Goal: Task Accomplishment & Management: Complete application form

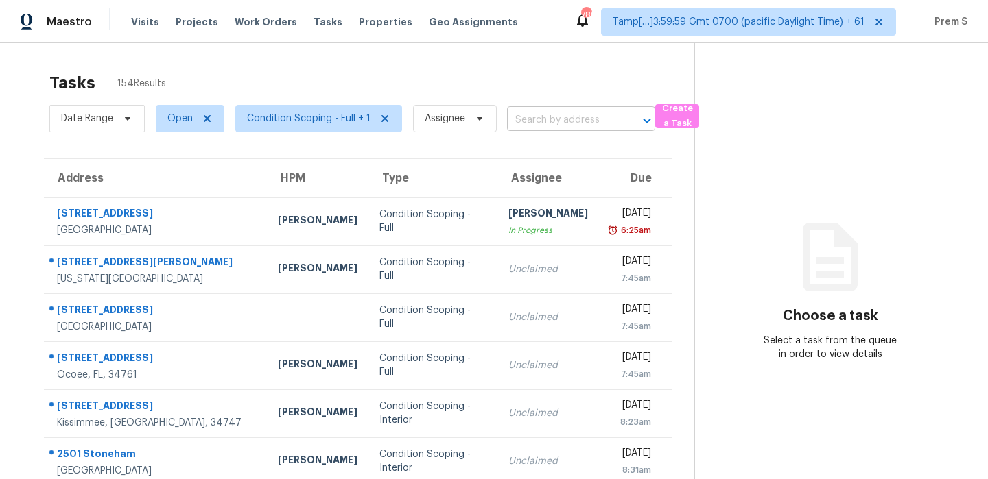
click at [573, 118] on input "text" at bounding box center [562, 120] width 110 height 21
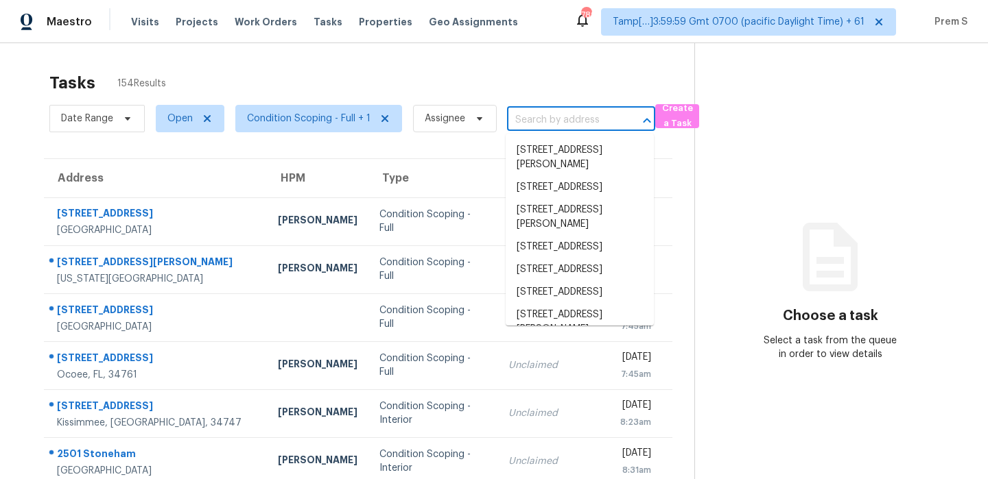
paste input "[STREET_ADDRESS]"
type input "[STREET_ADDRESS]"
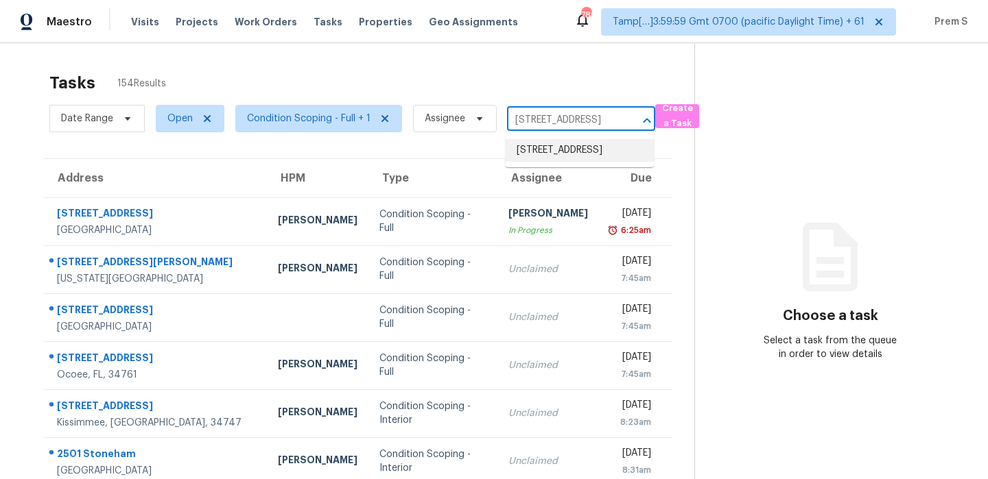
click at [573, 155] on li "[STREET_ADDRESS]" at bounding box center [580, 150] width 148 height 23
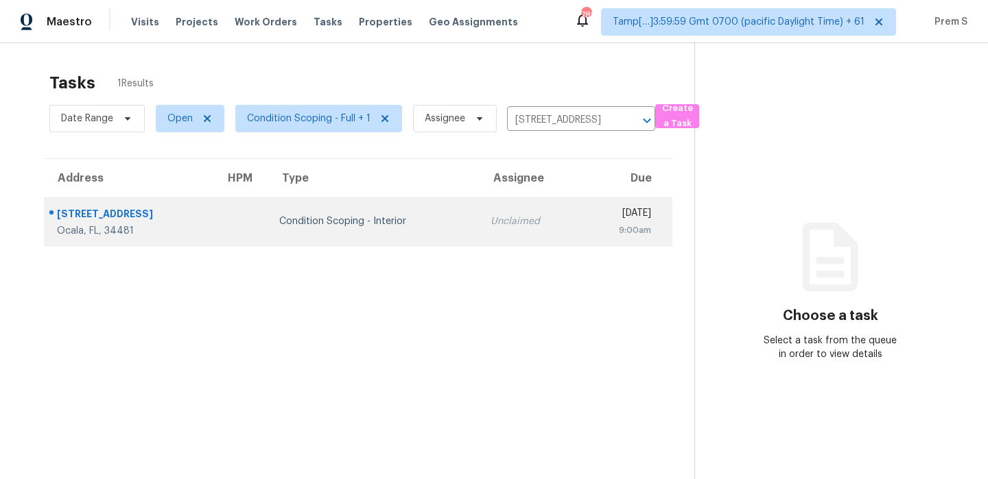
click at [510, 217] on td "Unclaimed" at bounding box center [529, 222] width 101 height 48
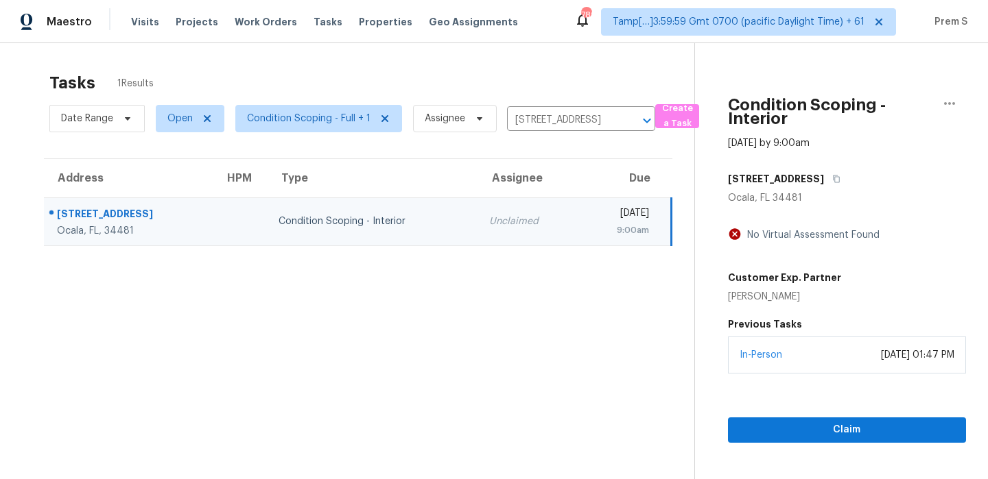
scroll to position [43, 0]
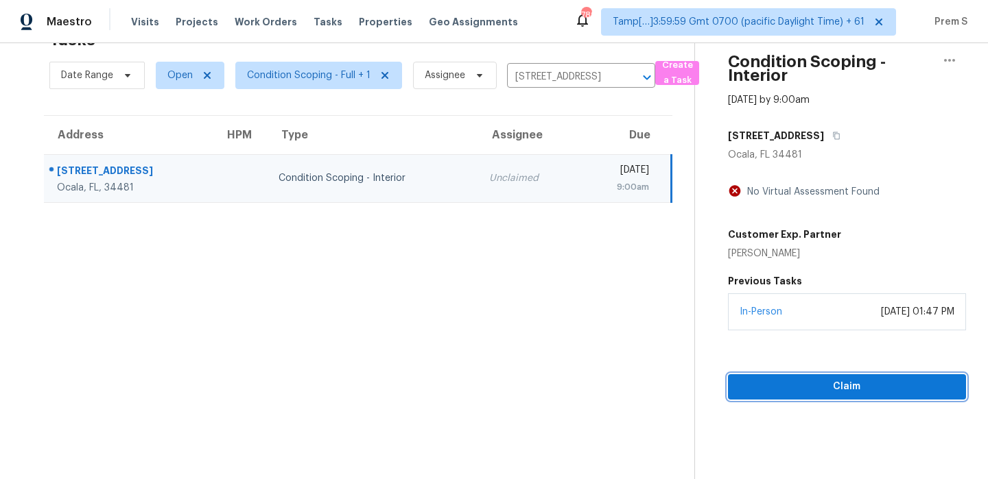
click at [820, 383] on span "Claim" at bounding box center [847, 387] width 216 height 17
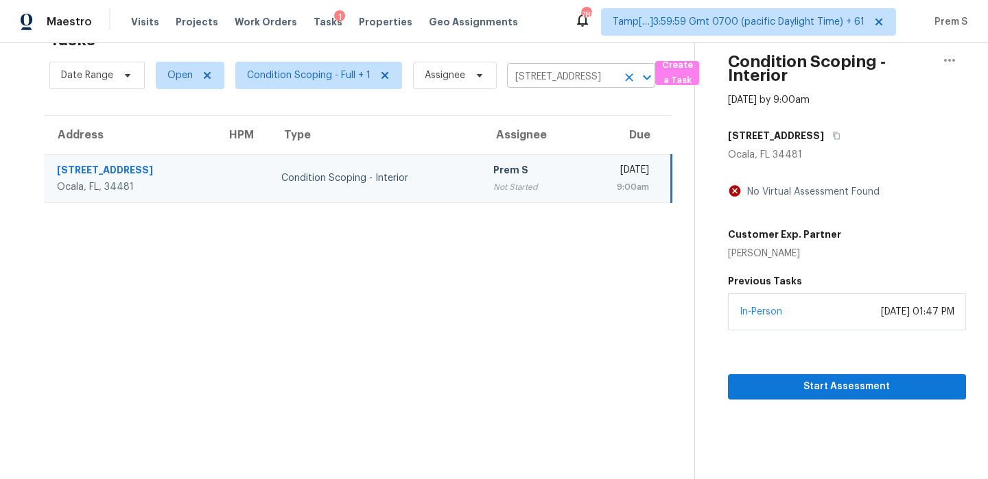
click at [628, 78] on icon "Clear" at bounding box center [629, 77] width 8 height 8
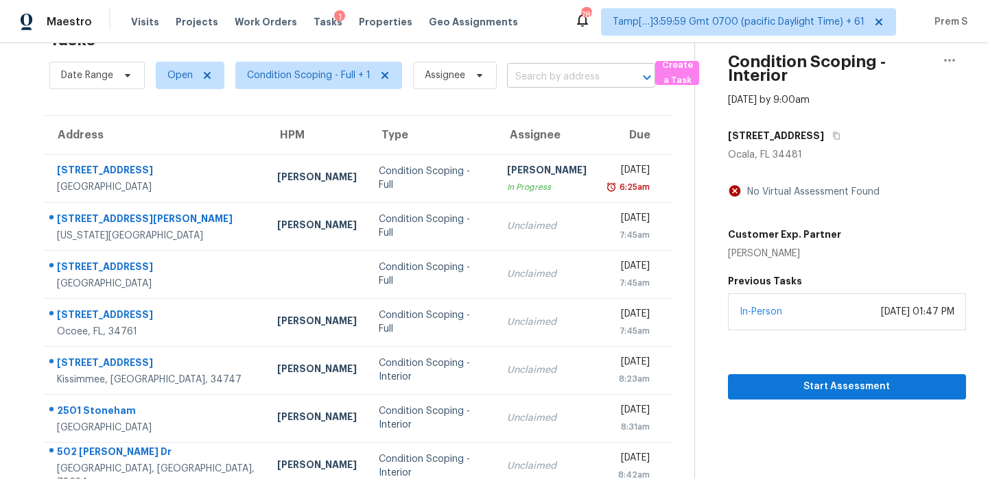
click at [546, 79] on input "text" at bounding box center [562, 77] width 110 height 21
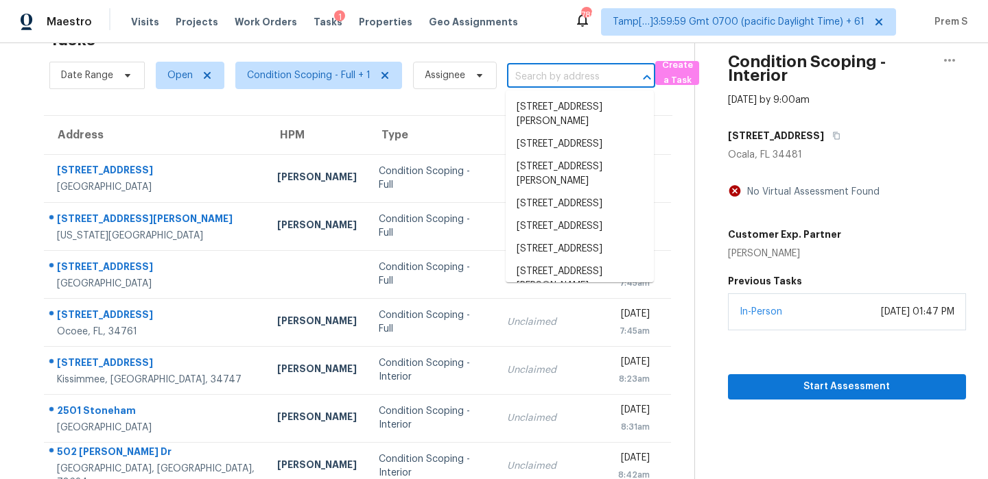
paste input "3069 Smiley Rd Bridgeton MO 63044"
type input "3069 Smiley Rd Bridgeton MO 63044"
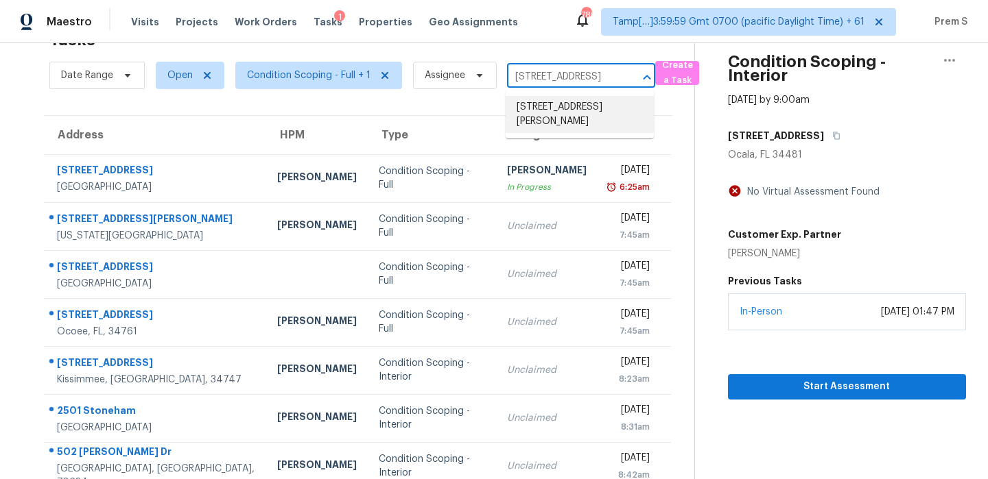
click at [543, 107] on li "3069 Smiley Rd, Bridgeton, MO 63044" at bounding box center [580, 114] width 148 height 37
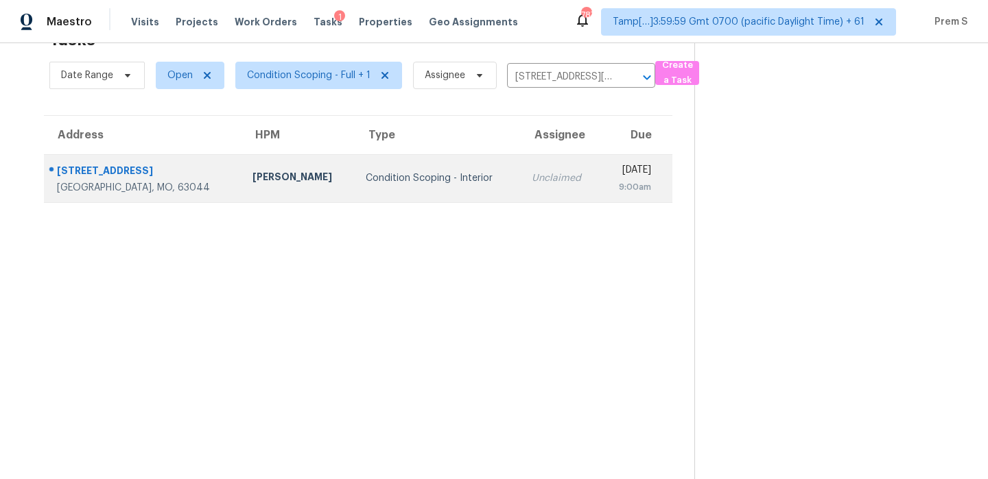
click at [600, 198] on td "Tue, Sep 9th 2025 9:00am" at bounding box center [636, 178] width 72 height 48
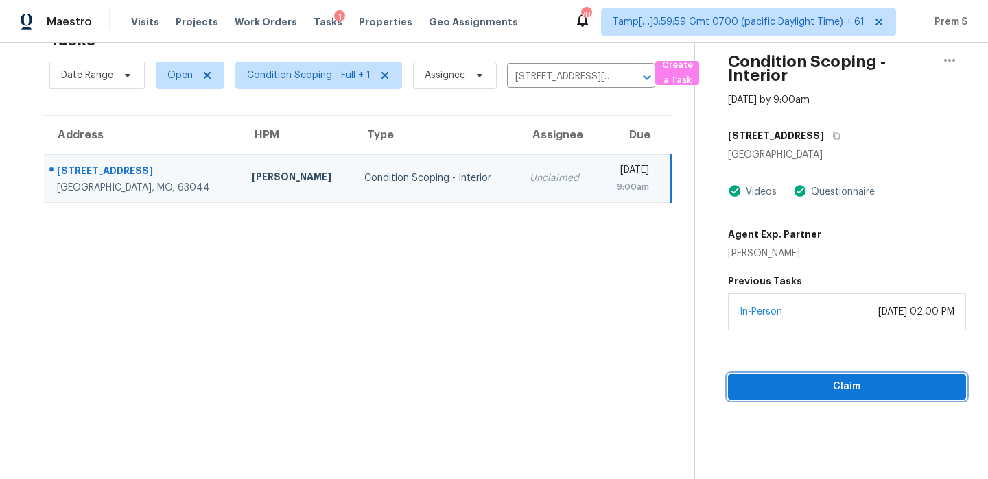
click at [818, 380] on span "Claim" at bounding box center [847, 387] width 216 height 17
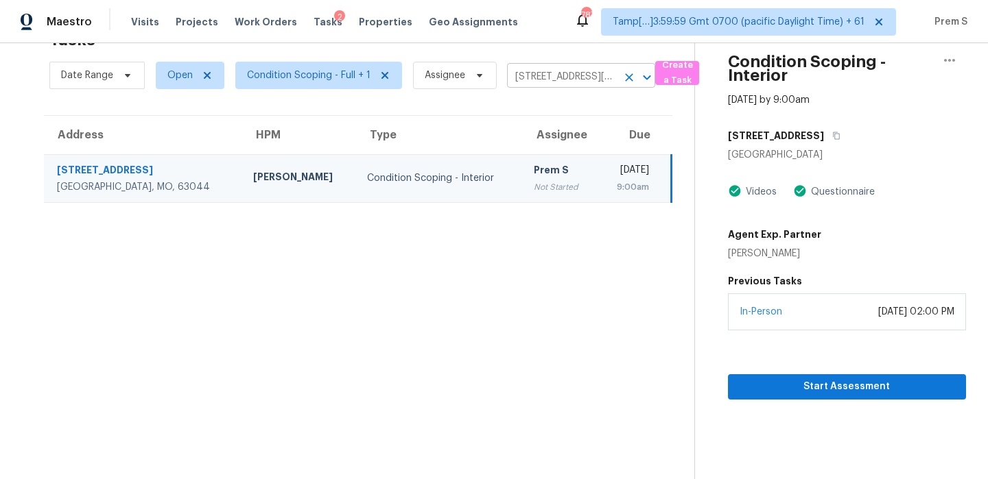
click at [626, 80] on icon "Clear" at bounding box center [629, 78] width 14 height 14
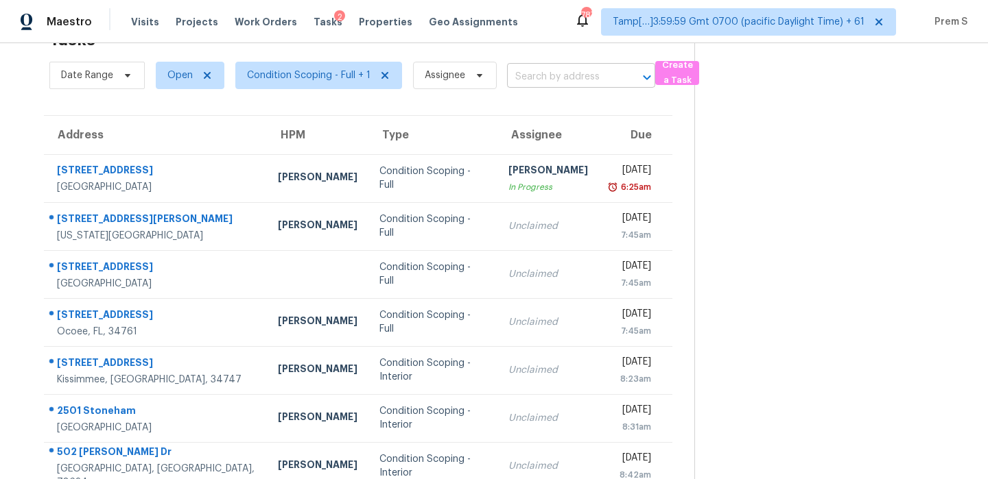
click at [567, 73] on input "text" at bounding box center [562, 77] width 110 height 21
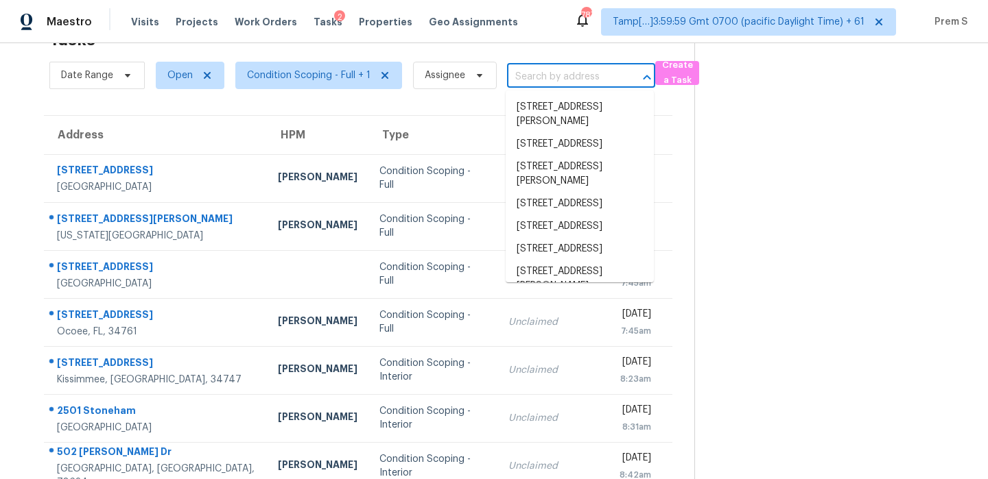
paste input "4802 Gladeview Dr # 2 Austin TX 78745"
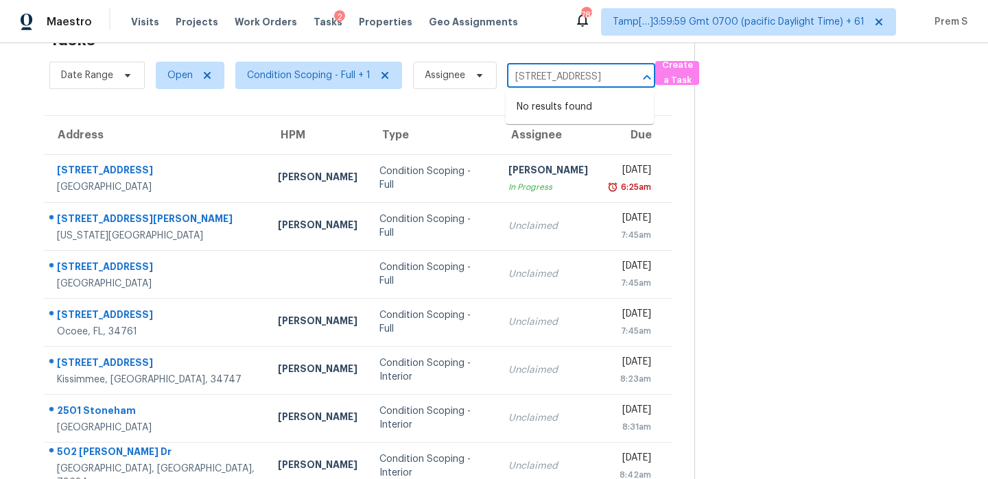
type input "4802 Gladeview Dr # 2 Austin TX 78745"
click at [544, 81] on input "text" at bounding box center [562, 77] width 110 height 21
paste input "4802 Gladeview Dr # 2 Austin TX 78745"
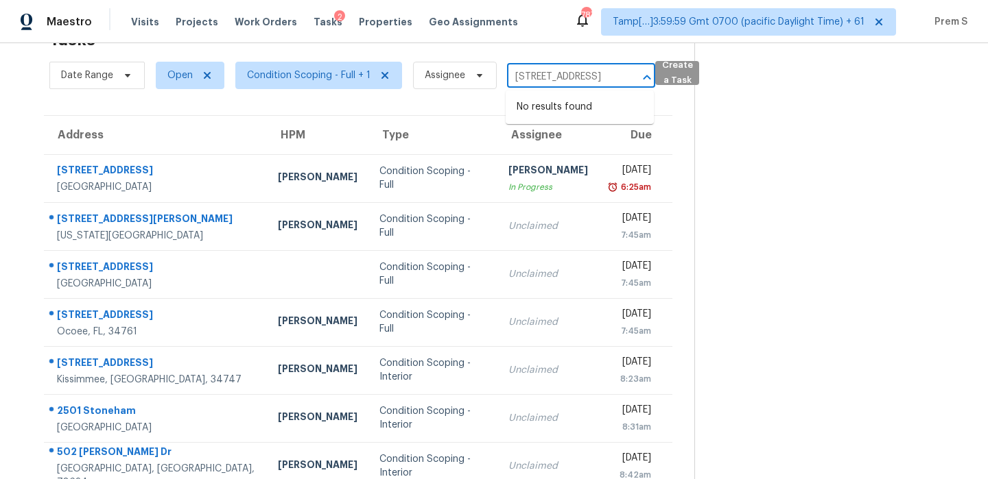
drag, startPoint x: 537, startPoint y: 80, endPoint x: 664, endPoint y: 80, distance: 126.9
click at [664, 80] on div "Date Range Open Condition Scoping - Full + 1 Assignee 4802 Gladeview Dr # 2 Aus…" at bounding box center [371, 76] width 645 height 36
type input "4802 Gladev"
click at [544, 119] on li "4802 Gladeview Dr # 2, Austin, TX 78745" at bounding box center [580, 107] width 148 height 23
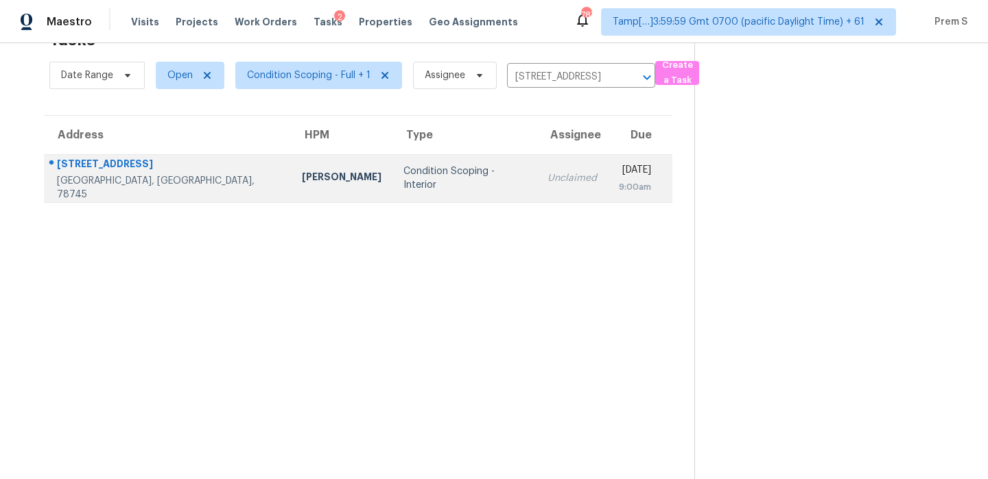
click at [608, 192] on td "Tue, Sep 9th 2025 9:00am" at bounding box center [640, 178] width 64 height 48
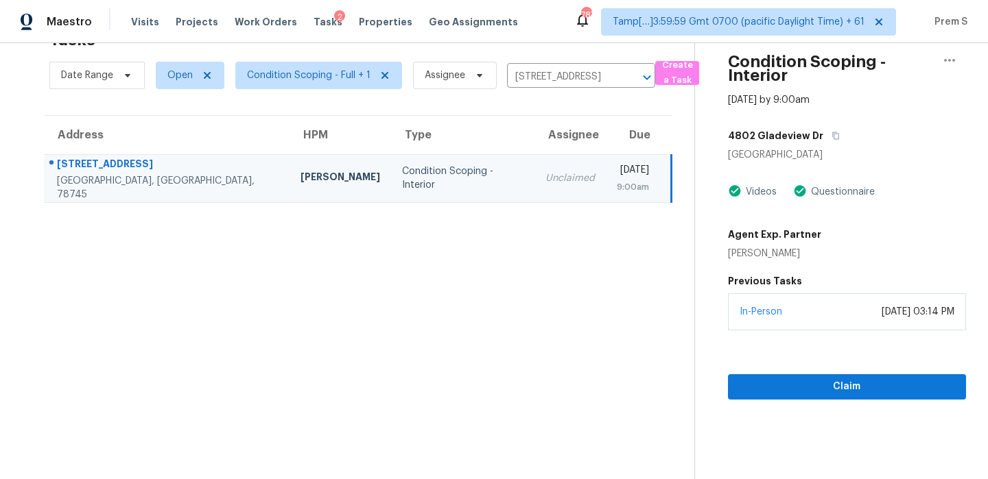
click at [534, 187] on td "Unclaimed" at bounding box center [569, 178] width 71 height 48
click at [835, 390] on span "Claim" at bounding box center [847, 387] width 216 height 17
click at [629, 82] on icon "Clear" at bounding box center [629, 78] width 14 height 14
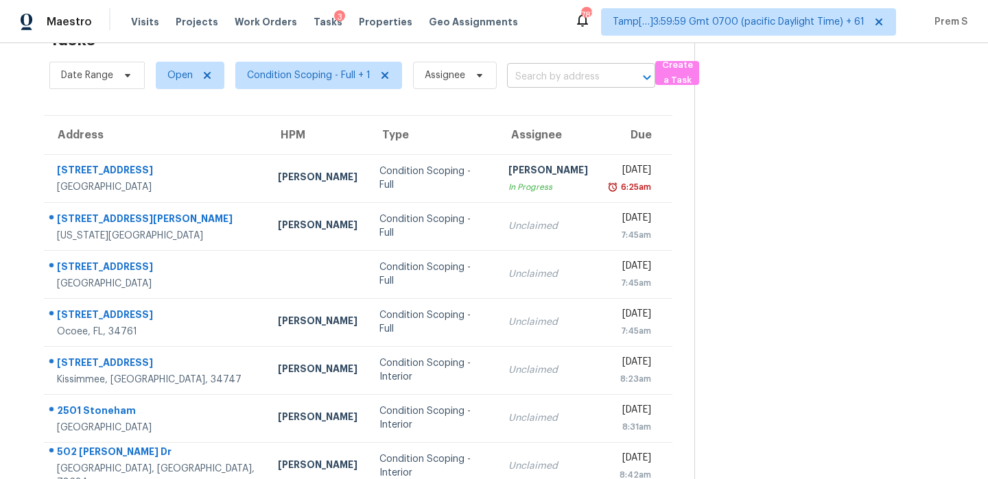
click at [541, 82] on input "text" at bounding box center [562, 77] width 110 height 21
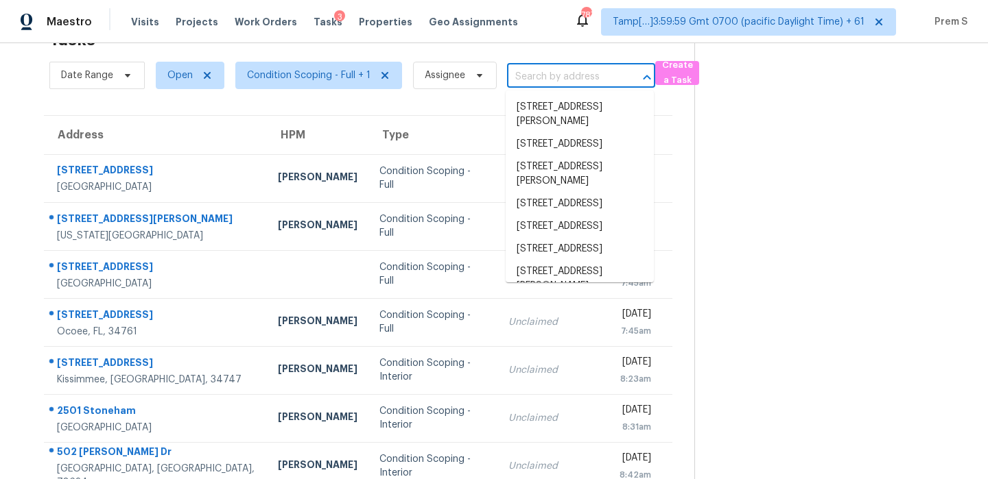
paste input "549 Voorhees Ave Middlesex NJ 08846"
type input "549 Voorhees Ave Middlesex NJ 08846"
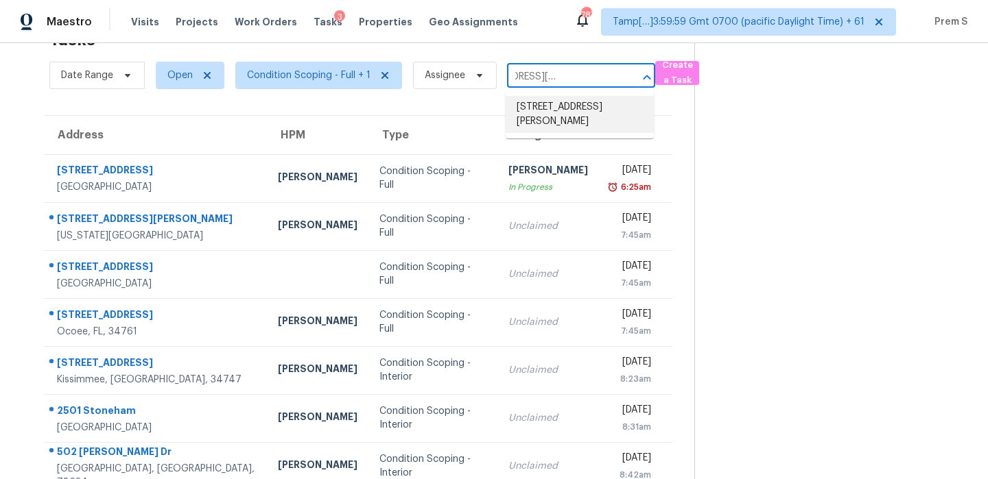
click at [571, 130] on li "549 Voorhees Ave, Middlesex, NJ 08846" at bounding box center [580, 114] width 148 height 37
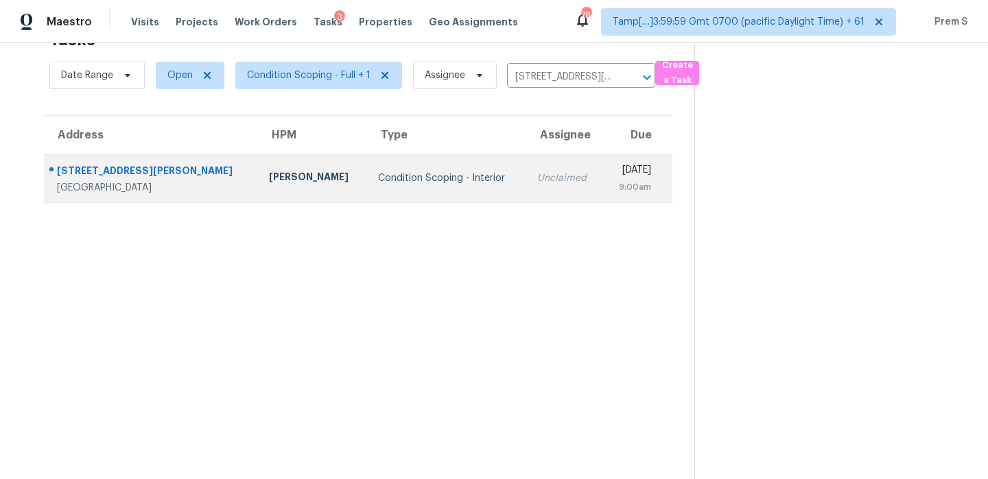
click at [614, 180] on div "9:00am" at bounding box center [632, 187] width 37 height 14
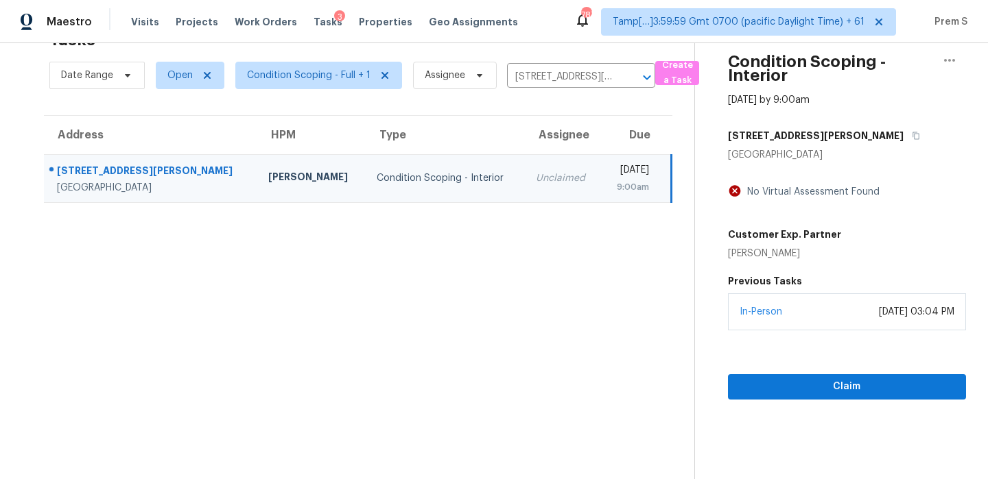
click at [783, 320] on div "In-Person September 08, 2025 at 03:04 PM" at bounding box center [847, 312] width 238 height 37
click at [780, 393] on span "Claim" at bounding box center [847, 387] width 216 height 17
click at [629, 75] on icon "Clear" at bounding box center [629, 78] width 14 height 14
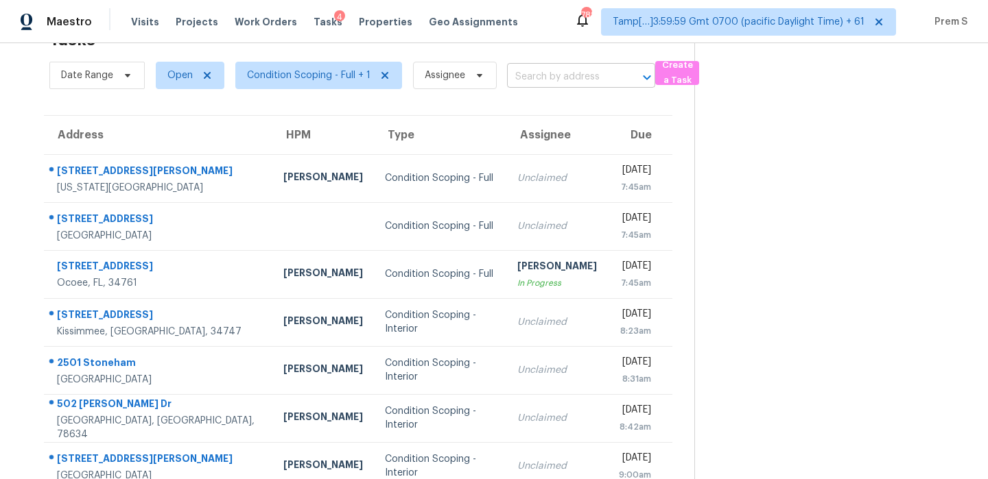
click at [552, 84] on input "text" at bounding box center [562, 77] width 110 height 21
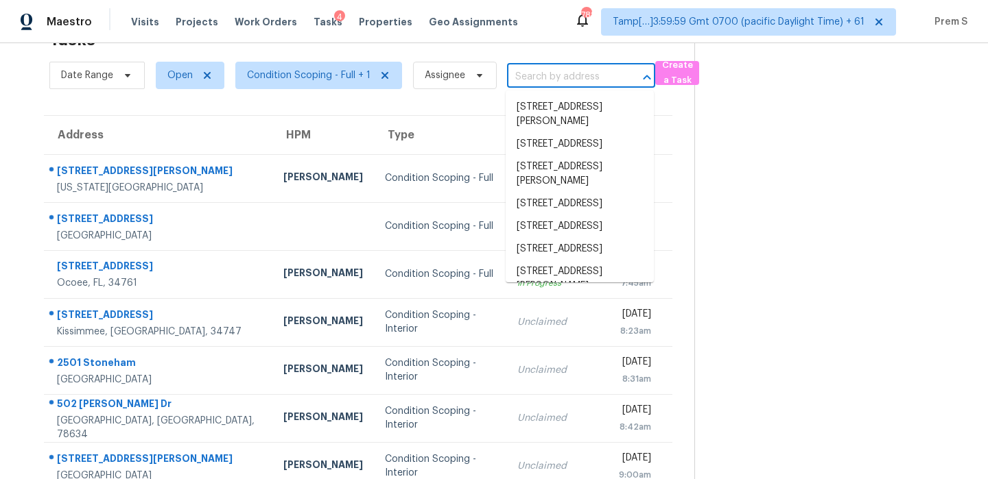
paste input "6924 Nawadaha Blvd Orlando FL 32818"
type input "6924 Nawadaha Blvd Orlando FL 32818"
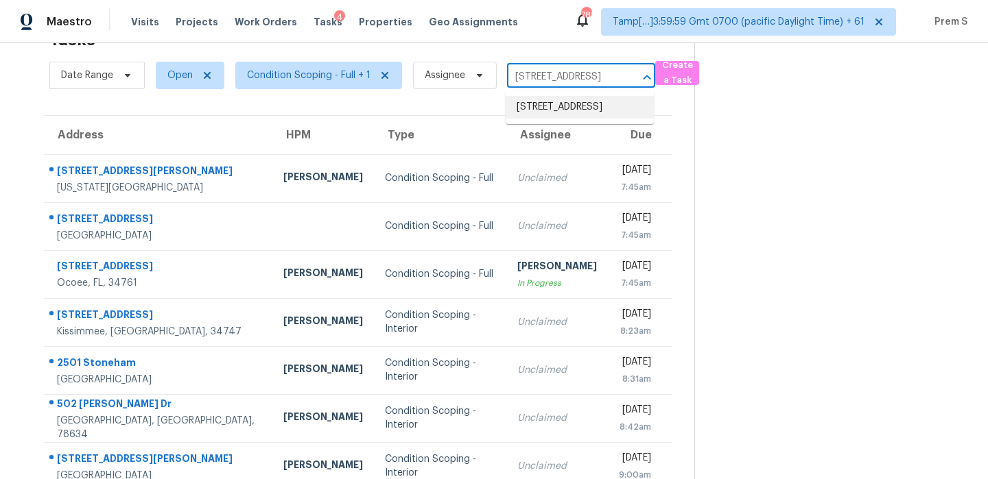
click at [560, 110] on li "6924 Nawadaha Blvd, Orlando, FL 32818" at bounding box center [580, 107] width 148 height 23
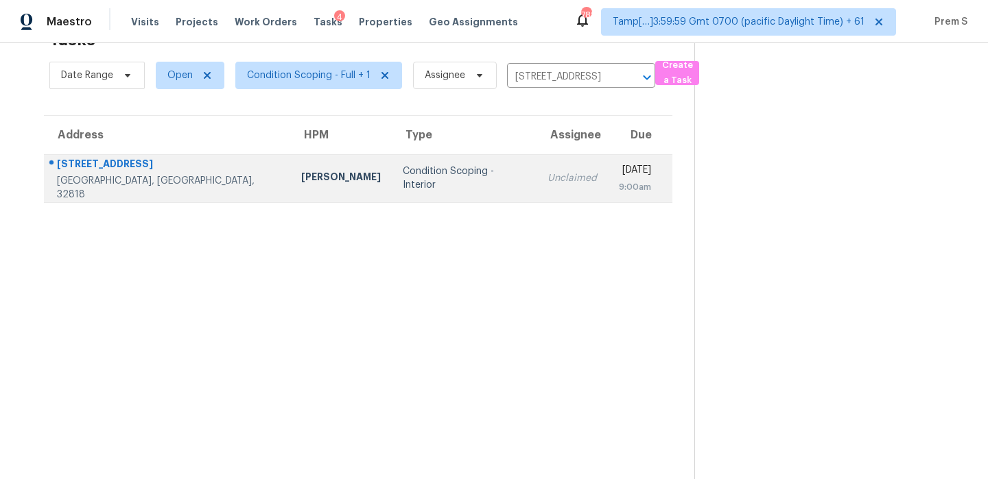
click at [619, 191] on div "9:00am" at bounding box center [635, 187] width 32 height 14
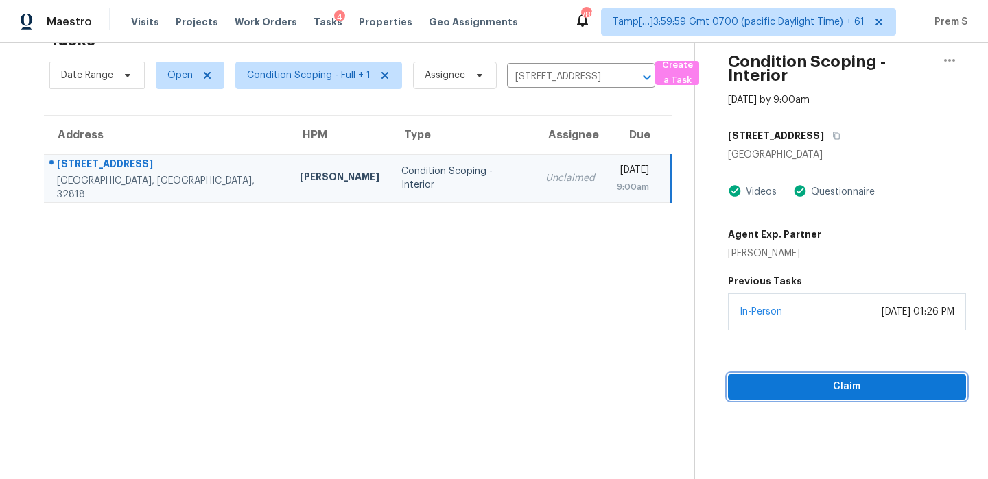
click at [794, 379] on span "Claim" at bounding box center [847, 387] width 216 height 17
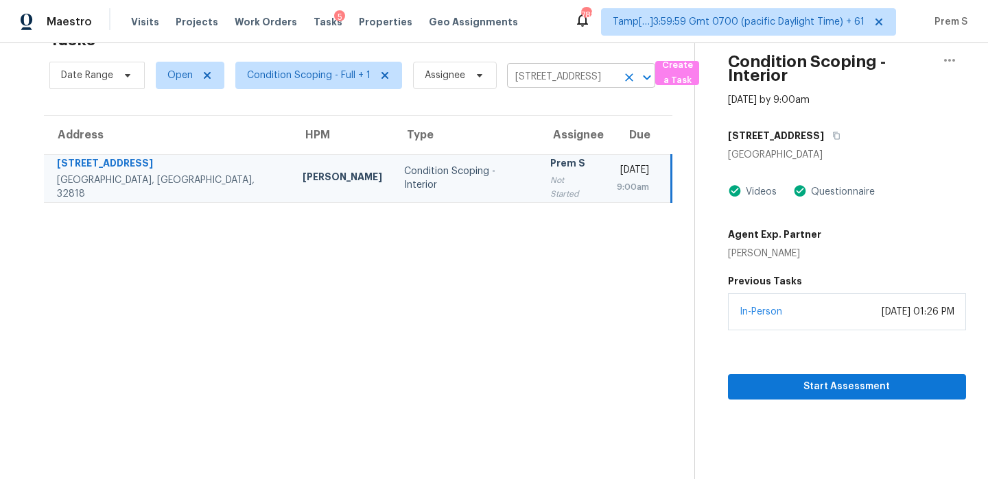
click at [627, 76] on icon "Clear" at bounding box center [629, 77] width 8 height 8
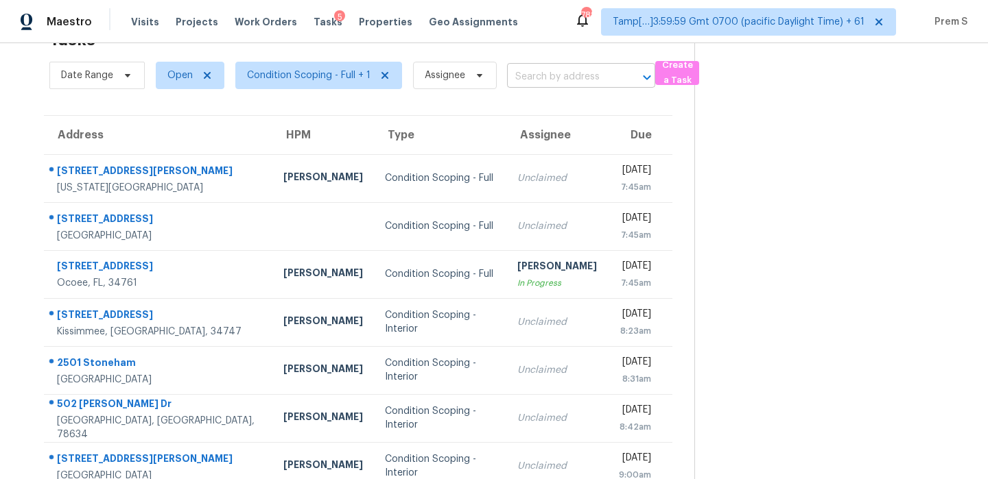
click at [567, 80] on input "text" at bounding box center [562, 77] width 110 height 21
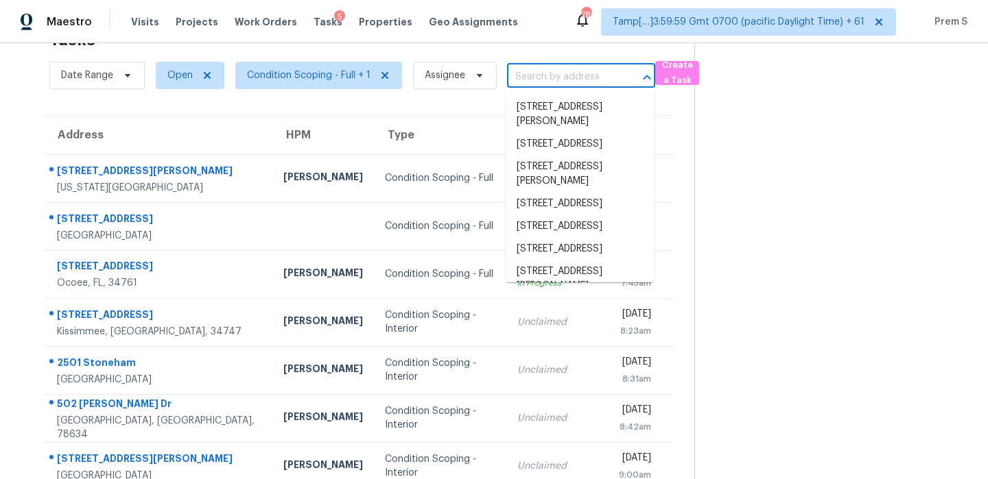
paste input "154 Fairfield Dr Troutman NC 28166"
type input "154 Fairfield Dr Troutman NC 28166"
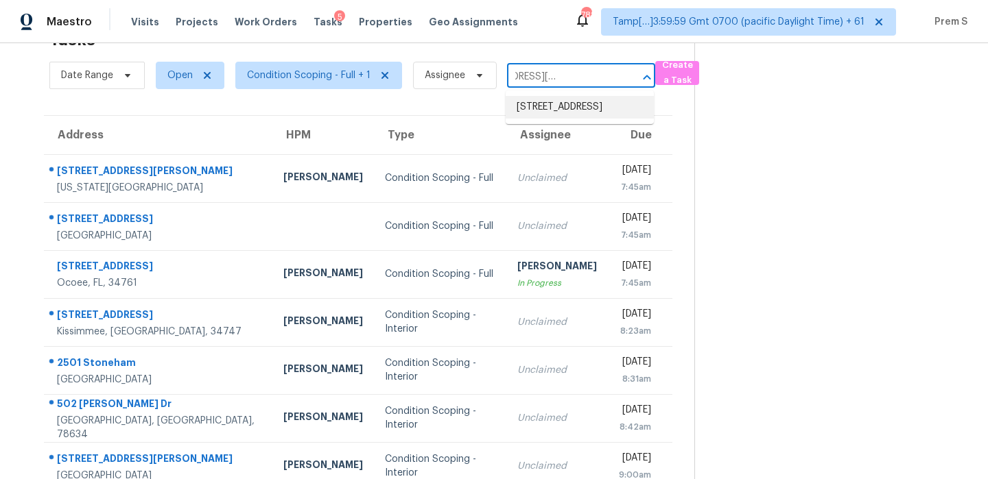
click at [576, 108] on li "154 Fairfield Dr, Troutman, NC 28166" at bounding box center [580, 107] width 148 height 23
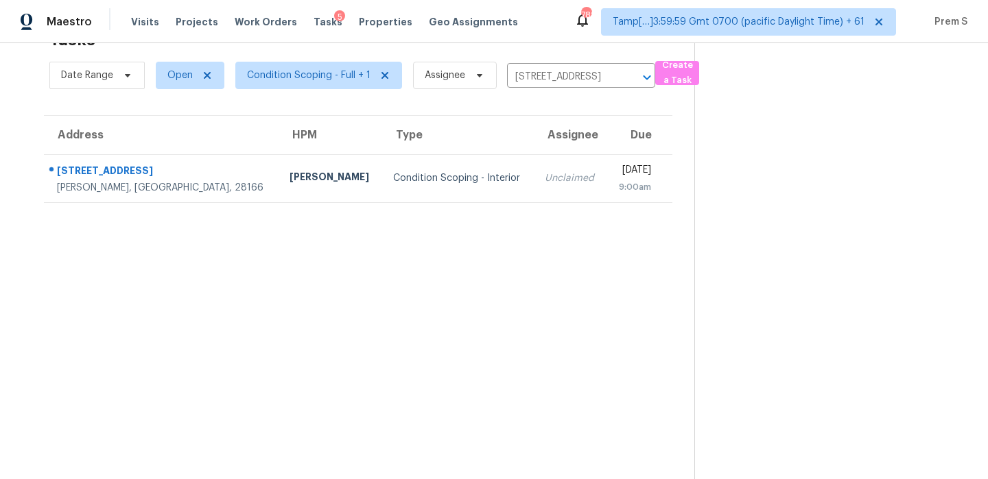
click at [534, 201] on td "Unclaimed" at bounding box center [570, 178] width 73 height 48
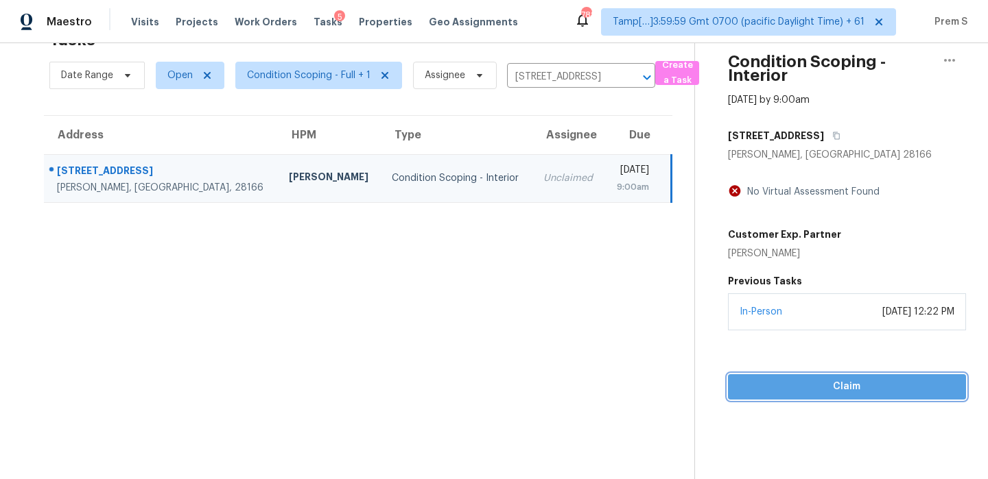
click at [801, 397] on button "Claim" at bounding box center [847, 387] width 238 height 25
click at [628, 83] on icon "Clear" at bounding box center [629, 78] width 14 height 14
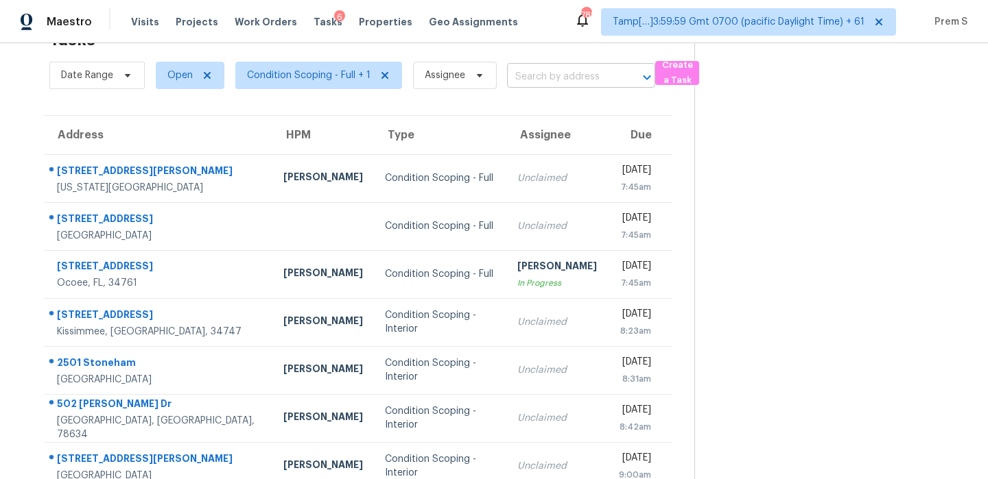
click at [568, 67] on input "text" at bounding box center [562, 77] width 110 height 21
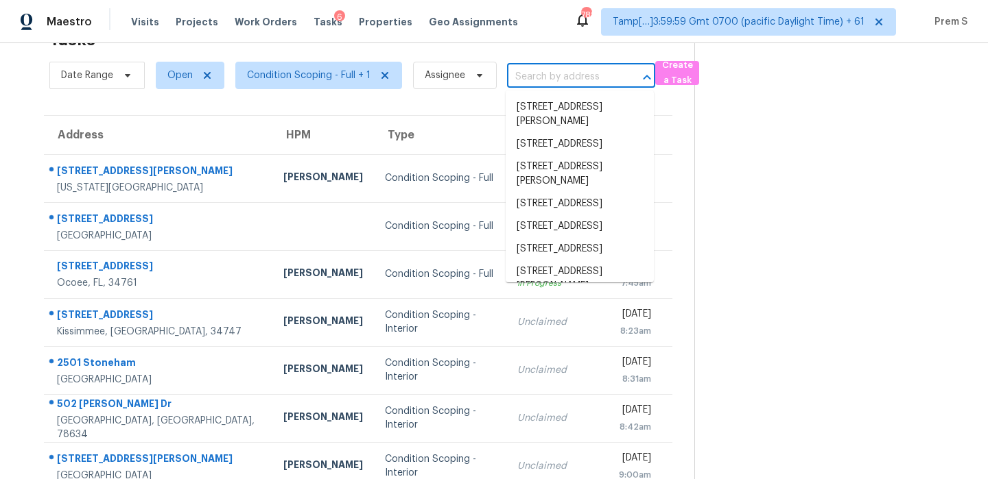
paste input "426 Long Pointe Ln Columbia SC 29229"
type input "426 Long Pointe Ln Columbia SC 29229"
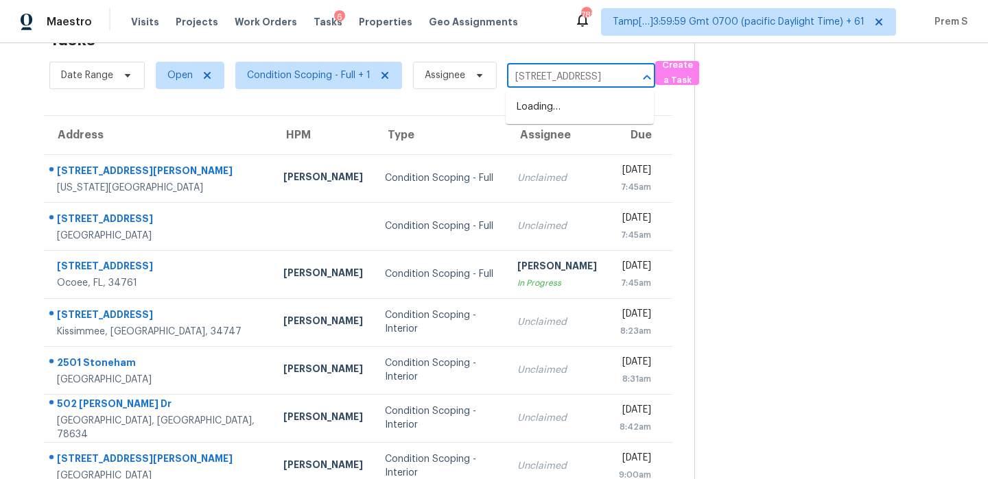
scroll to position [0, 77]
click at [576, 116] on li "426 Long Pointe Ln, Columbia, SC 29229" at bounding box center [580, 107] width 148 height 23
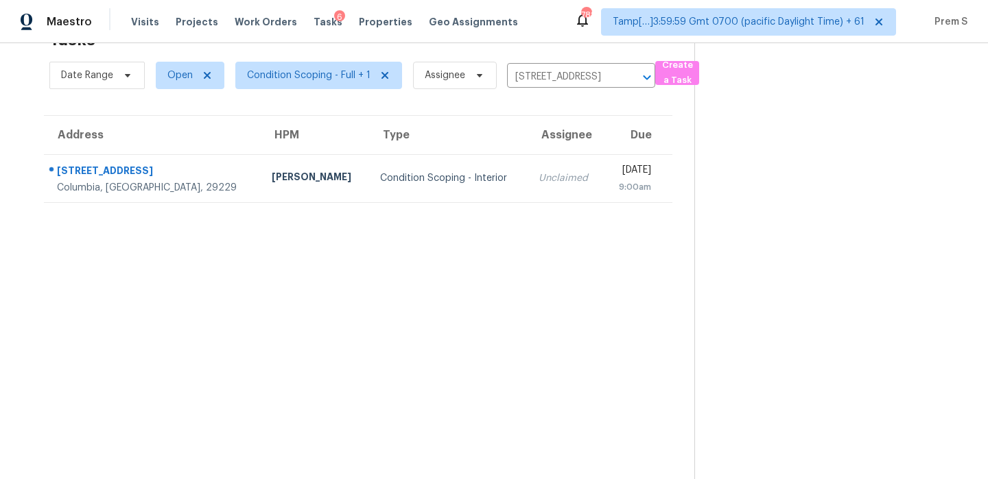
click at [529, 161] on td "Unclaimed" at bounding box center [566, 178] width 76 height 48
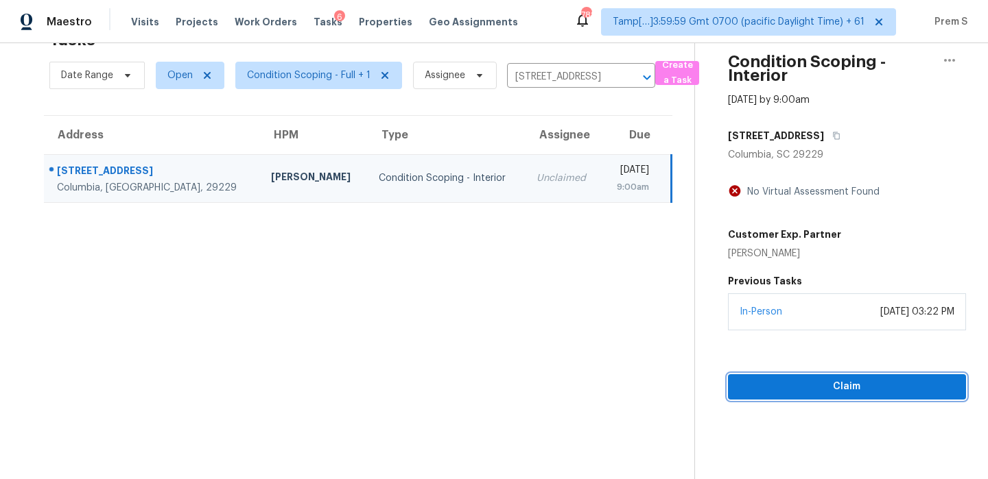
click at [816, 392] on span "Claim" at bounding box center [847, 387] width 216 height 17
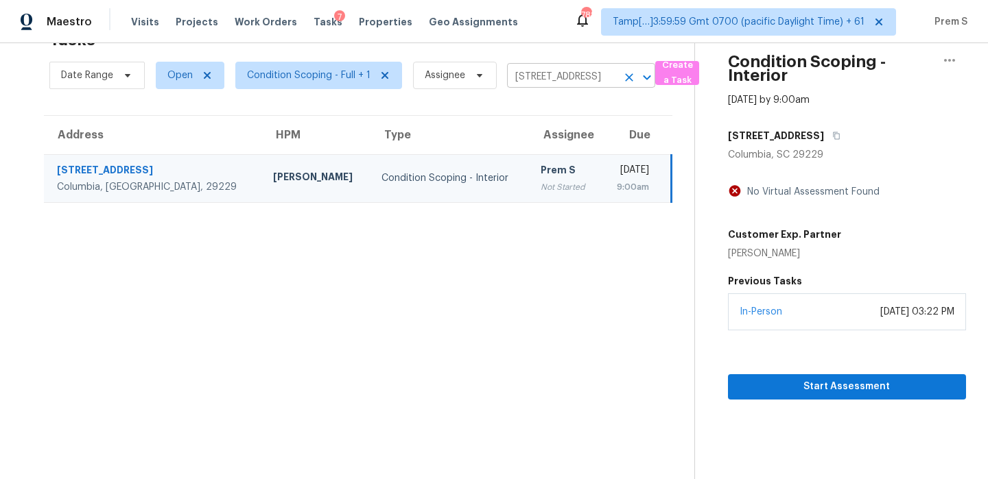
click at [624, 79] on icon "Clear" at bounding box center [629, 78] width 14 height 14
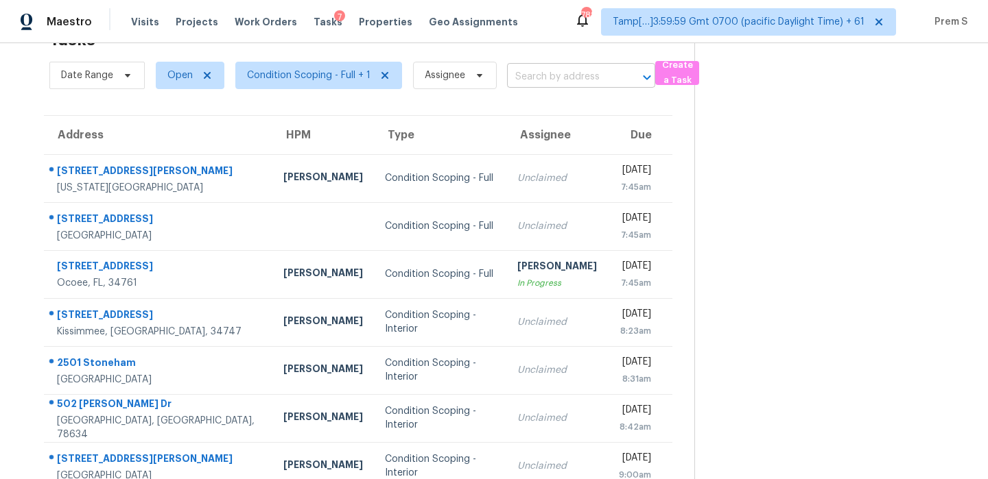
click at [573, 79] on input "text" at bounding box center [562, 77] width 110 height 21
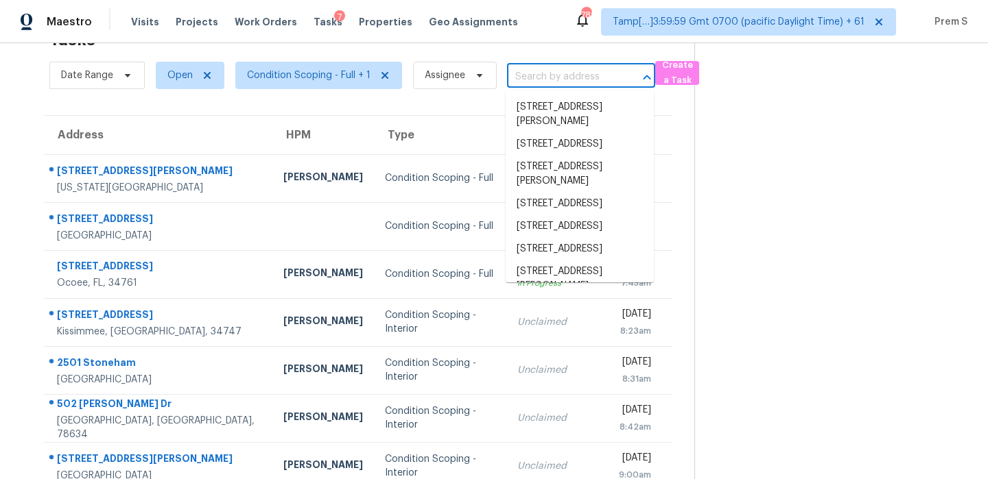
paste input "12 Highview Ter Wharton NJ 07885"
type input "12 Highview Ter Wharton NJ 07885"
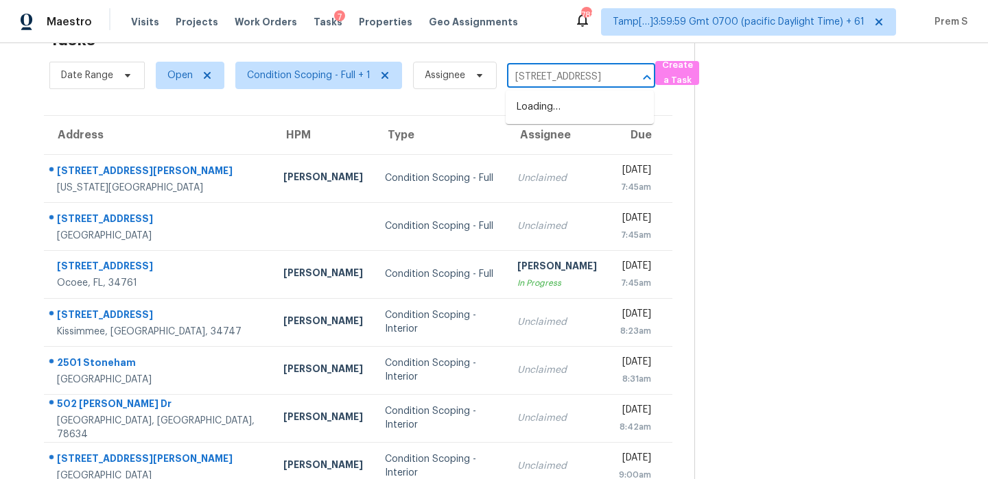
scroll to position [0, 53]
click at [608, 97] on li "12 Highview Ter, Wharton, NJ 07885" at bounding box center [580, 107] width 148 height 23
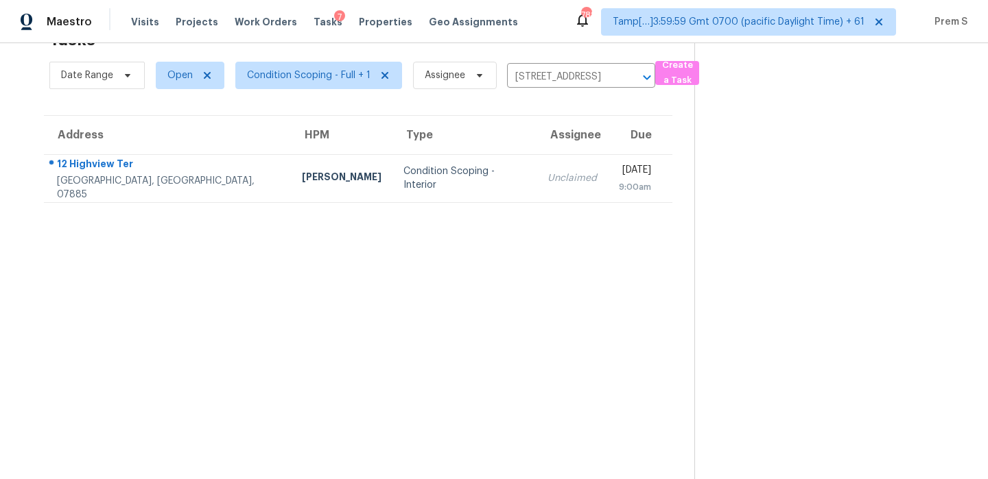
click at [536, 188] on td "Unclaimed" at bounding box center [571, 178] width 71 height 48
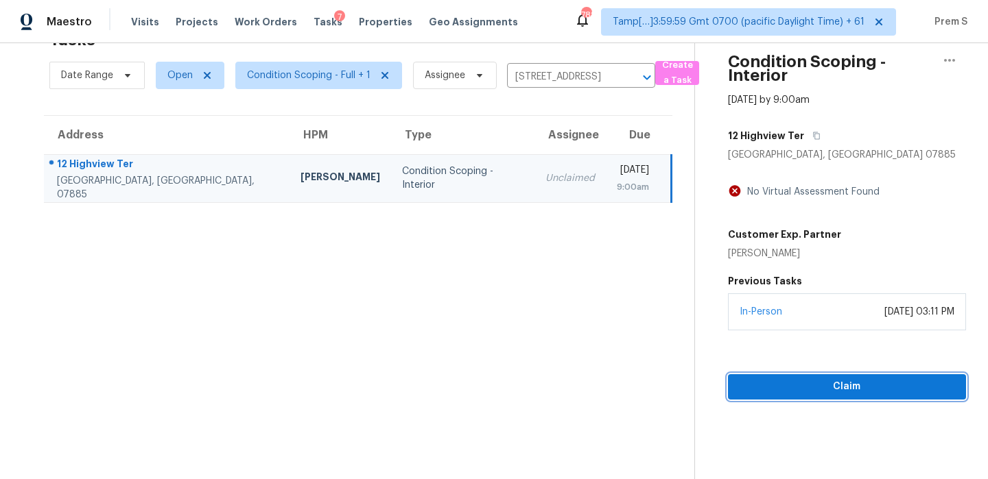
click at [831, 391] on span "Claim" at bounding box center [847, 387] width 216 height 17
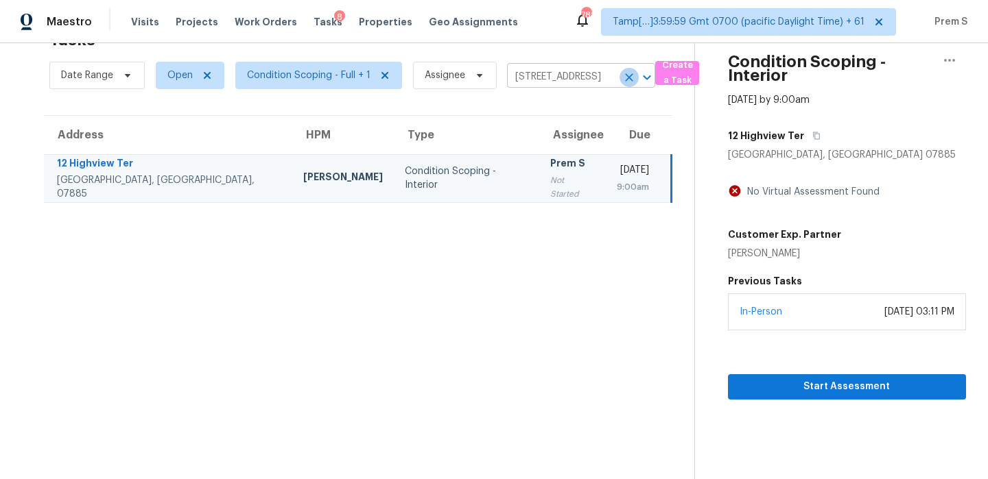
click at [626, 80] on icon "Clear" at bounding box center [629, 78] width 14 height 14
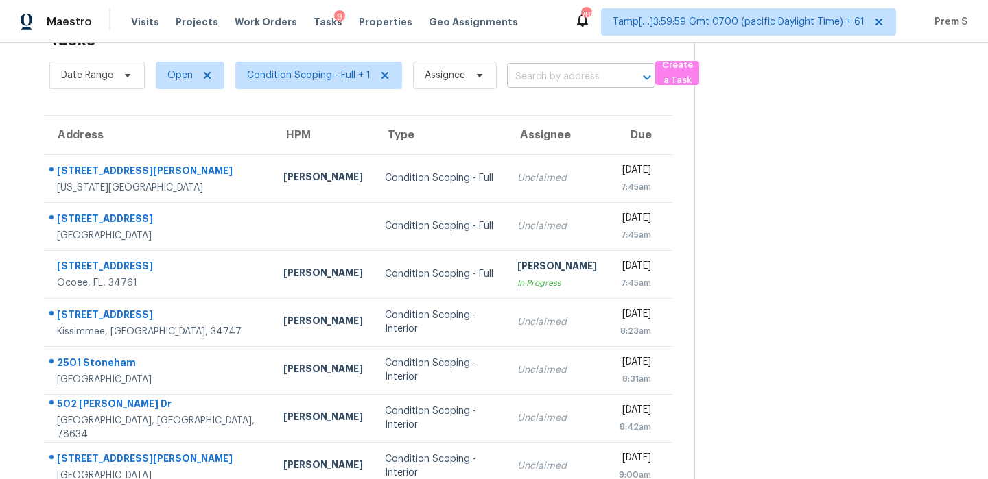
click at [584, 80] on input "text" at bounding box center [562, 77] width 110 height 21
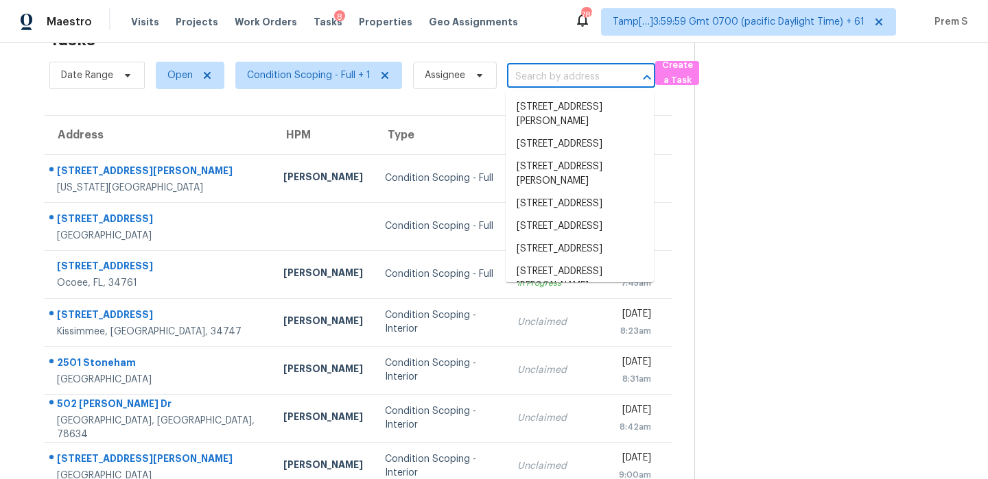
paste input "360 NW 199th St Miami FL 33169"
type input "360 NW 199th St Miami FL 33169"
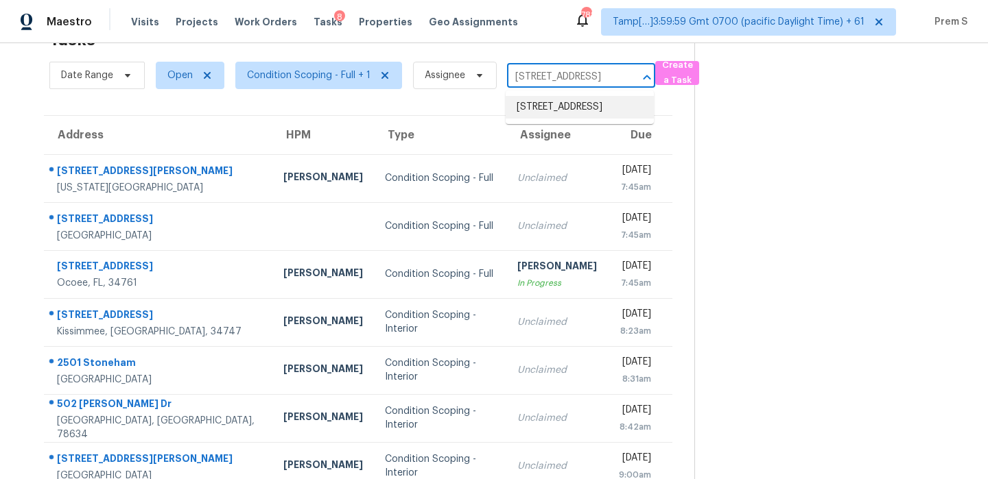
click at [578, 100] on li "360 NW 199th St, Miami, FL 33169" at bounding box center [580, 107] width 148 height 23
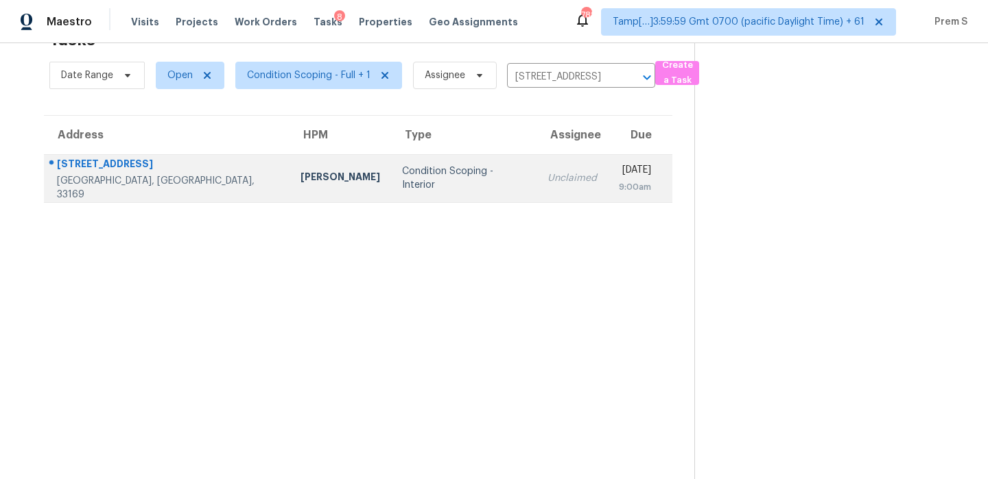
click at [536, 164] on td "Unclaimed" at bounding box center [571, 178] width 71 height 48
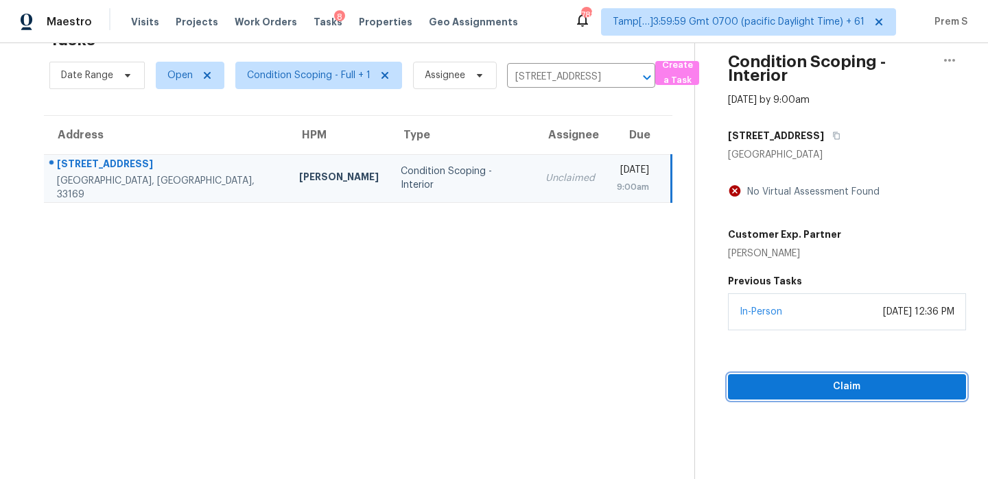
click at [787, 394] on span "Claim" at bounding box center [847, 387] width 216 height 17
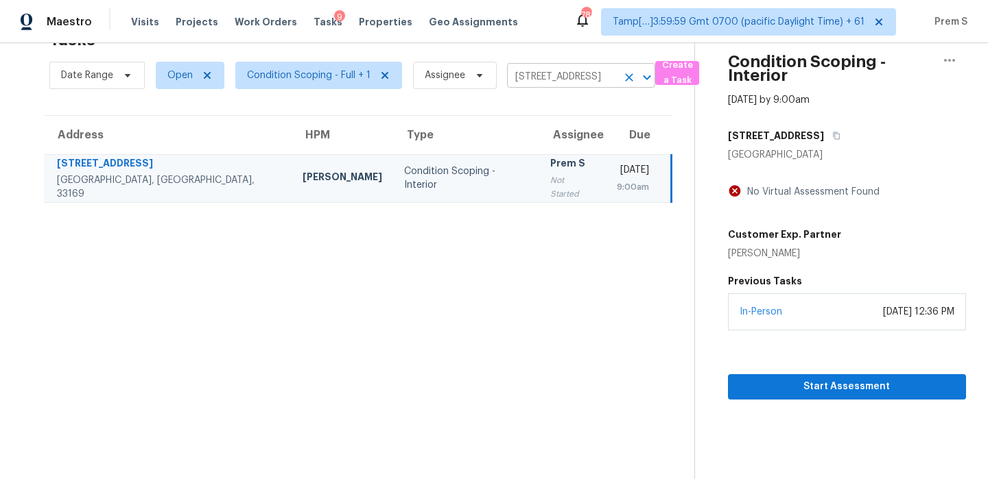
click at [631, 75] on icon "Clear" at bounding box center [629, 78] width 14 height 14
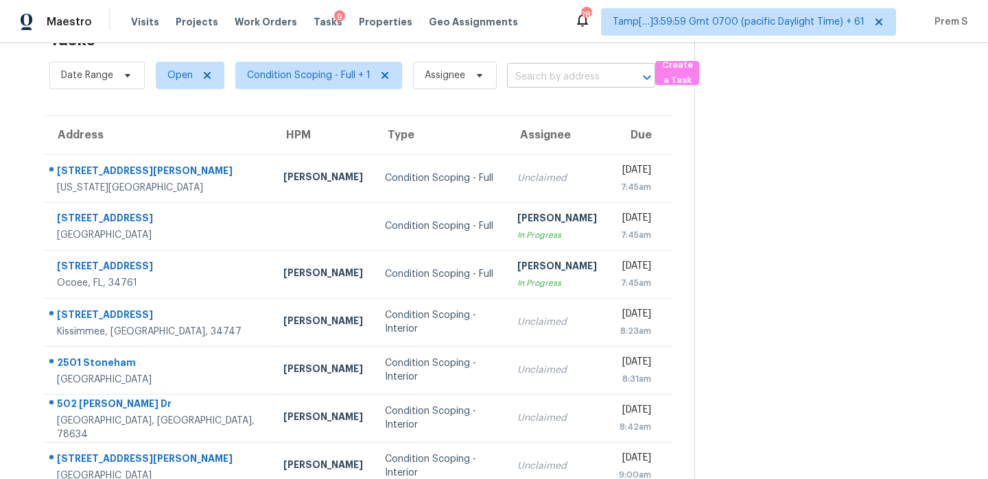
click at [551, 85] on input "text" at bounding box center [562, 77] width 110 height 21
paste input "2197 Clearwater Dr SE Marietta GA 30067"
type input "2197 Clearwater Dr SE Marietta GA 30067"
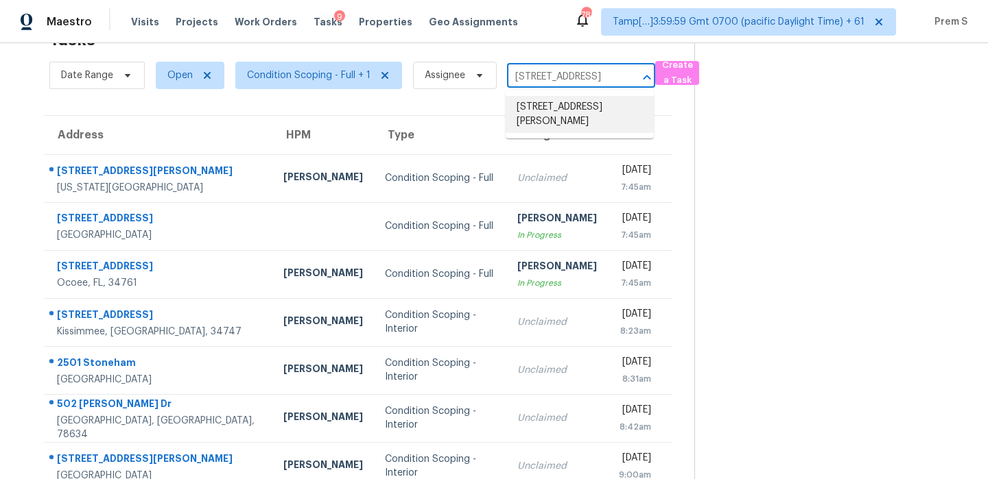
click at [582, 107] on li "2197 Clearwater Dr SE, Marietta, GA 30067" at bounding box center [580, 114] width 148 height 37
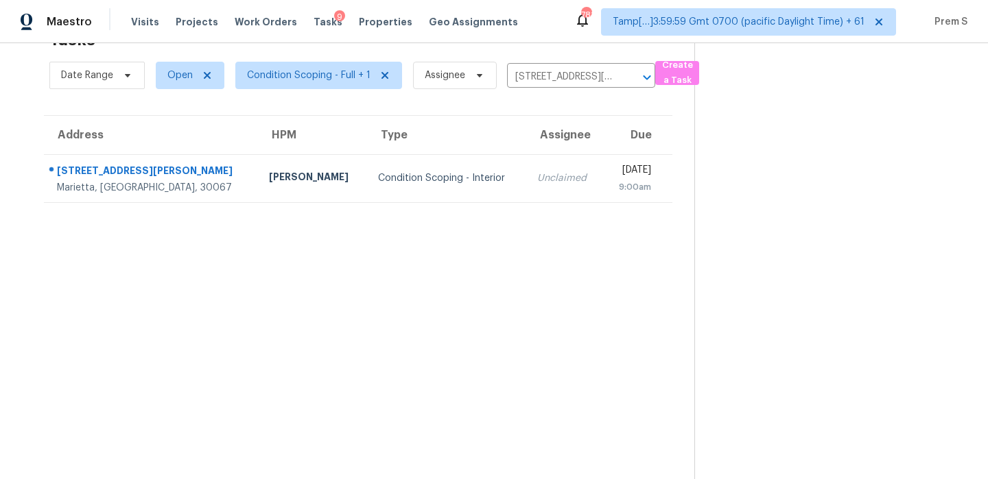
click at [614, 191] on div "9:00am" at bounding box center [632, 187] width 37 height 14
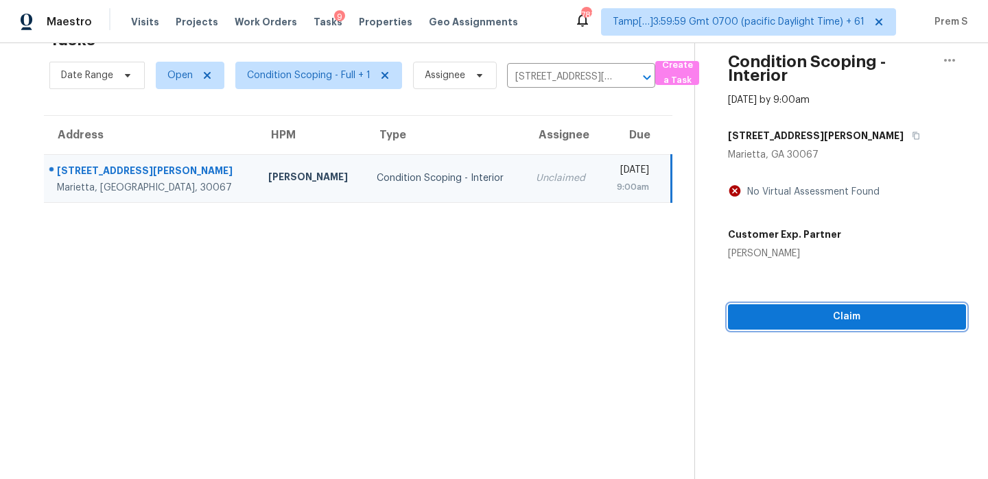
click at [901, 309] on span "Claim" at bounding box center [847, 317] width 216 height 17
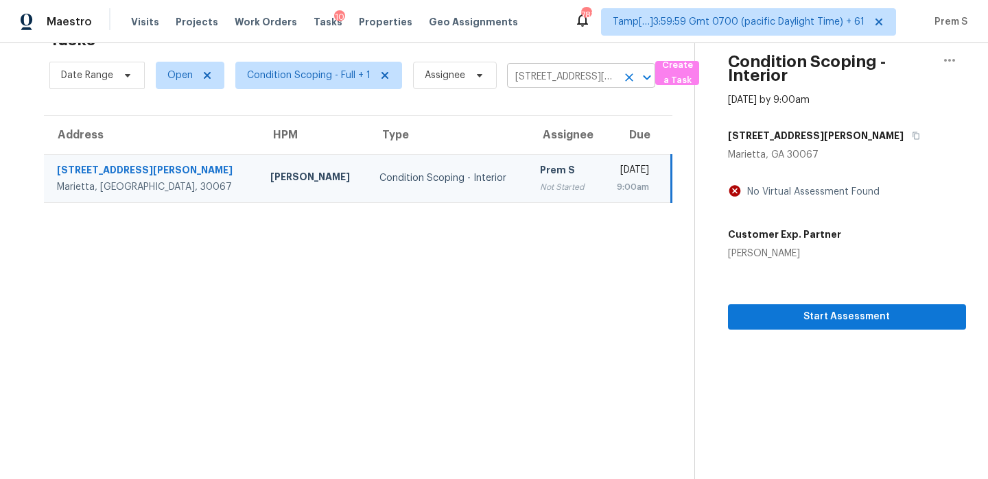
click at [627, 75] on icon "Clear" at bounding box center [629, 78] width 14 height 14
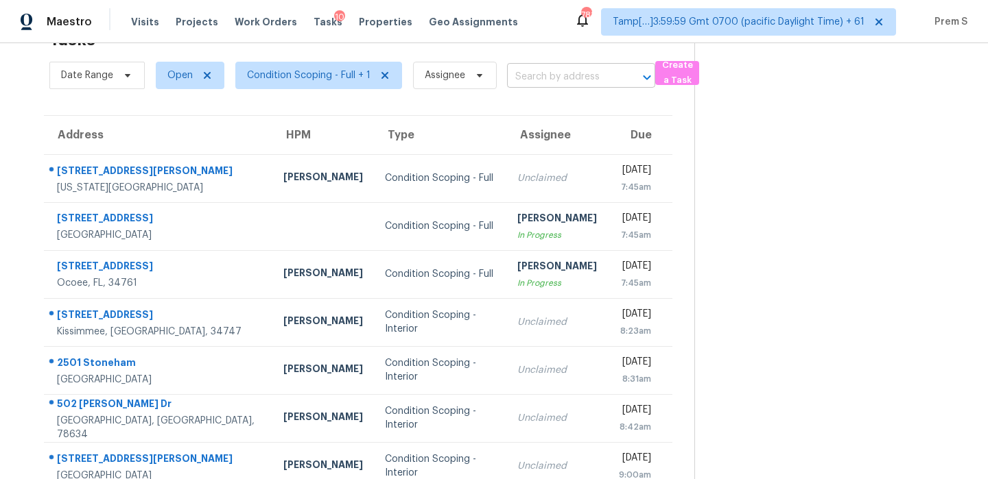
click at [557, 80] on input "text" at bounding box center [562, 77] width 110 height 21
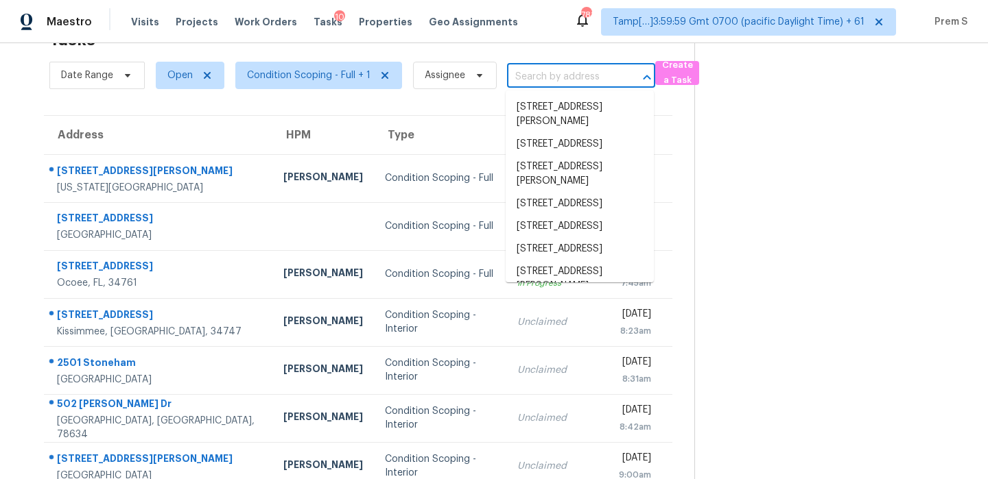
paste input "13488 Monroe St Thornton CO 80241"
type input "13488 Monroe St Thornton CO 80241"
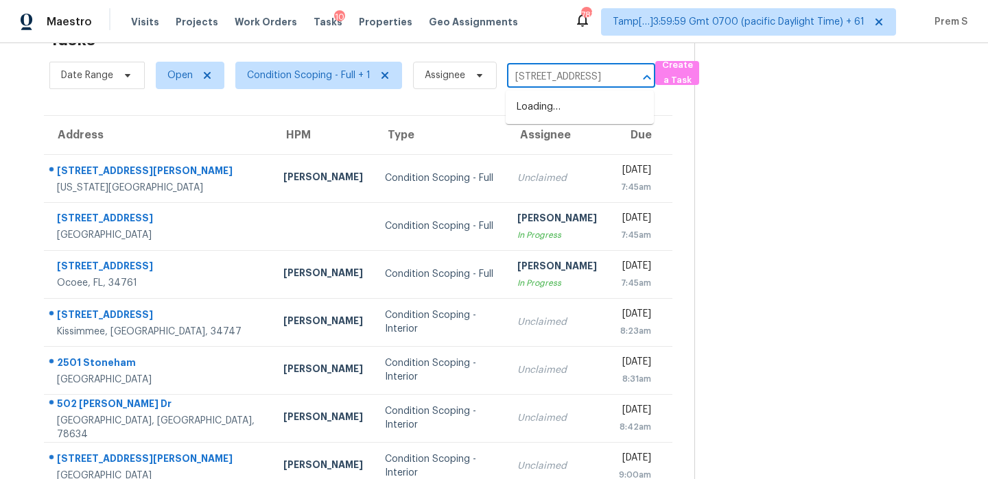
scroll to position [0, 64]
click at [563, 110] on li "13488 Monroe St, Thornton, CO 80241" at bounding box center [580, 107] width 148 height 23
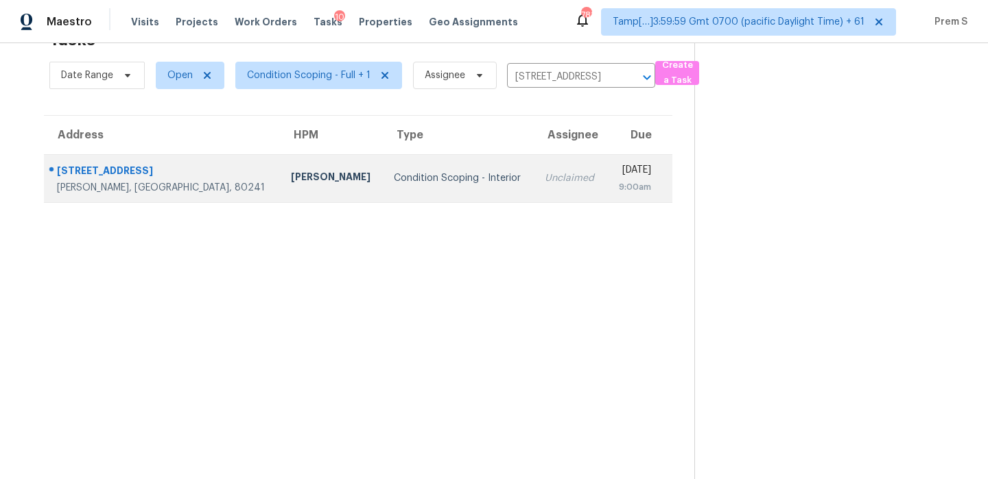
click at [617, 180] on div "9:00am" at bounding box center [634, 187] width 34 height 14
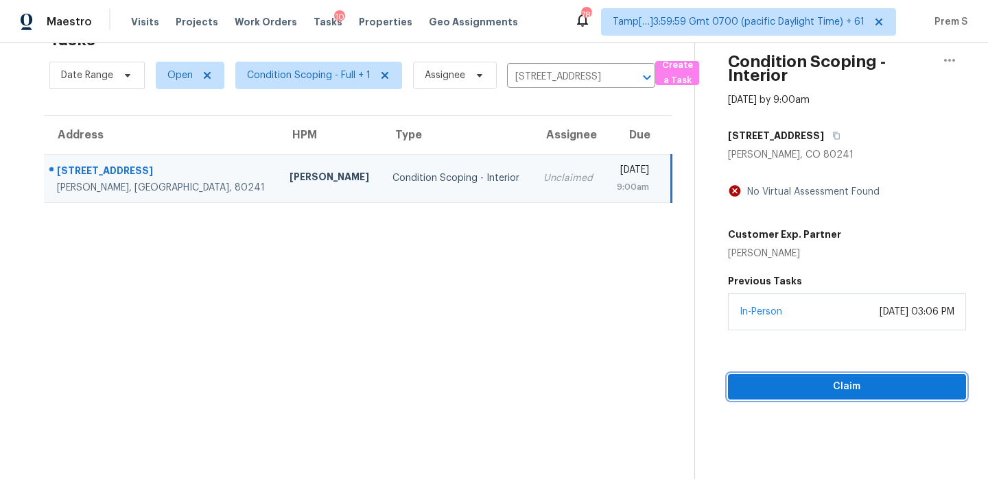
click at [834, 383] on span "Claim" at bounding box center [847, 387] width 216 height 17
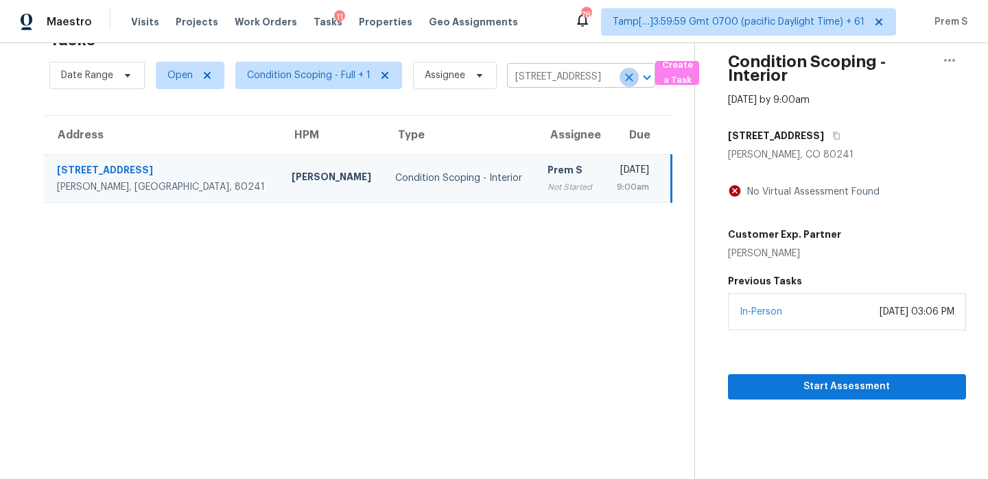
click at [628, 78] on icon "Clear" at bounding box center [629, 77] width 8 height 8
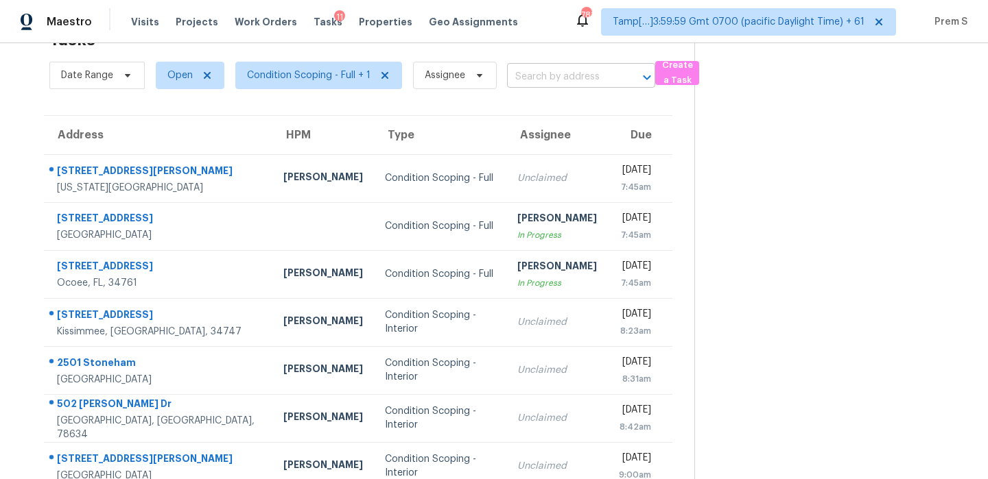
click at [585, 83] on input "text" at bounding box center [562, 77] width 110 height 21
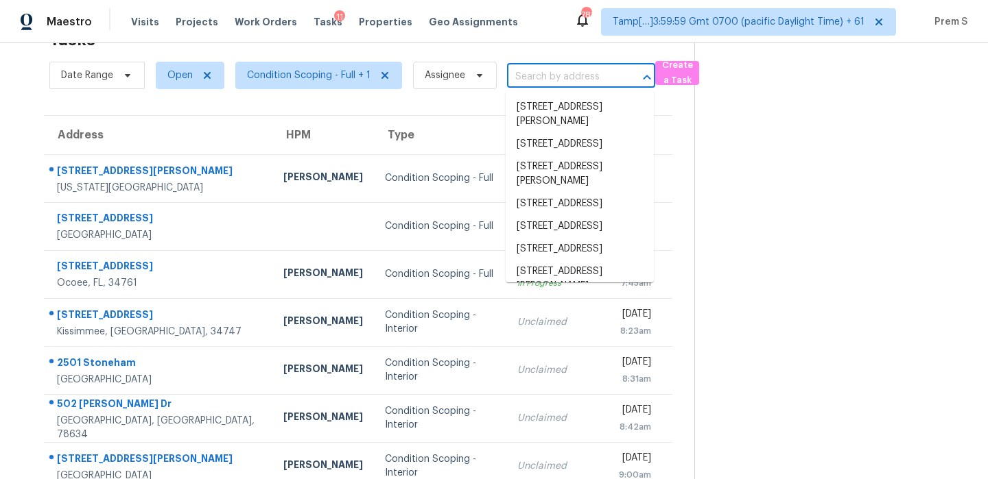
paste input "7483 Hydram Ave S Cottage Grove MN 55016"
type input "7483 Hydram Ave S Cottage Grove MN 55016"
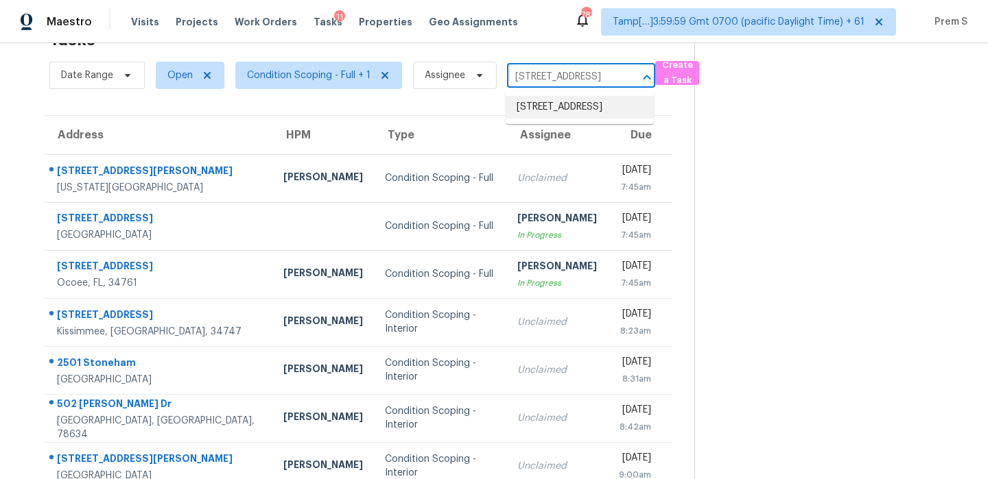
click at [567, 116] on li "7483 Hydram Ave S, Cottage Grove, MN 55016" at bounding box center [580, 107] width 148 height 23
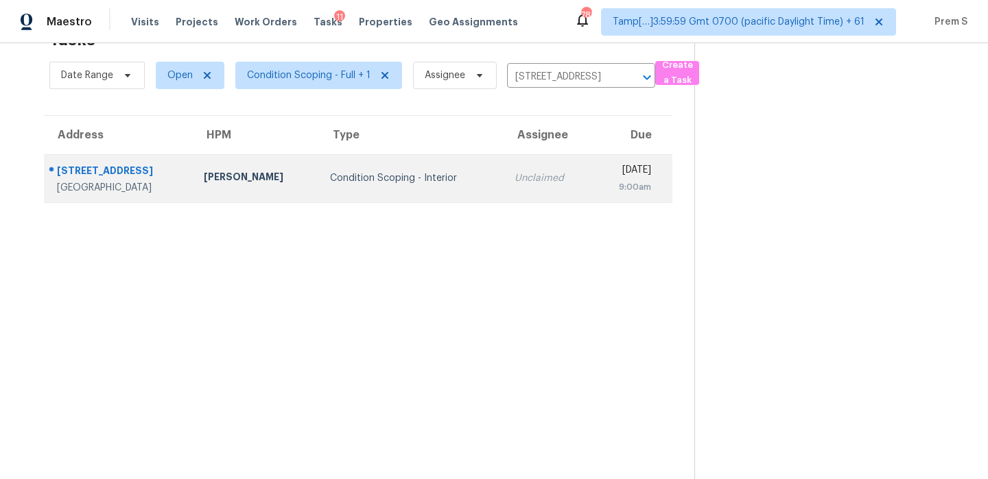
click at [592, 198] on td "Tue, Sep 9th 2025 9:00am" at bounding box center [632, 178] width 80 height 48
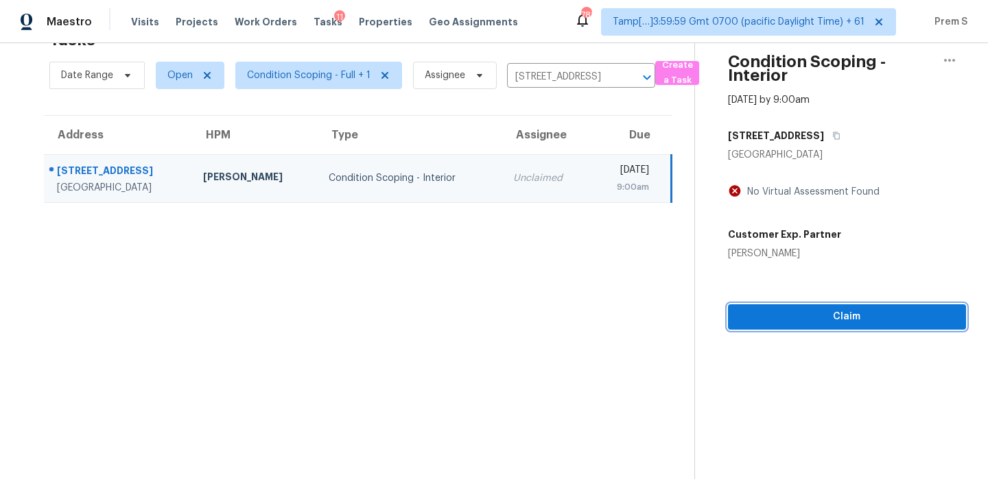
click at [825, 324] on span "Claim" at bounding box center [847, 317] width 216 height 17
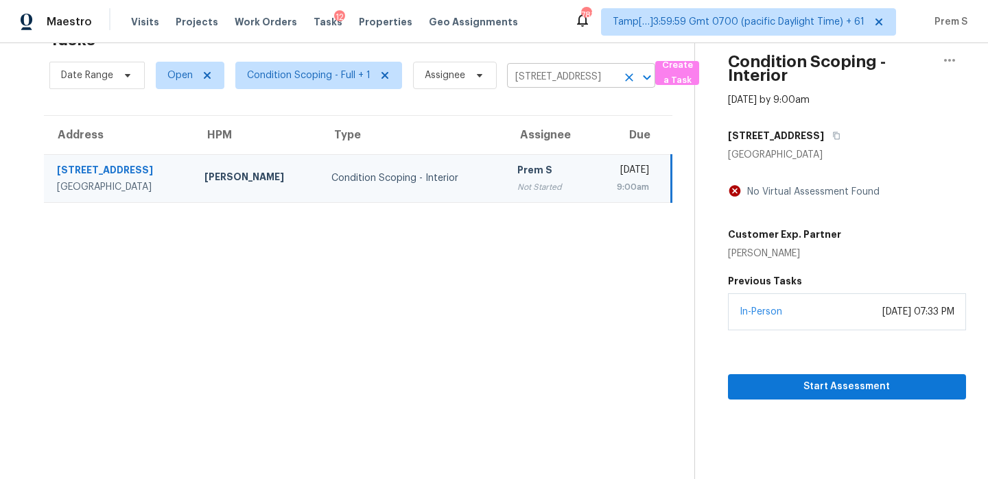
click at [626, 76] on icon "Clear" at bounding box center [629, 77] width 8 height 8
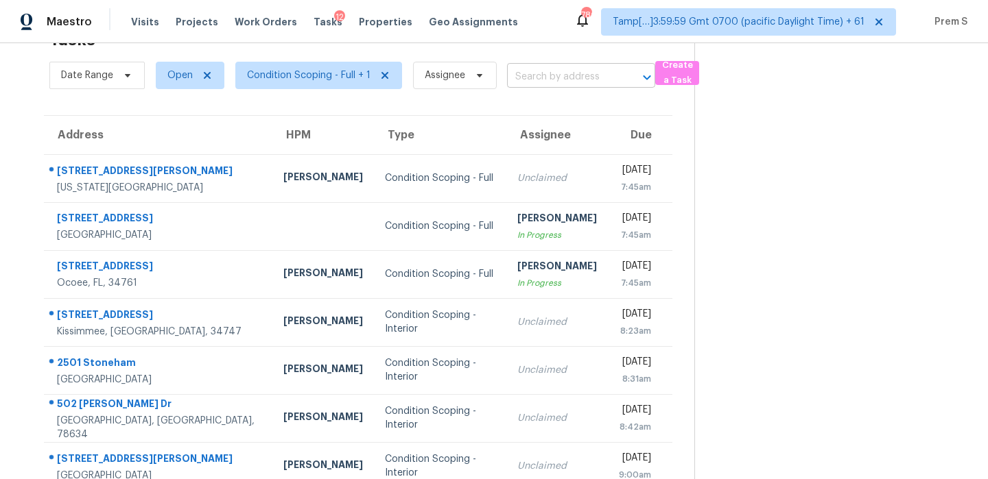
click at [550, 76] on input "text" at bounding box center [562, 77] width 110 height 21
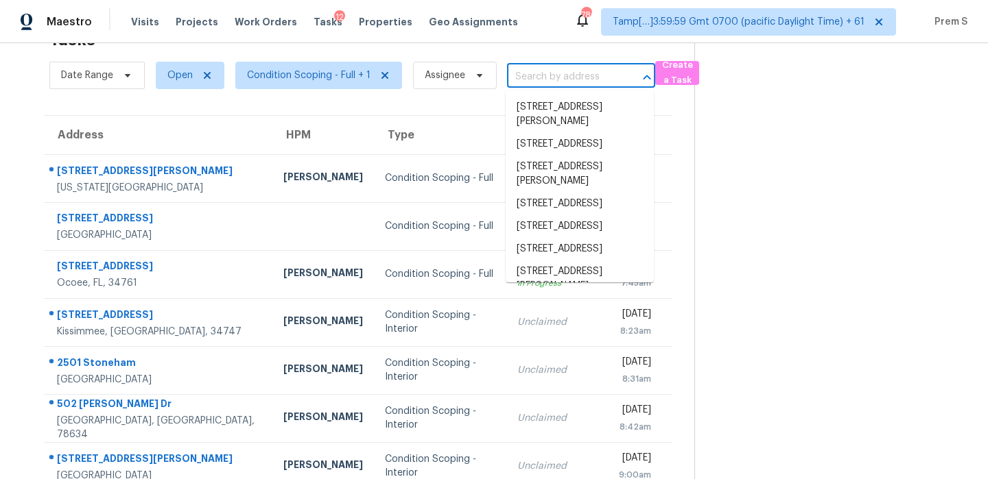
paste input "8005 Cetus Cir Unit 201 Las Vegas NV 89128"
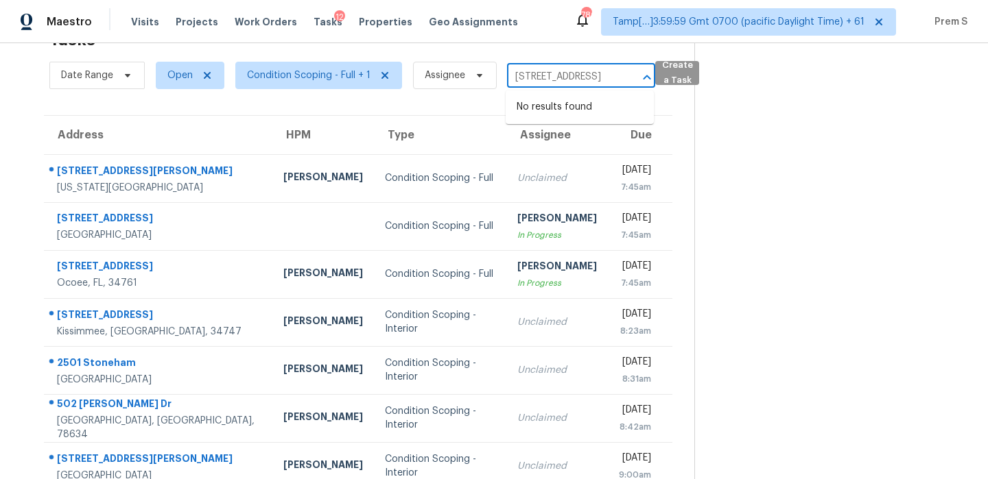
drag, startPoint x: 528, startPoint y: 81, endPoint x: 686, endPoint y: 81, distance: 158.5
click at [686, 81] on div "Date Range Open Condition Scoping - Full + 1 Assignee 8005 Cetus Cir Unit 201 L…" at bounding box center [371, 76] width 645 height 36
drag, startPoint x: 557, startPoint y: 80, endPoint x: 627, endPoint y: 80, distance: 70.0
click at [627, 80] on div "8005 Cetus Cir Unit 201 ​" at bounding box center [581, 77] width 148 height 21
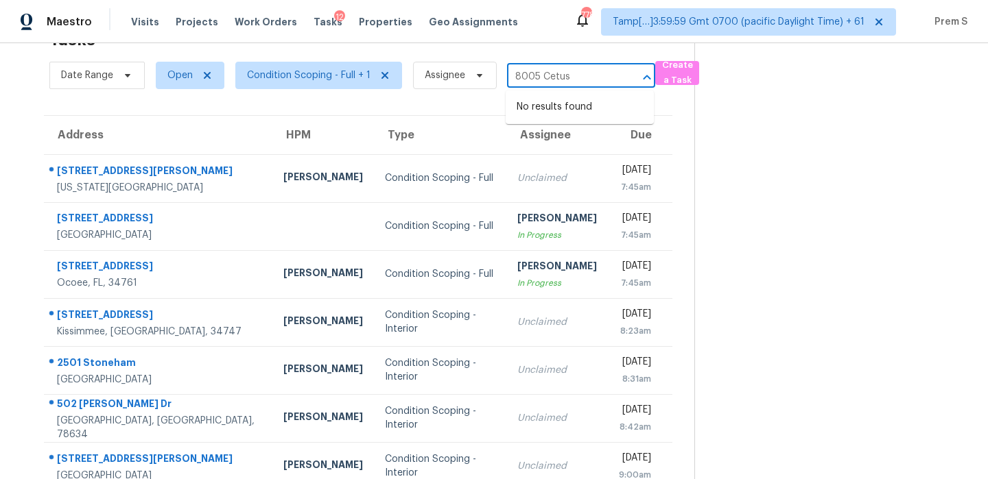
scroll to position [0, 0]
type input "8005 Ce"
click at [575, 119] on li "8005 Cetus Cir Unit 201, Las Vegas, NV 89128" at bounding box center [580, 107] width 148 height 23
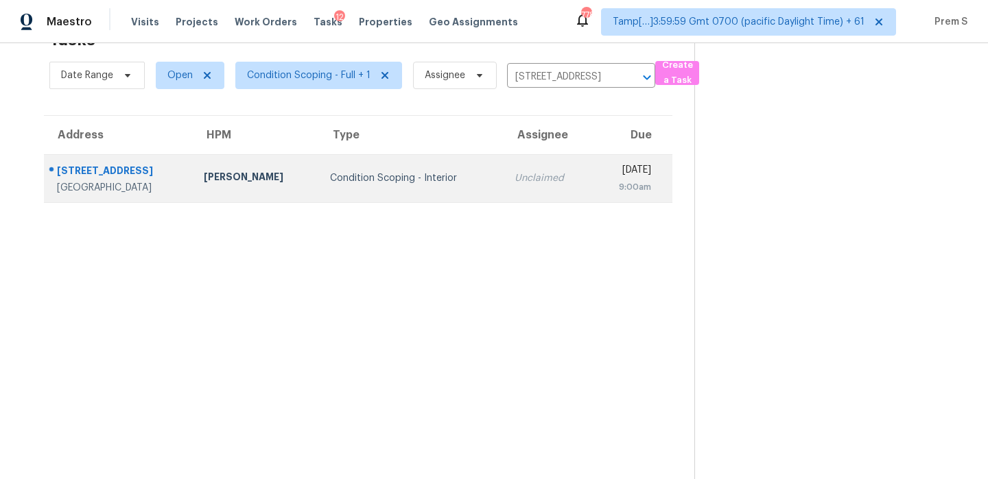
click at [528, 176] on div "Unclaimed" at bounding box center [547, 178] width 67 height 14
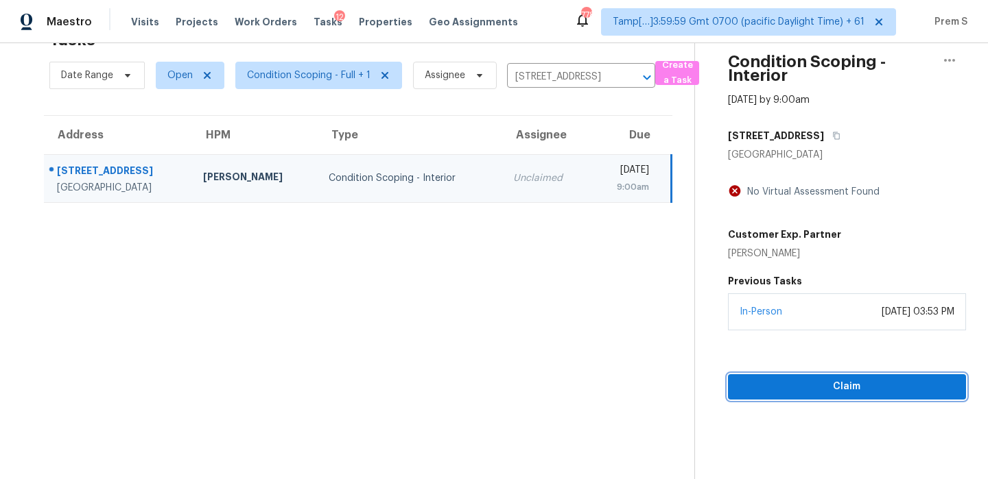
click at [850, 381] on span "Claim" at bounding box center [847, 387] width 216 height 17
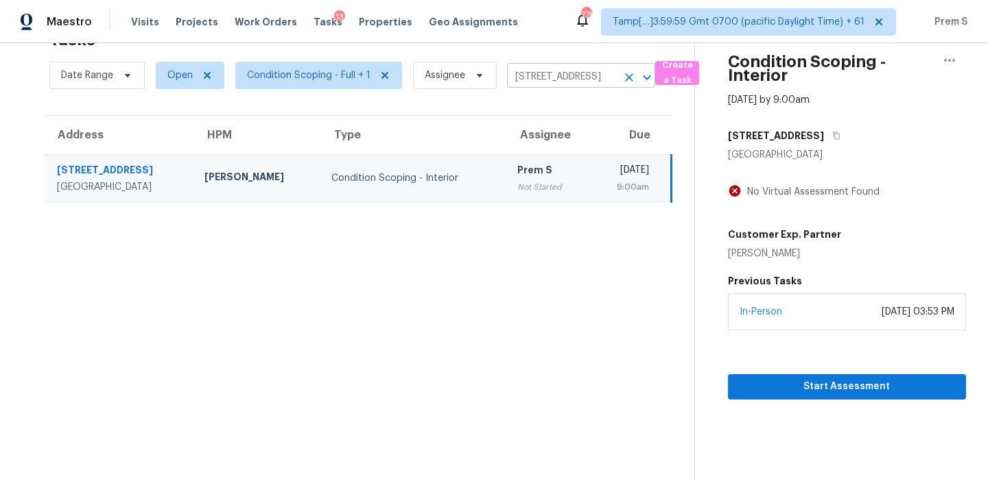
click at [625, 73] on icon "Clear" at bounding box center [629, 78] width 14 height 14
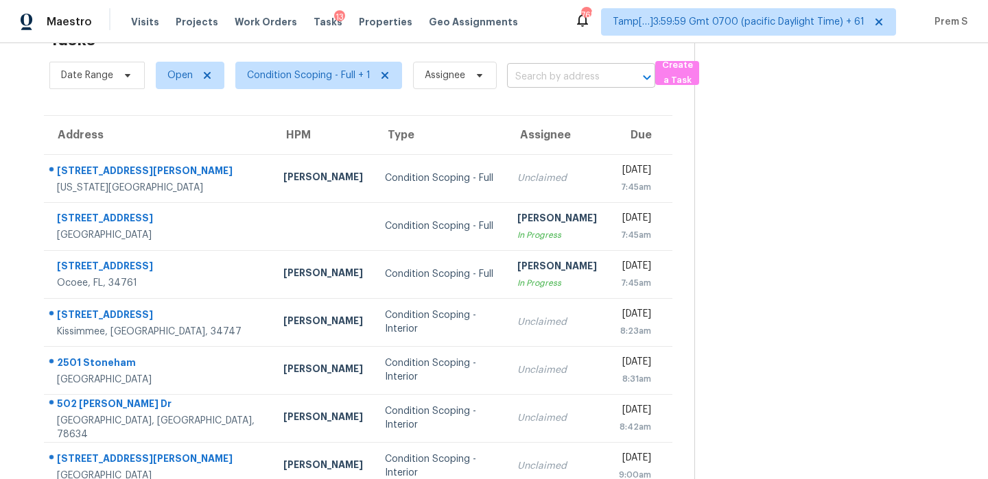
click at [567, 75] on input "text" at bounding box center [562, 77] width 110 height 21
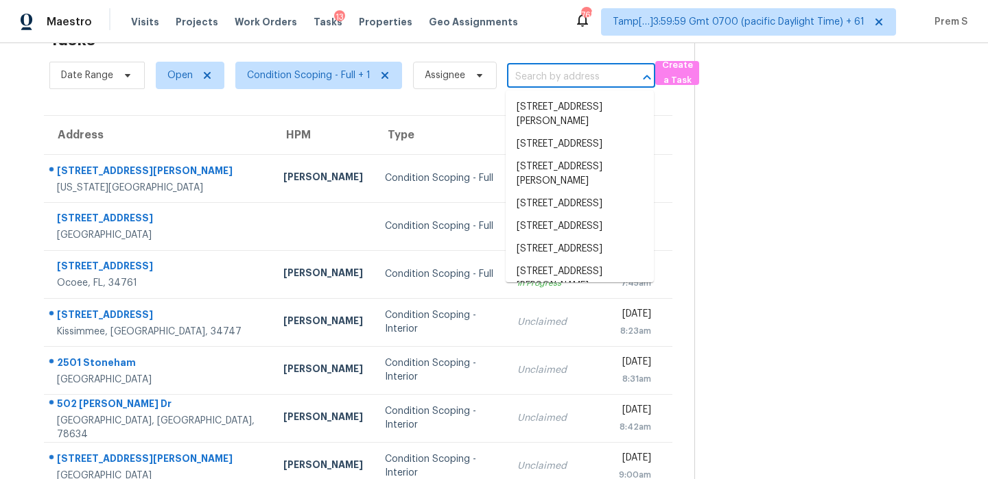
paste input "14457 SW 22nd Pl, Ocala, FL 34481"
type input "14457 SW 22nd Pl, Ocala, FL 34481"
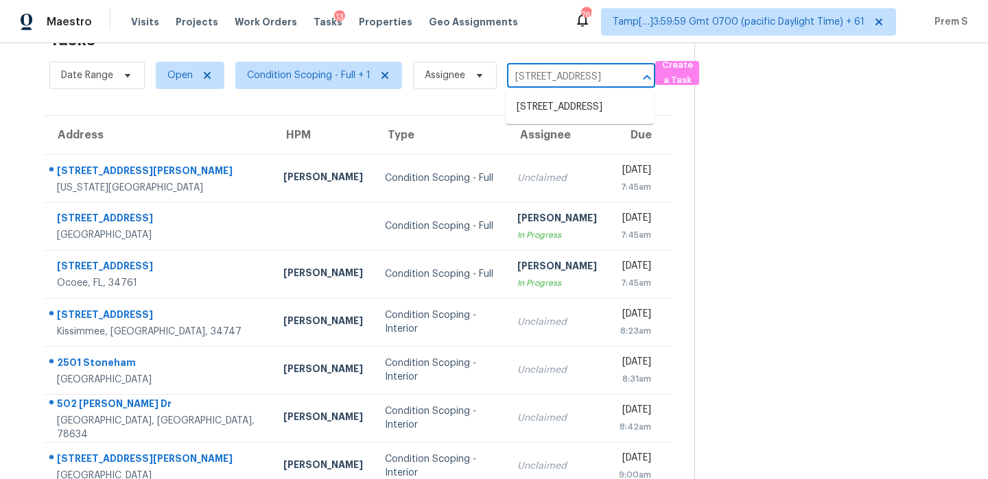
scroll to position [0, 54]
click at [565, 109] on li "14457 SW 22nd Pl, Ocala, FL 34481" at bounding box center [580, 107] width 148 height 23
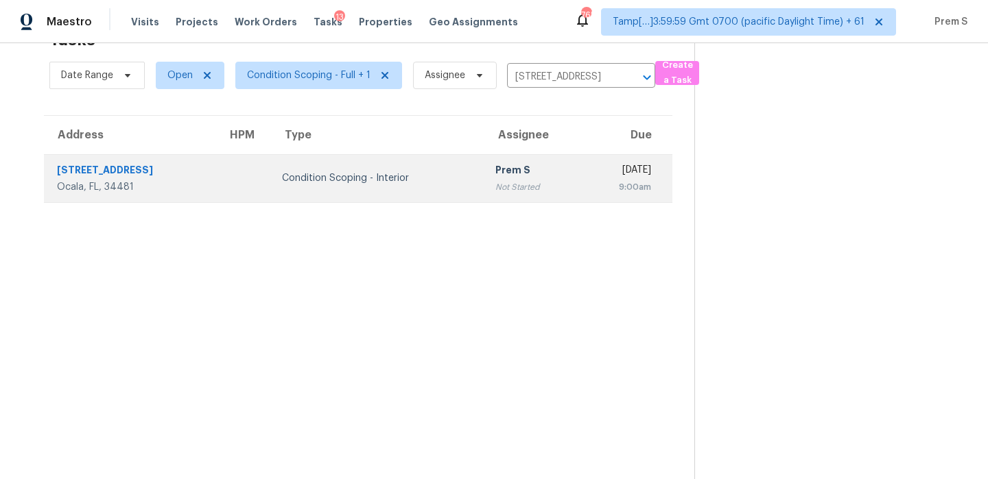
click at [580, 162] on td "Tue, Sep 9th 2025 9:00am" at bounding box center [626, 178] width 93 height 48
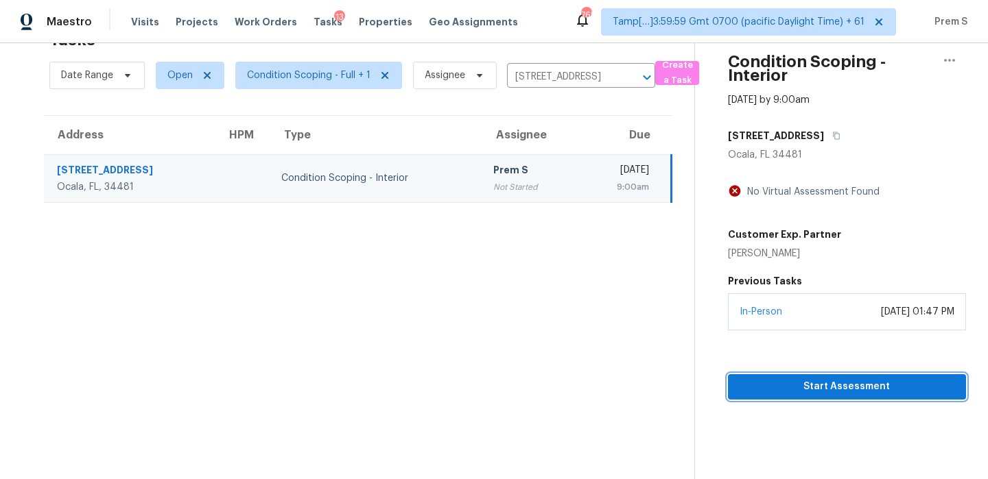
click at [825, 388] on span "Start Assessment" at bounding box center [847, 387] width 216 height 17
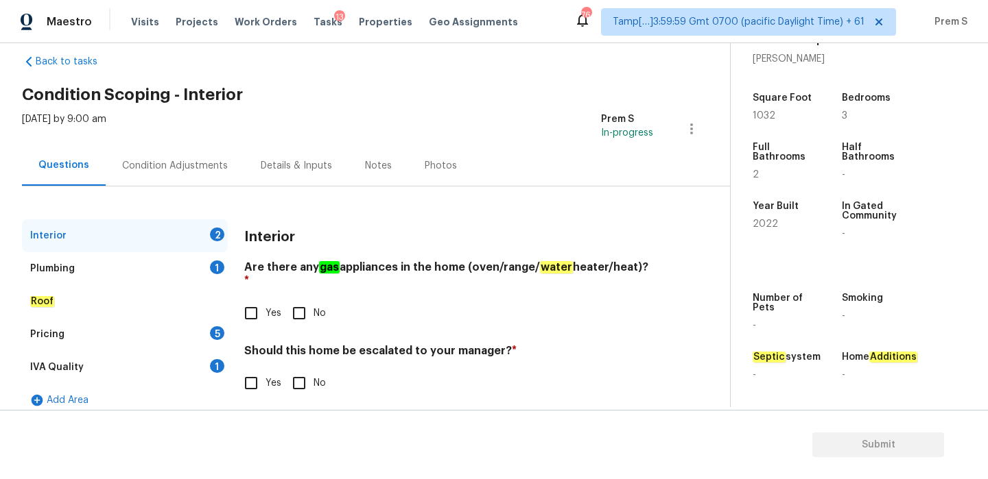
scroll to position [22, 0]
click at [303, 301] on input "No" at bounding box center [299, 312] width 29 height 29
checkbox input "true"
click at [304, 375] on input "No" at bounding box center [299, 382] width 29 height 29
checkbox input "true"
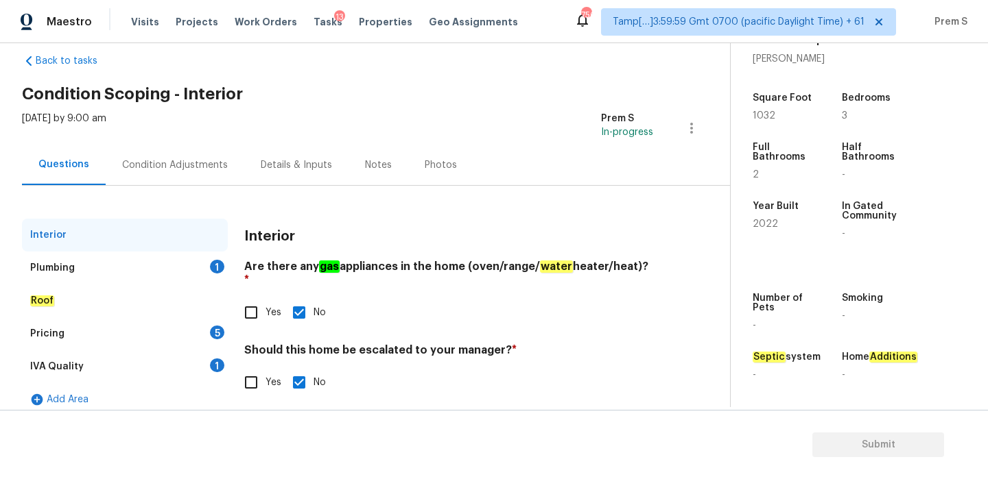
click at [198, 259] on div "Plumbing 1" at bounding box center [125, 268] width 206 height 33
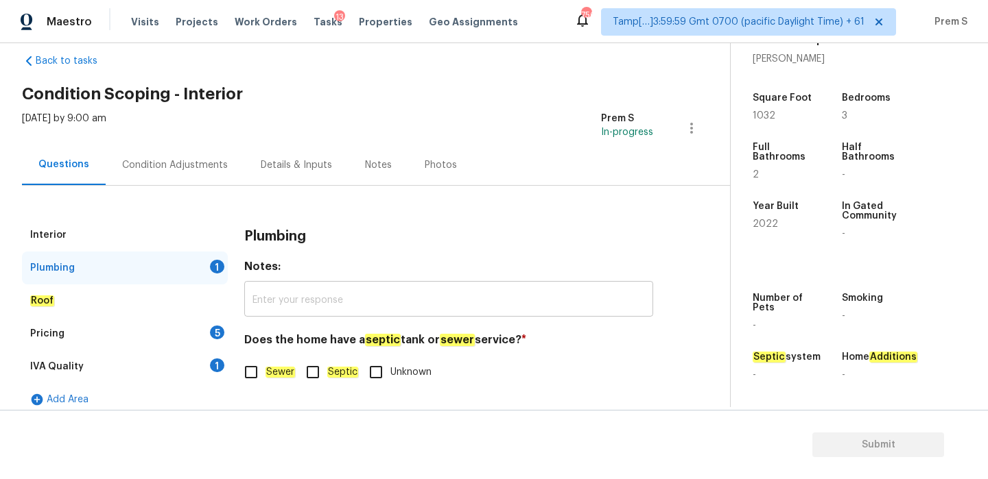
scroll to position [35, 0]
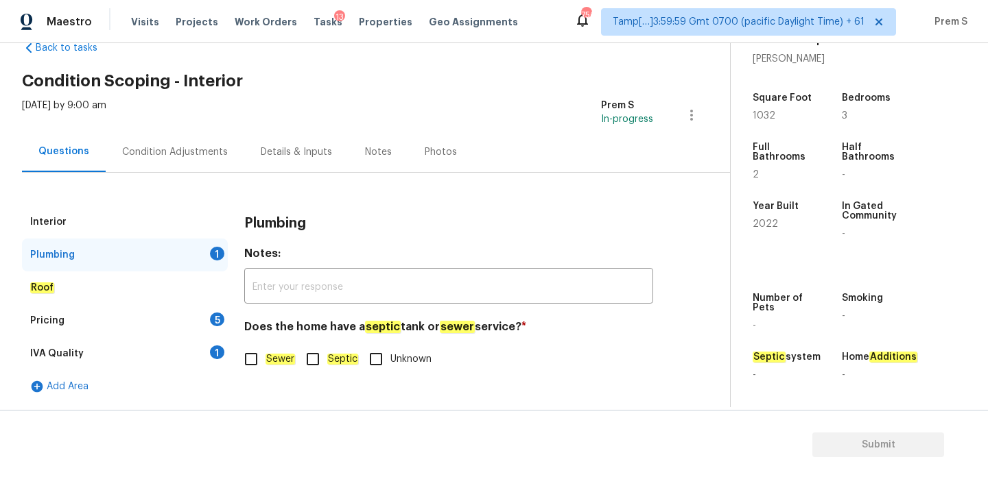
click at [310, 359] on input "Septic" at bounding box center [312, 359] width 29 height 29
checkbox input "true"
click at [213, 320] on div "5" at bounding box center [217, 320] width 14 height 14
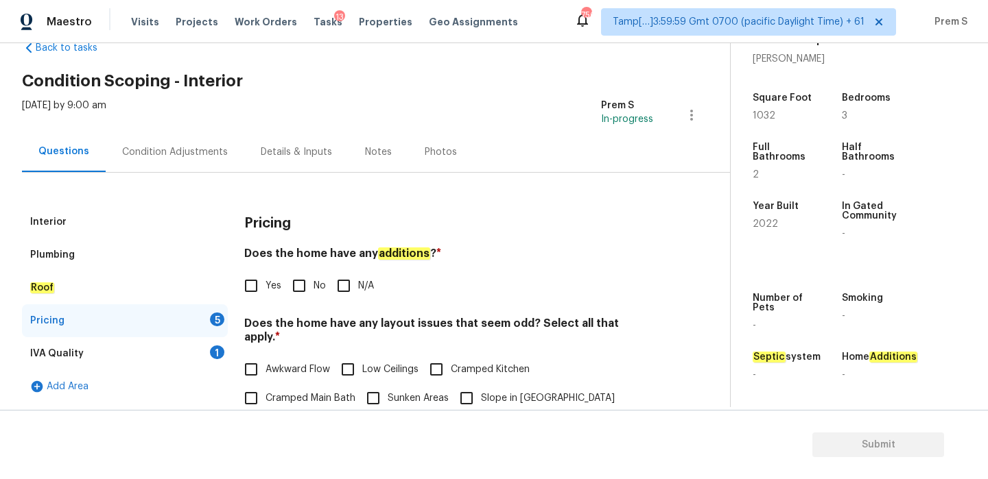
click at [309, 296] on input "No" at bounding box center [299, 286] width 29 height 29
checkbox input "true"
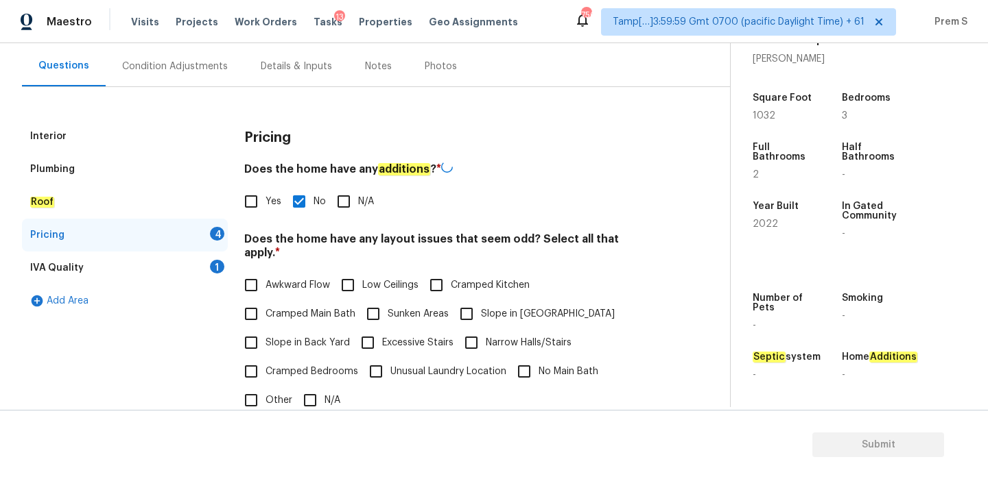
scroll to position [261, 0]
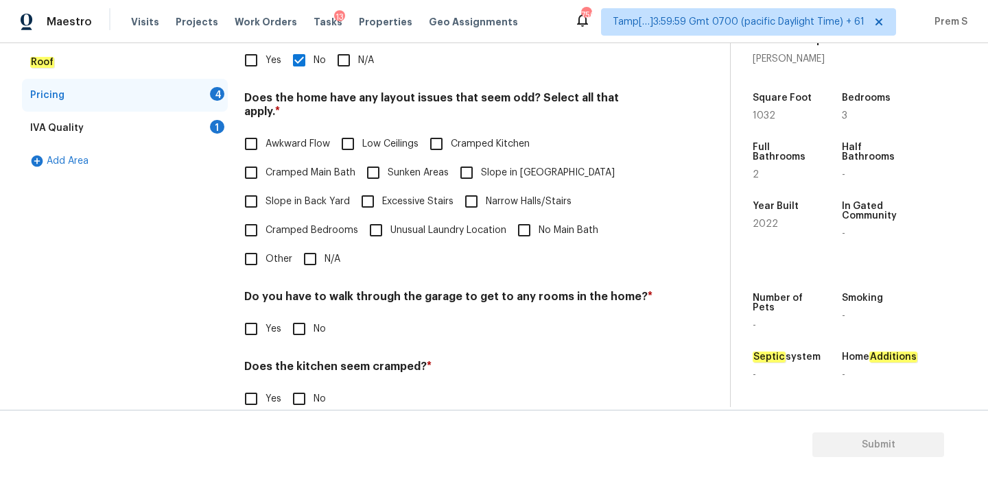
click at [303, 256] on input "N/A" at bounding box center [310, 259] width 29 height 29
checkbox input "true"
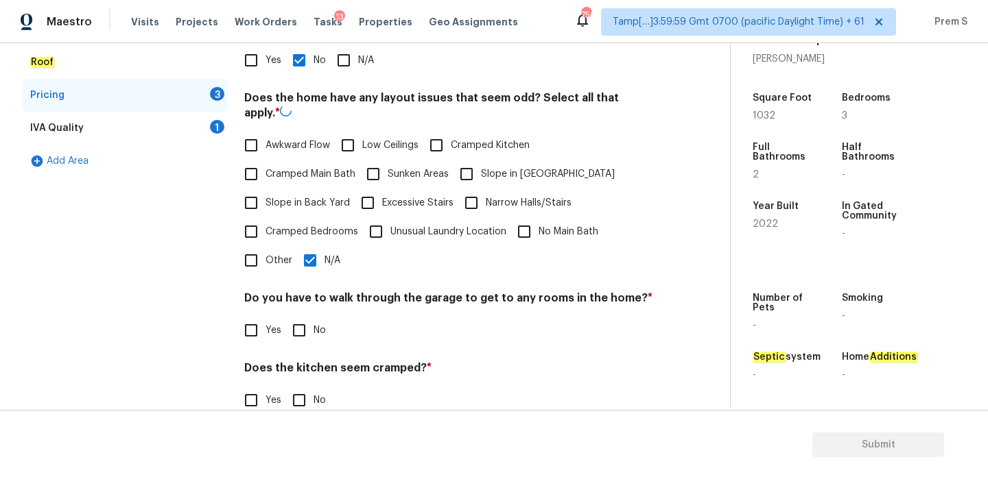
click at [300, 322] on input "No" at bounding box center [299, 330] width 29 height 29
checkbox input "true"
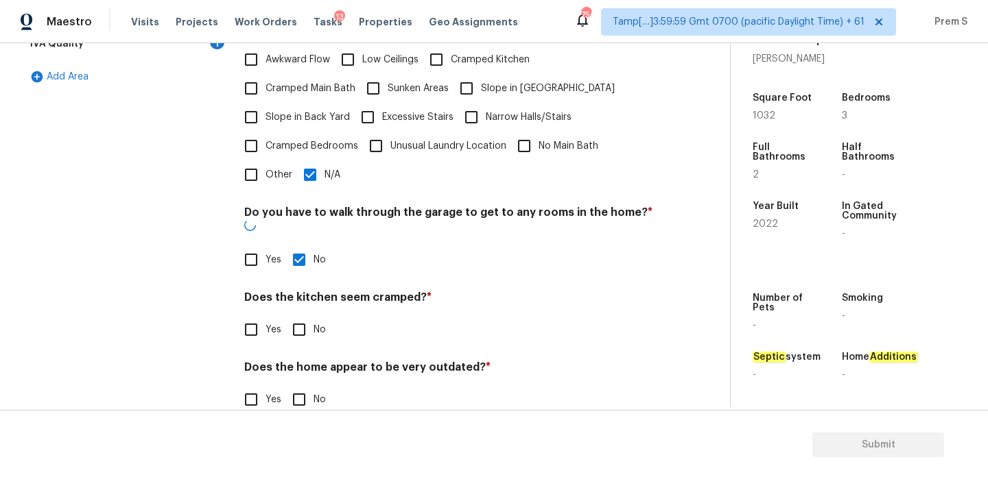
scroll to position [344, 0]
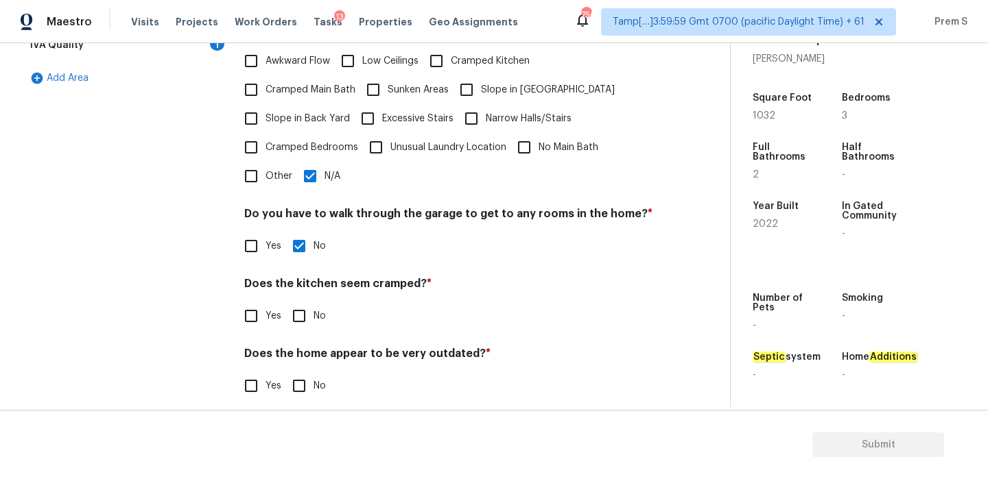
click at [302, 302] on input "No" at bounding box center [299, 316] width 29 height 29
checkbox input "true"
click at [311, 381] on input "No" at bounding box center [299, 386] width 29 height 29
checkbox input "true"
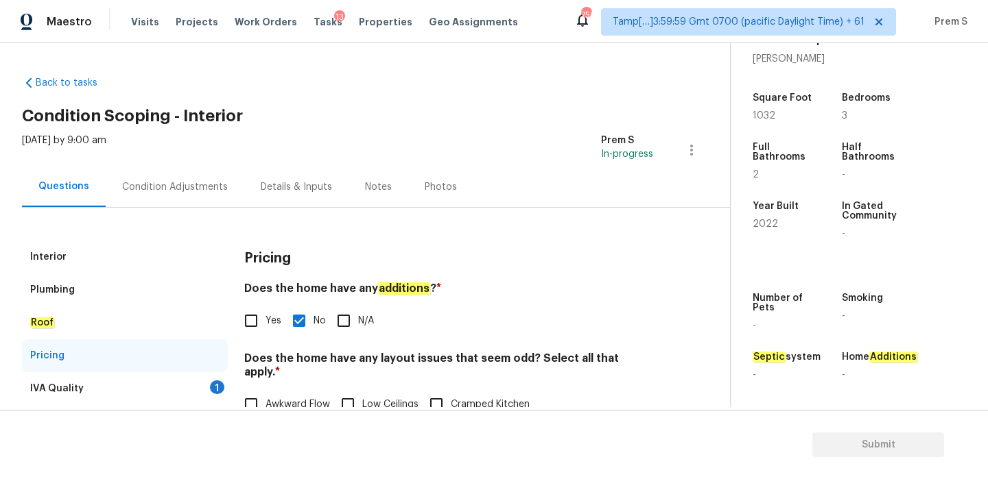
click at [218, 382] on div "1" at bounding box center [217, 388] width 14 height 14
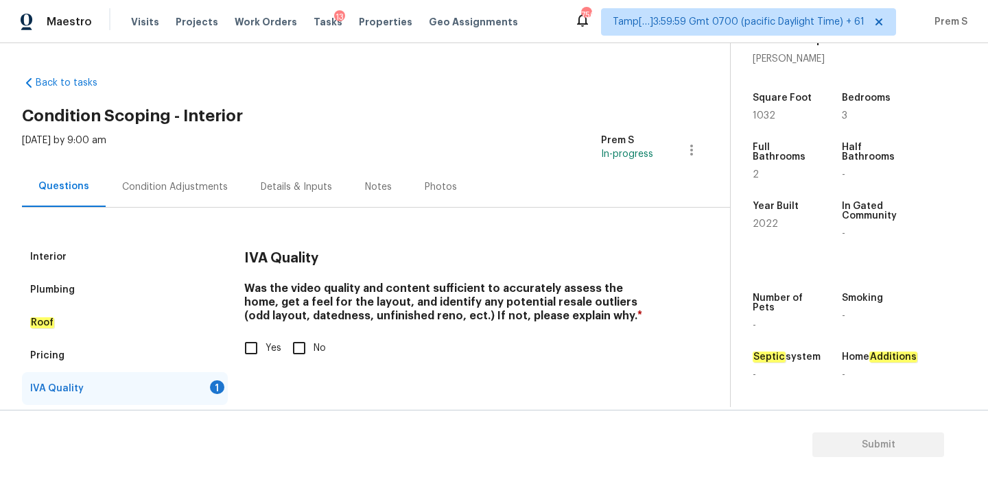
click at [252, 358] on input "Yes" at bounding box center [251, 348] width 29 height 29
checkbox input "true"
click at [181, 195] on div "Condition Adjustments" at bounding box center [175, 187] width 139 height 40
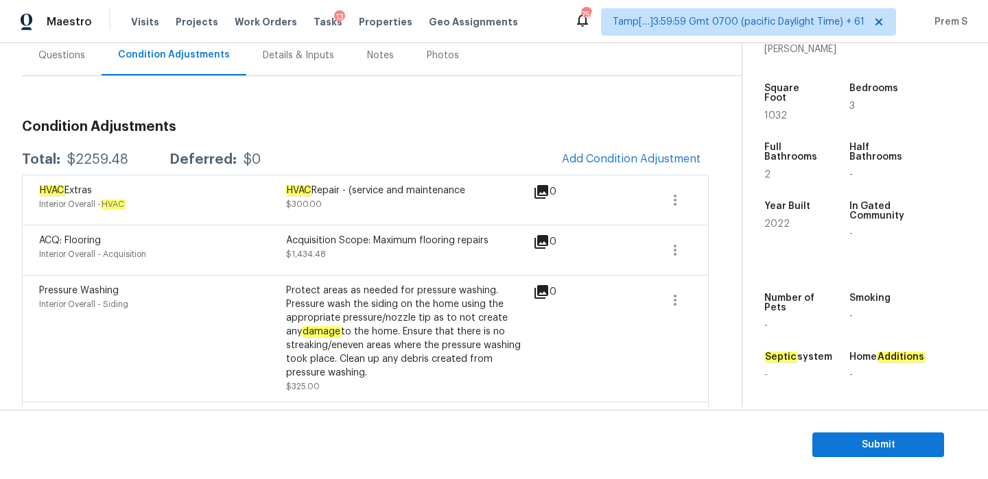
scroll to position [195, 0]
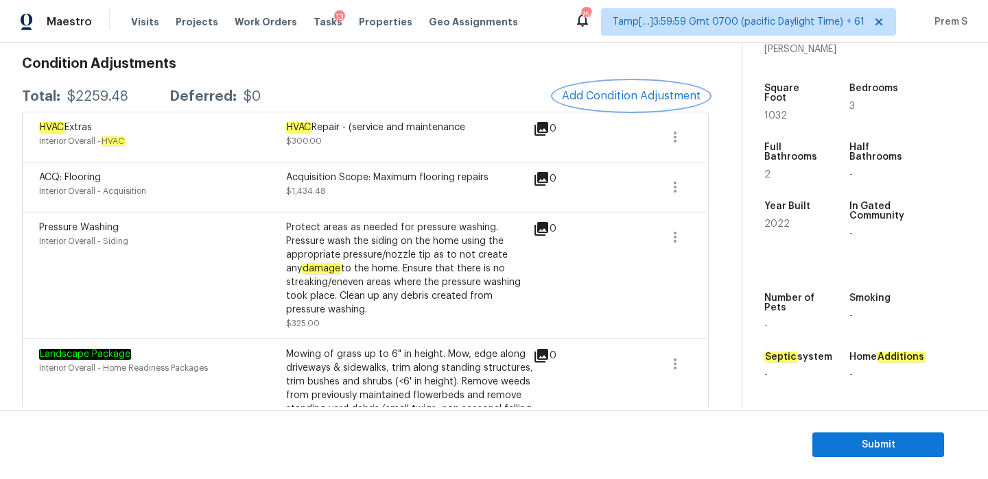
click at [657, 99] on span "Add Condition Adjustment" at bounding box center [631, 96] width 139 height 12
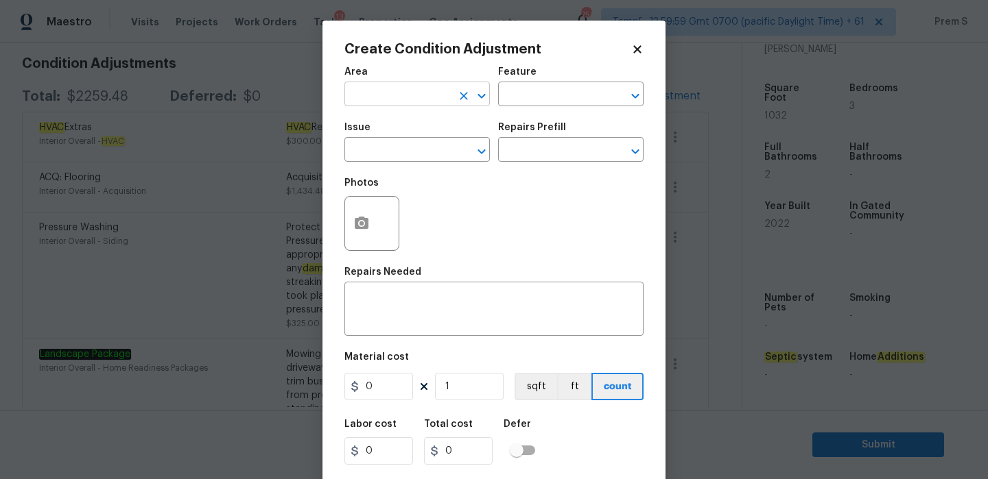
click at [417, 94] on input "text" at bounding box center [397, 95] width 107 height 21
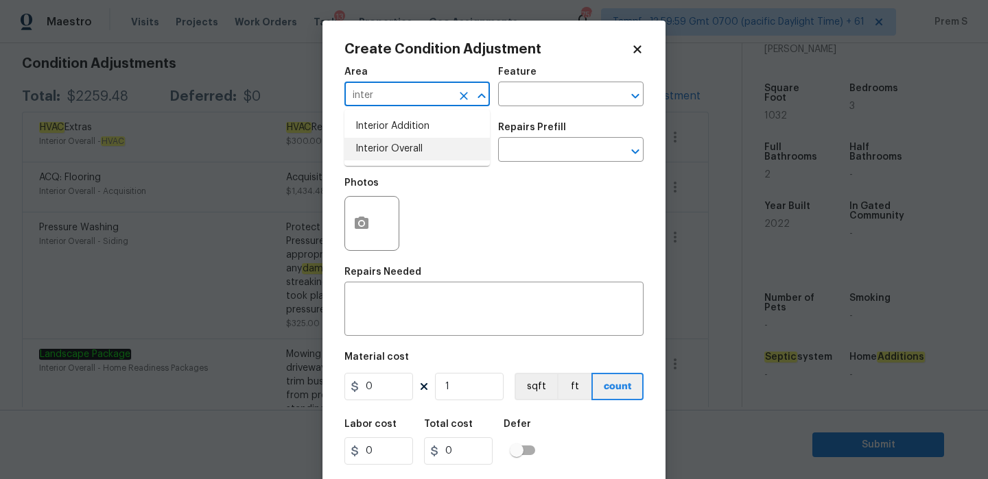
click at [405, 156] on li "Interior Overall" at bounding box center [416, 149] width 145 height 23
type input "Interior Overall"
click at [405, 156] on input "text" at bounding box center [397, 151] width 107 height 21
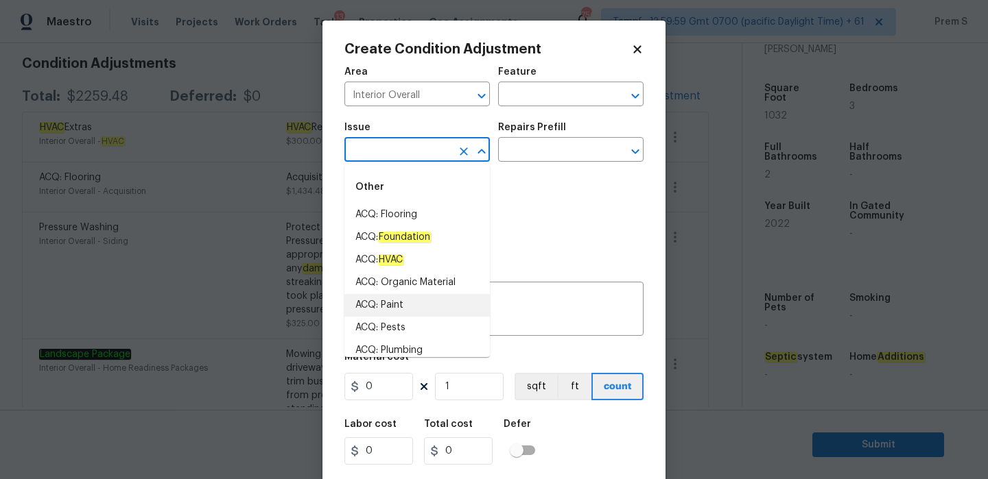
click at [398, 307] on li "ACQ: Paint" at bounding box center [416, 305] width 145 height 23
type input "ACQ: Paint"
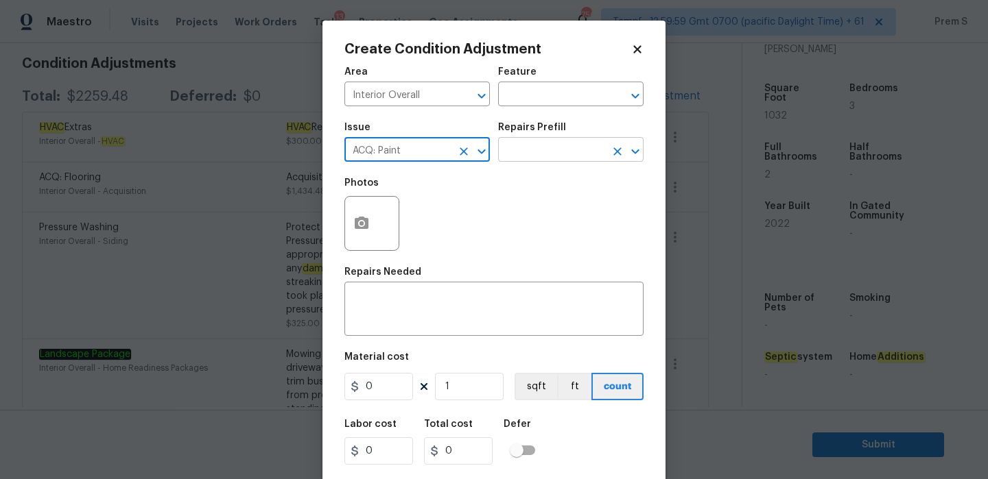
click at [531, 155] on input "text" at bounding box center [551, 151] width 107 height 21
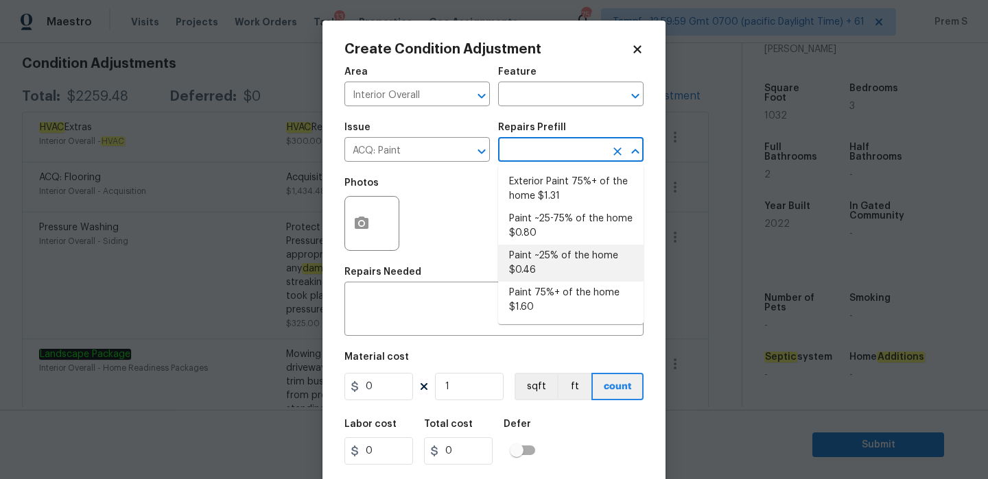
click at [541, 274] on li "Paint ~25% of the home $0.46" at bounding box center [570, 263] width 145 height 37
type input "Acquisition"
type textarea "Acquisition Scope: ~25% of the home needs interior paint"
type input "0.46"
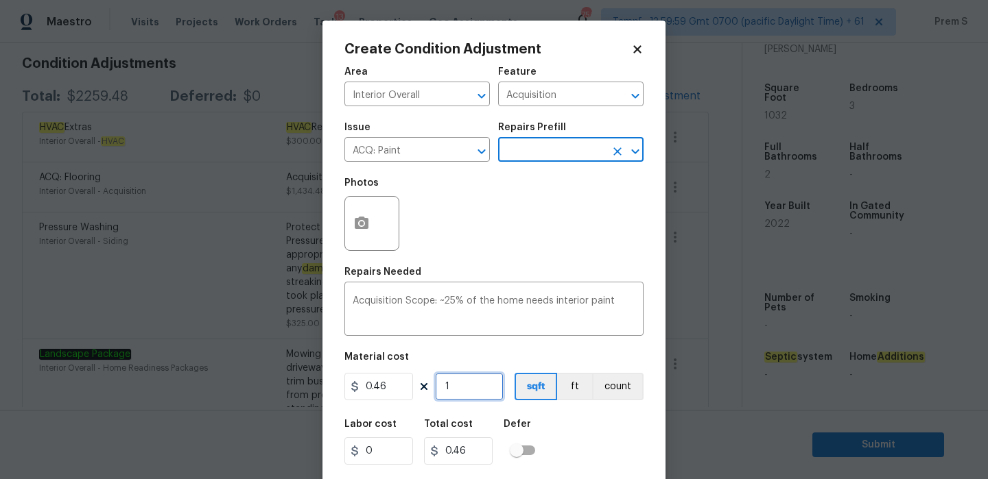
click at [464, 386] on input "1" at bounding box center [469, 386] width 69 height 27
type input "10"
type input "4.6"
type input "103"
type input "47.38"
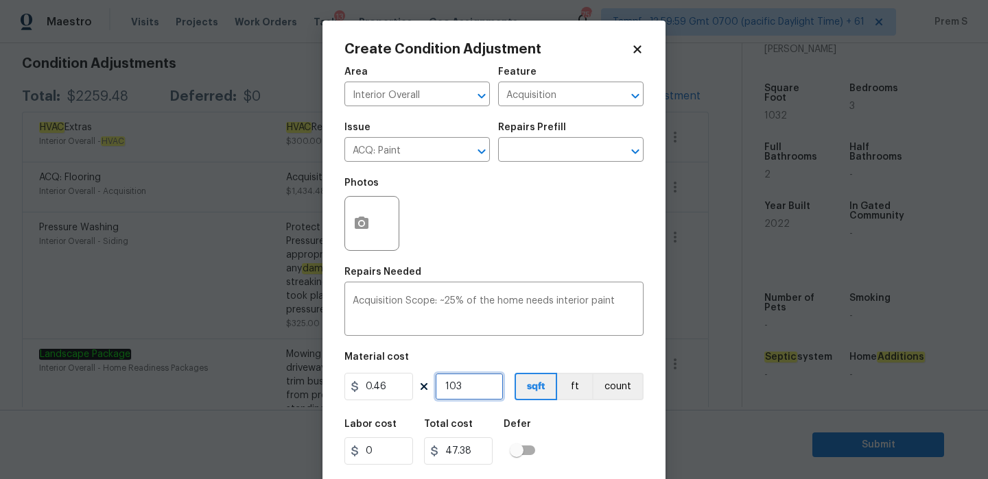
type input "1032"
type input "474.72"
type input "1032"
click at [611, 441] on div "Labor cost 0 Total cost 474.72 Defer" at bounding box center [493, 443] width 299 height 62
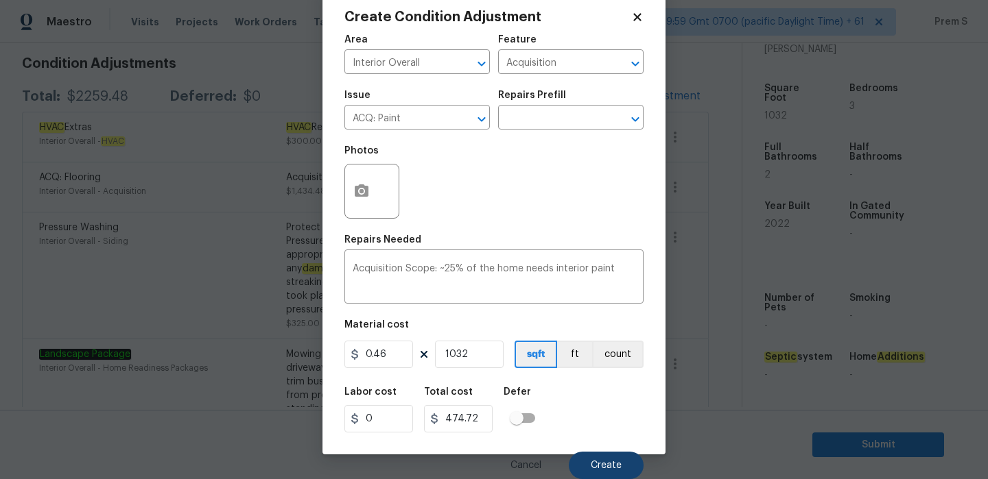
click at [608, 468] on span "Create" at bounding box center [606, 466] width 31 height 10
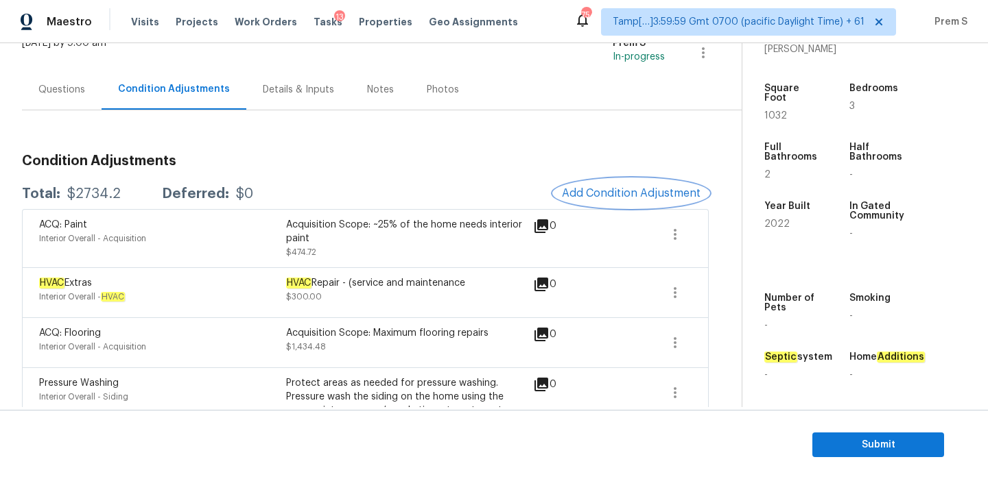
scroll to position [88, 0]
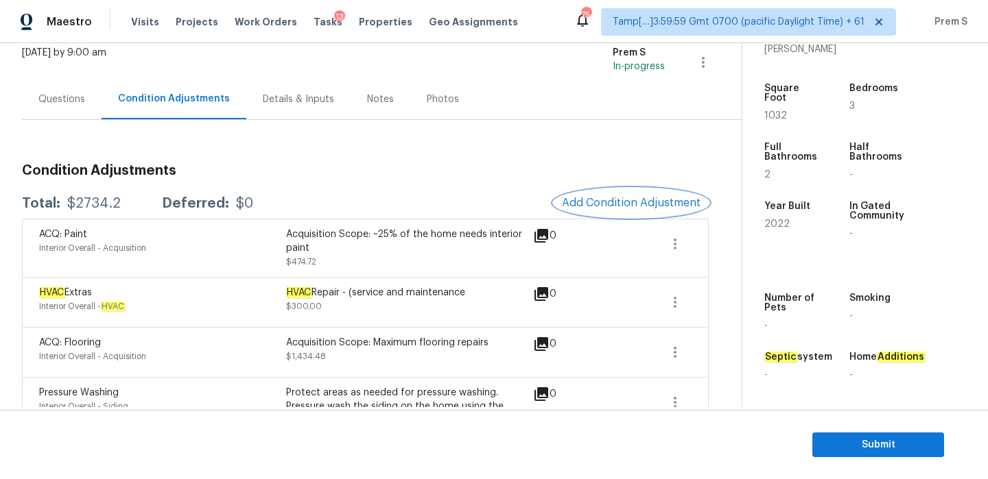
click at [626, 204] on span "Add Condition Adjustment" at bounding box center [631, 203] width 139 height 12
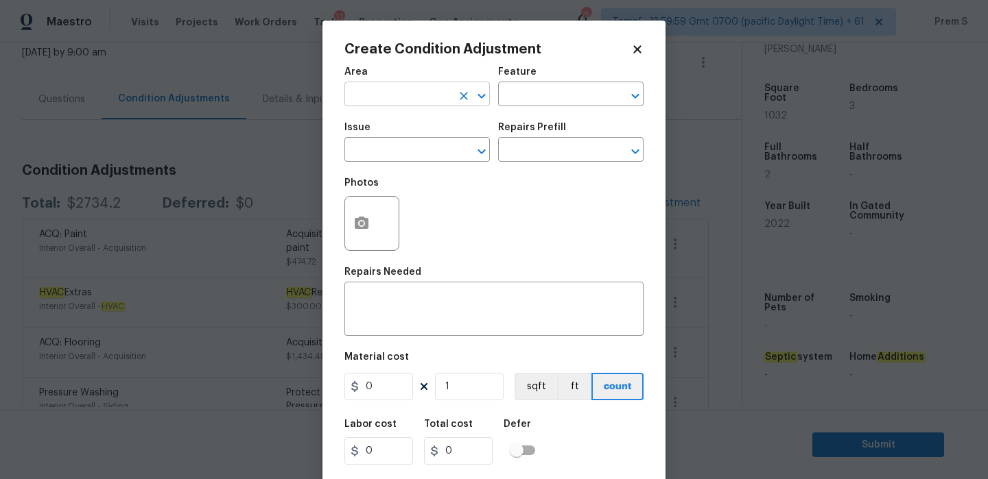
click at [392, 91] on input "text" at bounding box center [397, 95] width 107 height 21
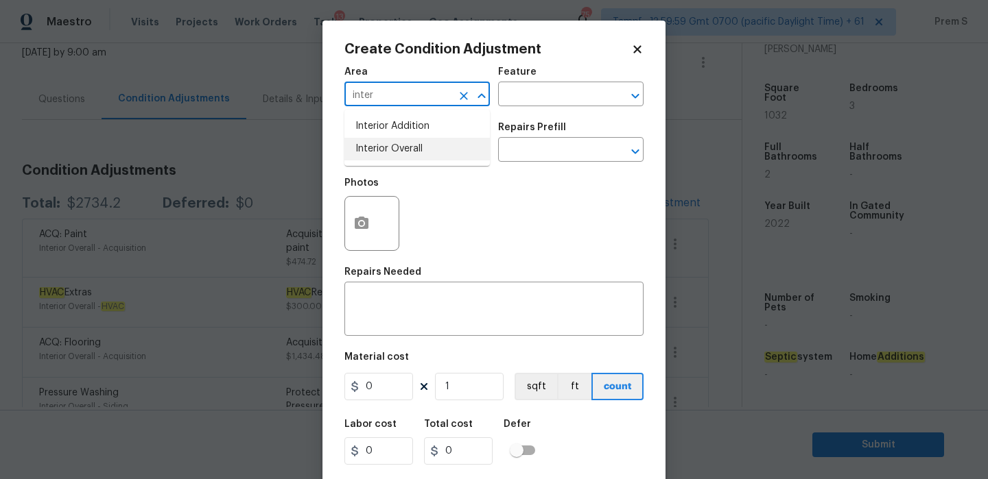
click at [398, 155] on li "Interior Overall" at bounding box center [416, 149] width 145 height 23
type input "Interior Overall"
click at [398, 155] on input "text" at bounding box center [397, 151] width 107 height 21
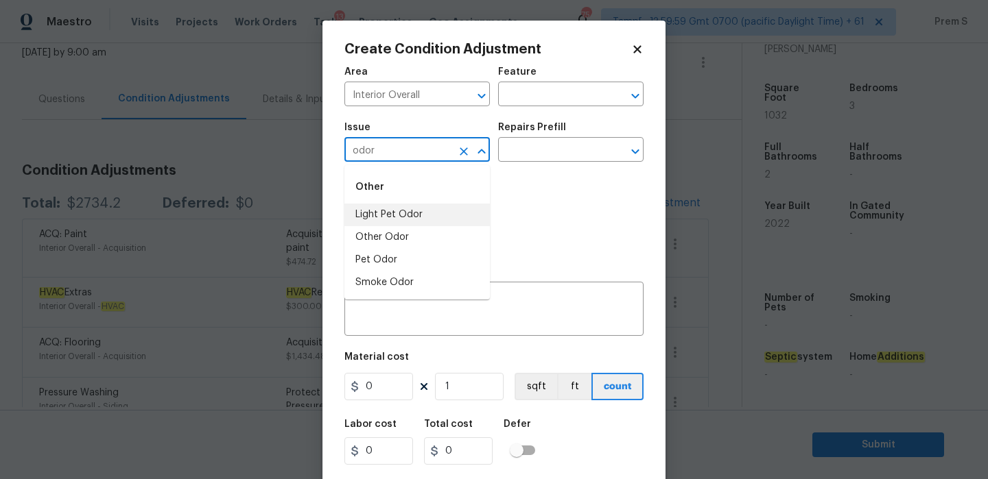
click at [423, 214] on li "Light Pet Odor" at bounding box center [416, 215] width 145 height 23
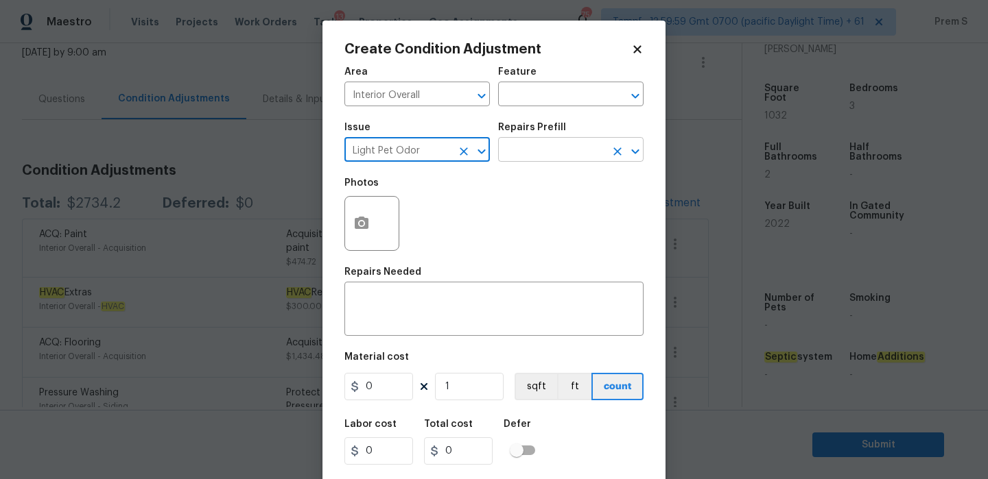
type input "Light Pet Odor"
click at [526, 156] on input "text" at bounding box center [551, 151] width 107 height 21
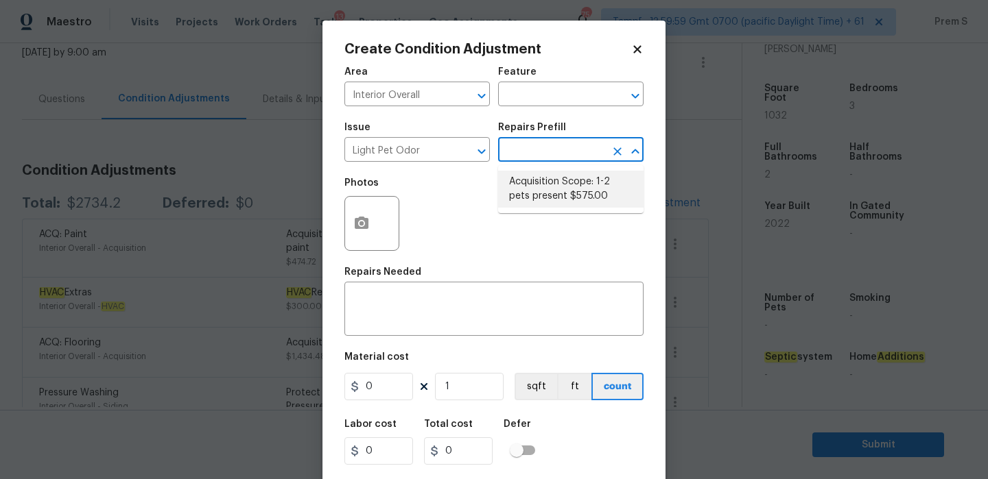
click at [567, 189] on li "Acquisition Scope: 1-2 pets present $575.00" at bounding box center [570, 189] width 145 height 37
type textarea "Acquisition Scope: 1-2 pets present"
type input "575"
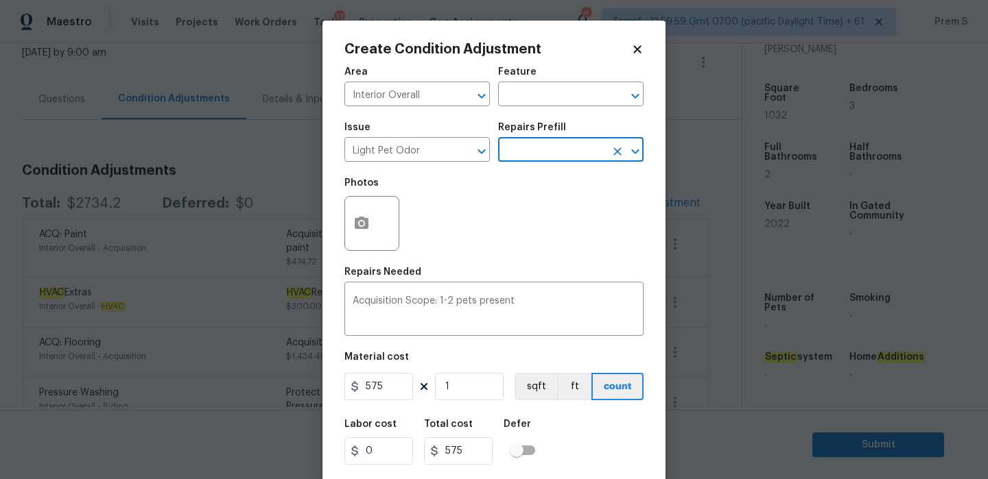
scroll to position [33, 0]
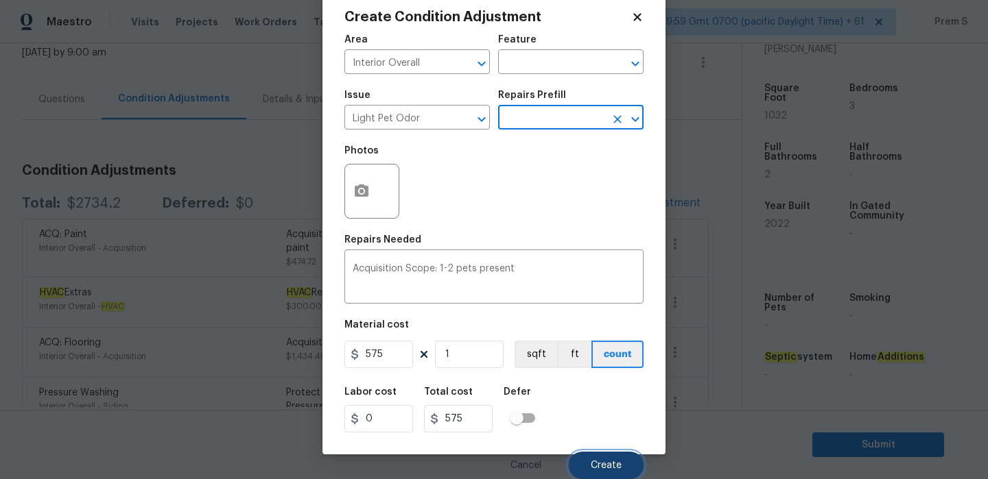
click at [593, 453] on button "Create" at bounding box center [606, 465] width 75 height 27
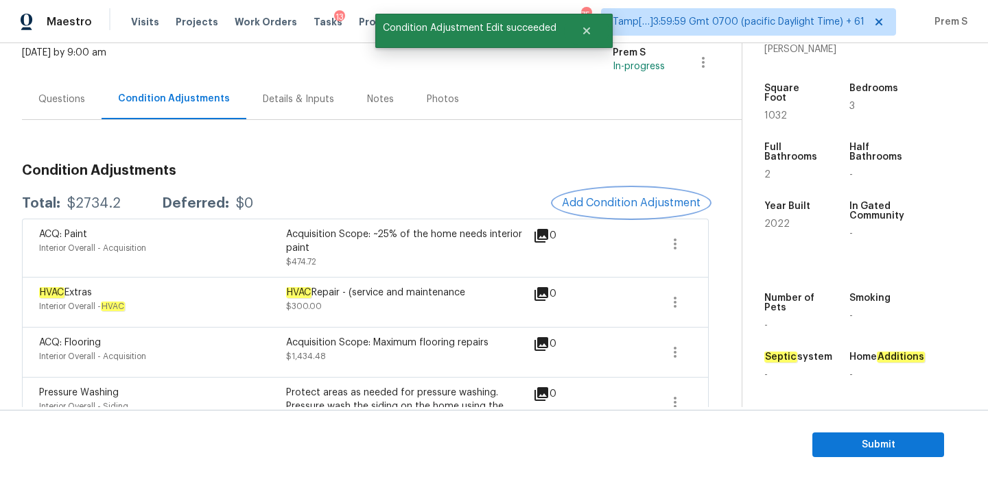
scroll to position [0, 0]
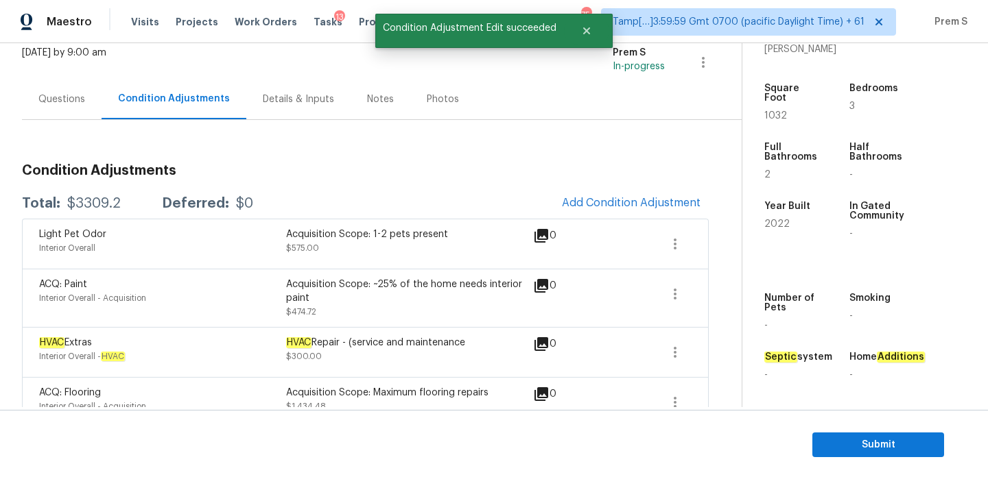
click at [534, 80] on div "Questions Condition Adjustments Details & Inputs Notes Photos" at bounding box center [382, 99] width 720 height 41
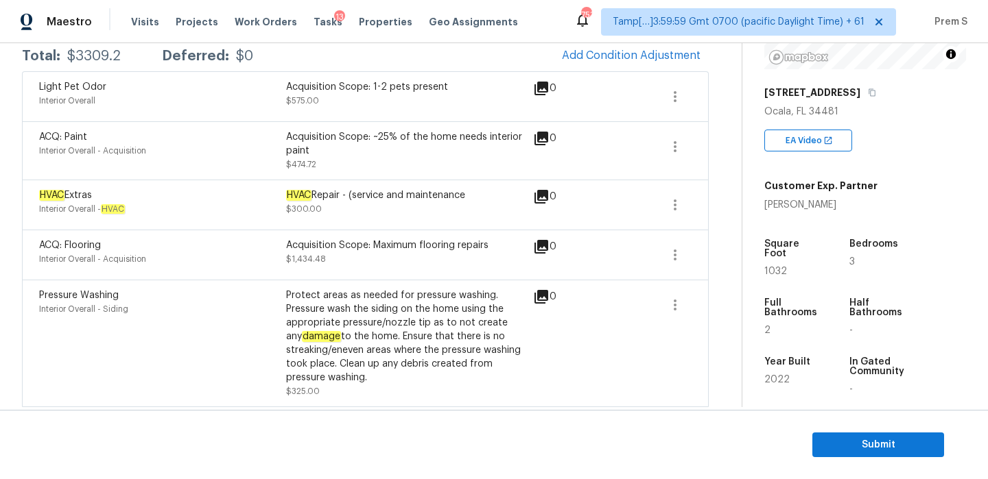
scroll to position [246, 0]
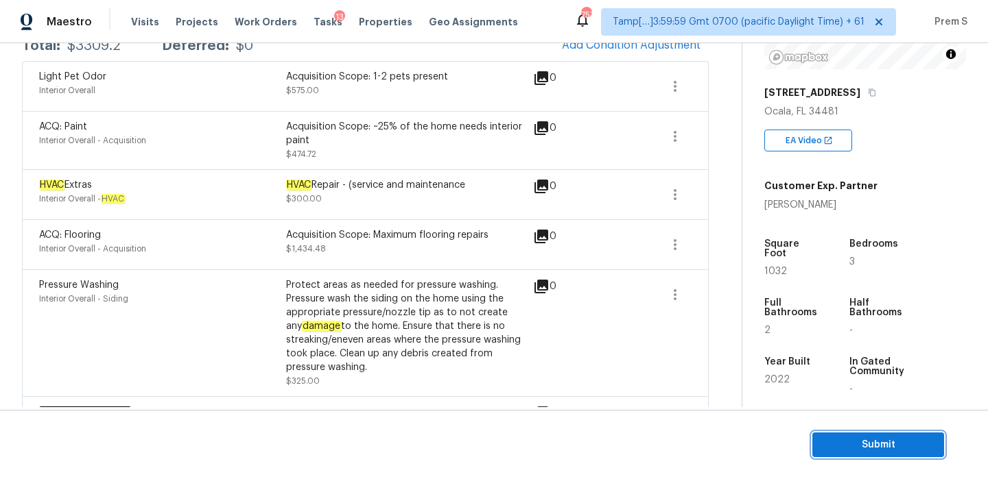
click at [836, 443] on span "Submit" at bounding box center [878, 445] width 110 height 17
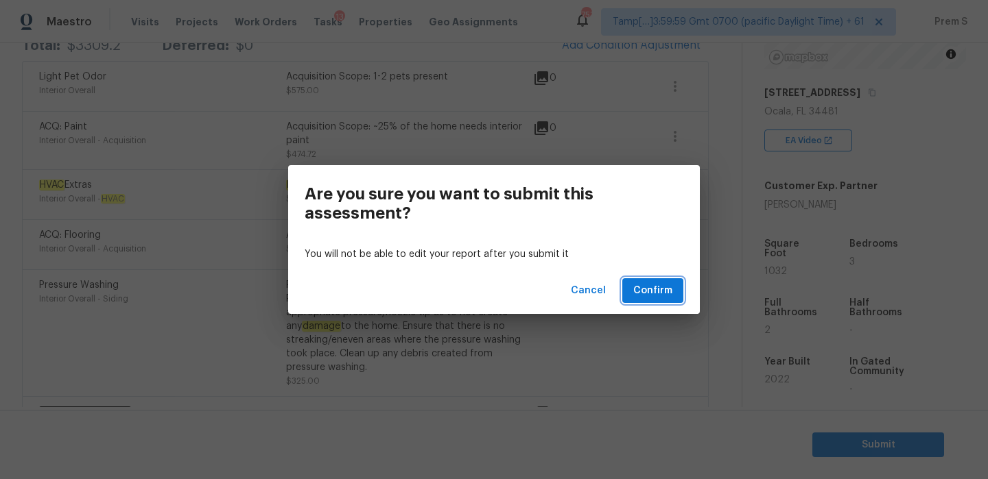
click at [671, 297] on span "Confirm" at bounding box center [652, 291] width 39 height 17
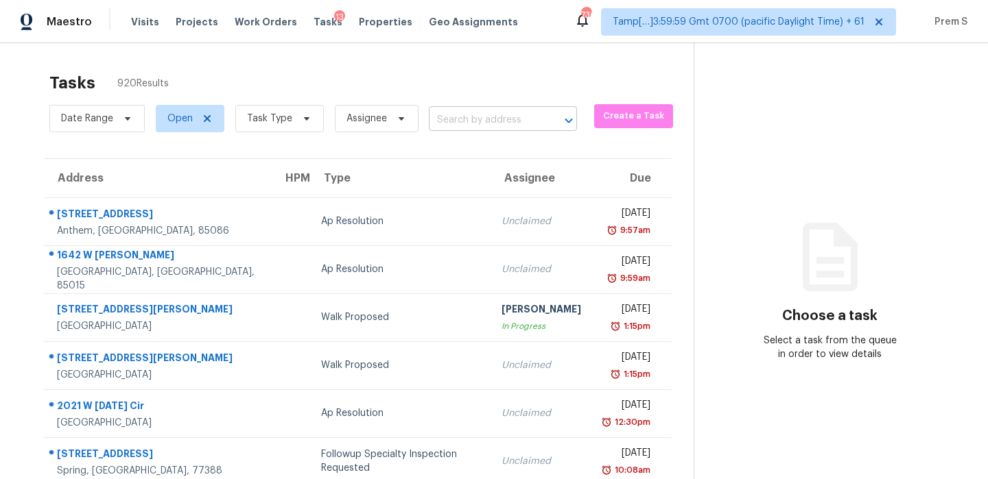
click at [531, 117] on input "text" at bounding box center [484, 120] width 110 height 21
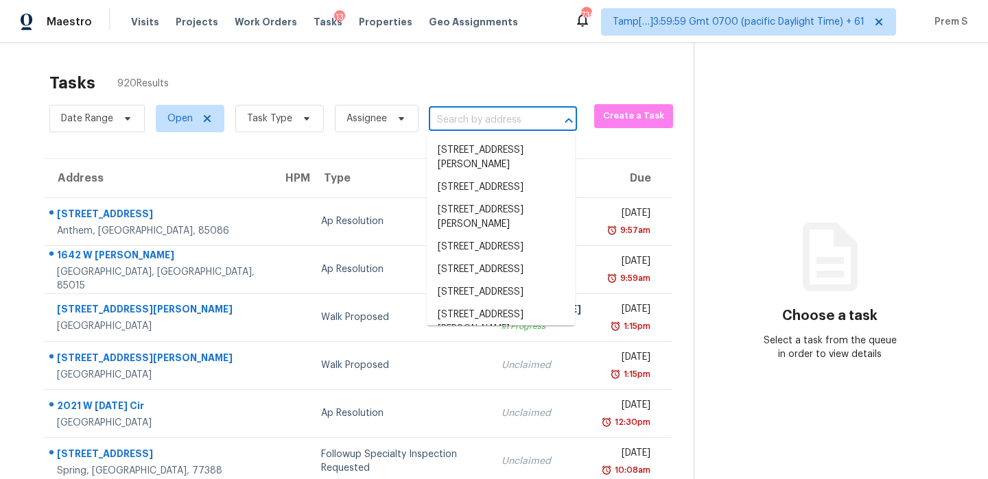
paste input "3069 Smiley Rd Bridgeton MO 63044"
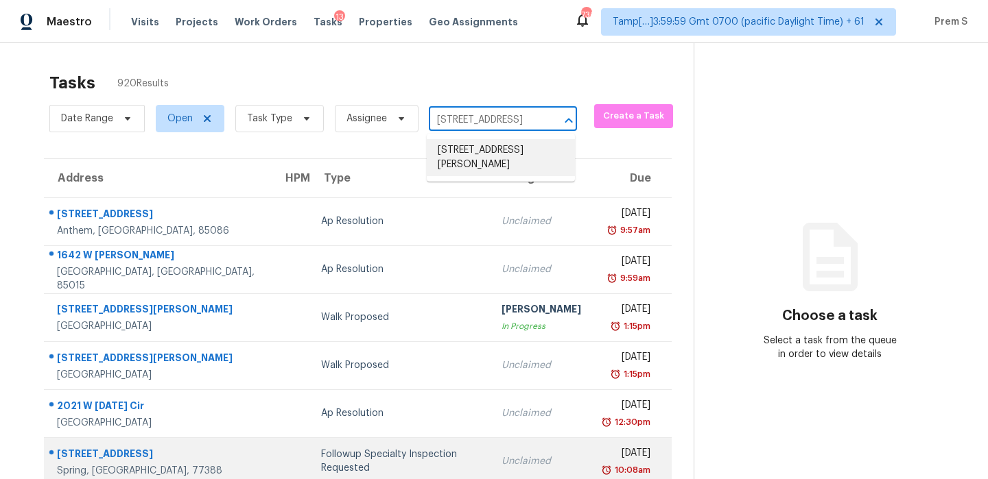
type input "3069 Smiley Rd Bridgeton MO 63044"
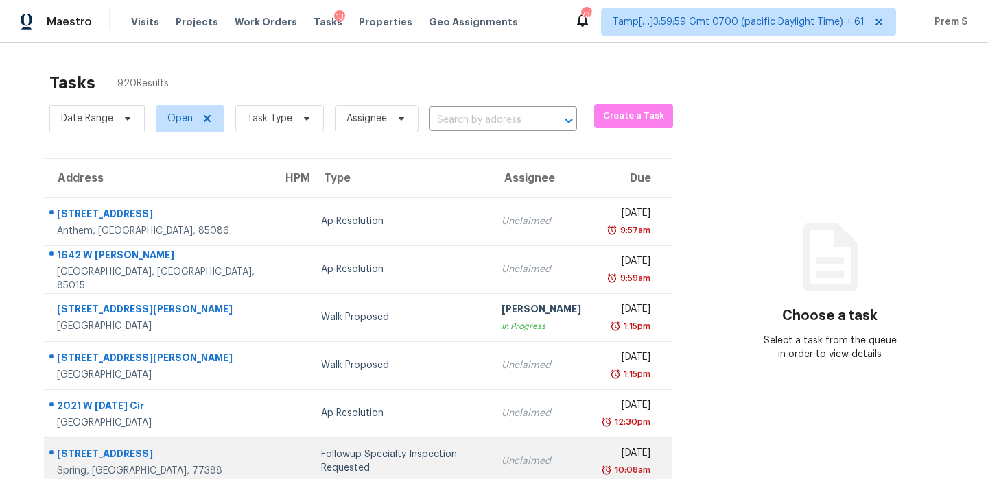
scroll to position [0, 0]
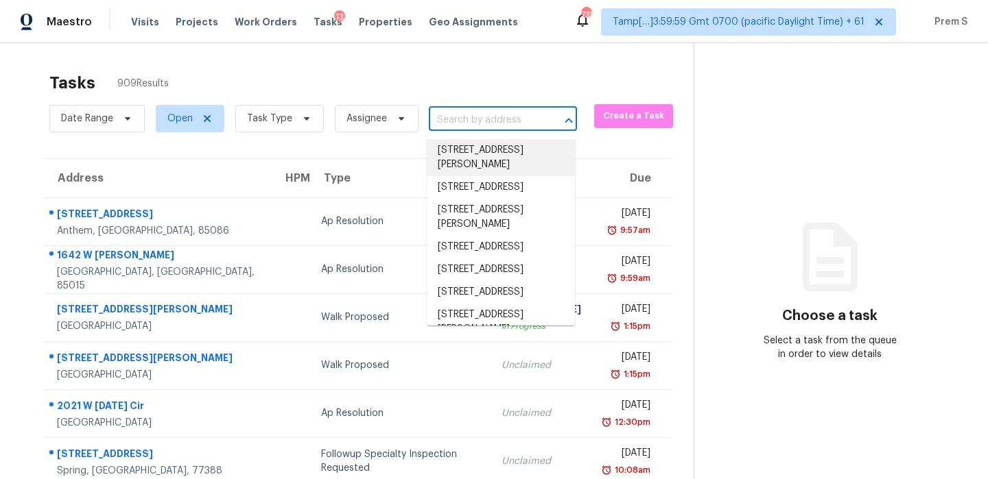
click at [512, 123] on input "text" at bounding box center [484, 120] width 110 height 21
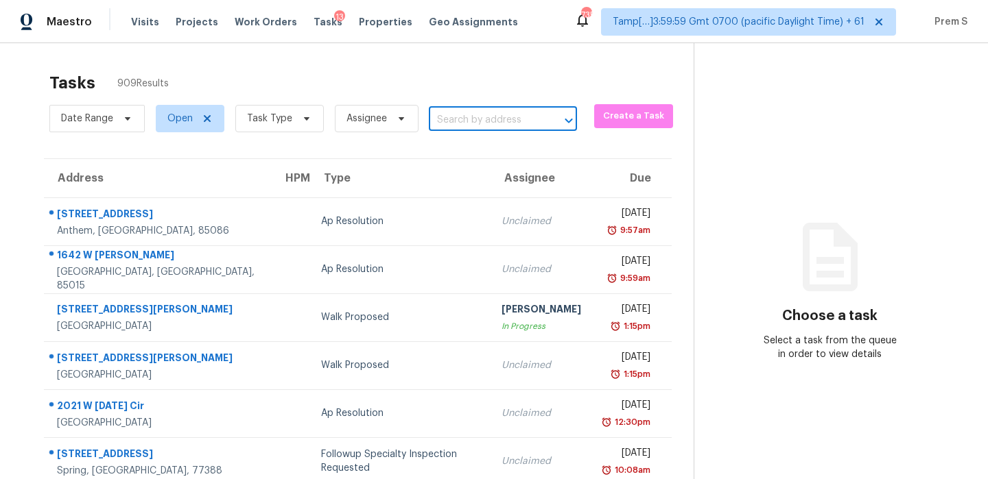
paste input "3069 Smiley Rd Bridgeton MO 63044"
type input "3069 Smiley Rd Bridgeton MO 63044"
click at [501, 172] on li "3069 Smiley Rd, Bridgeton, MO 63044" at bounding box center [501, 157] width 148 height 37
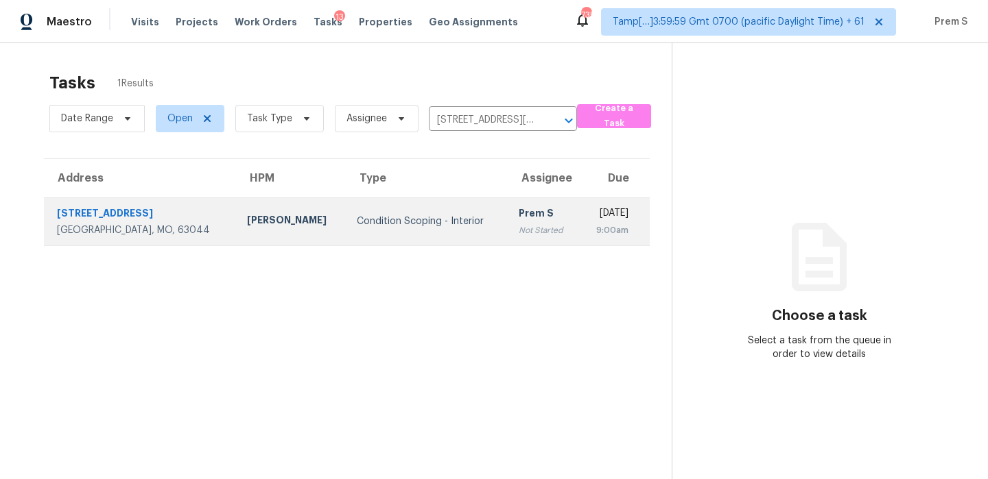
click at [510, 215] on td "Prem S Not Started" at bounding box center [544, 222] width 72 height 48
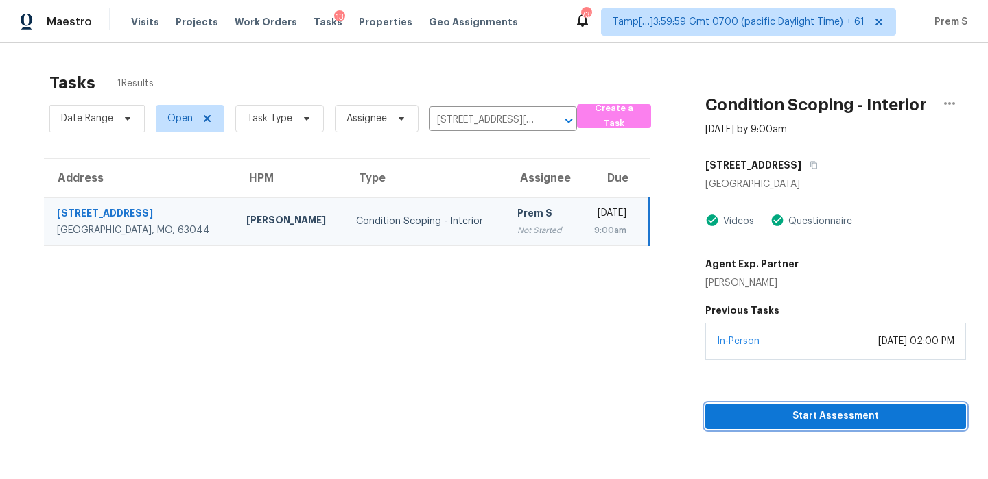
click at [799, 412] on span "Start Assessment" at bounding box center [835, 416] width 239 height 17
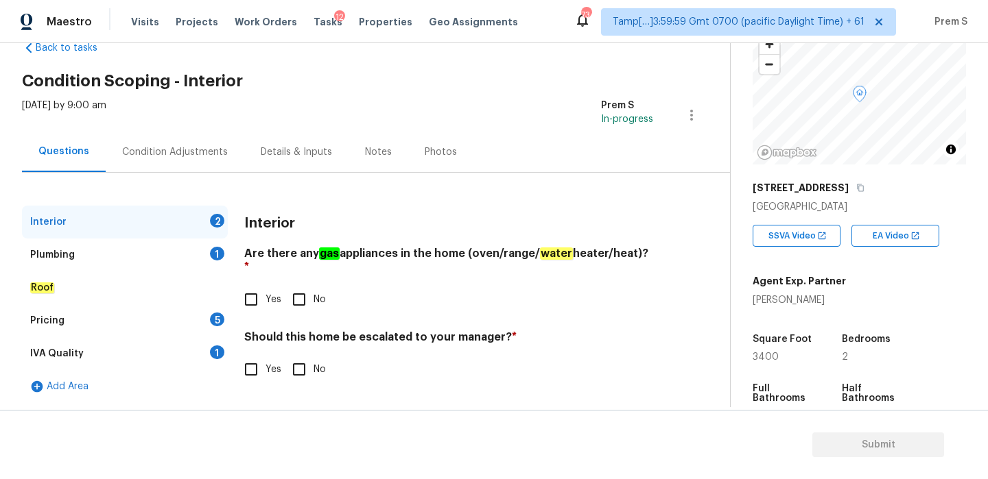
scroll to position [171, 0]
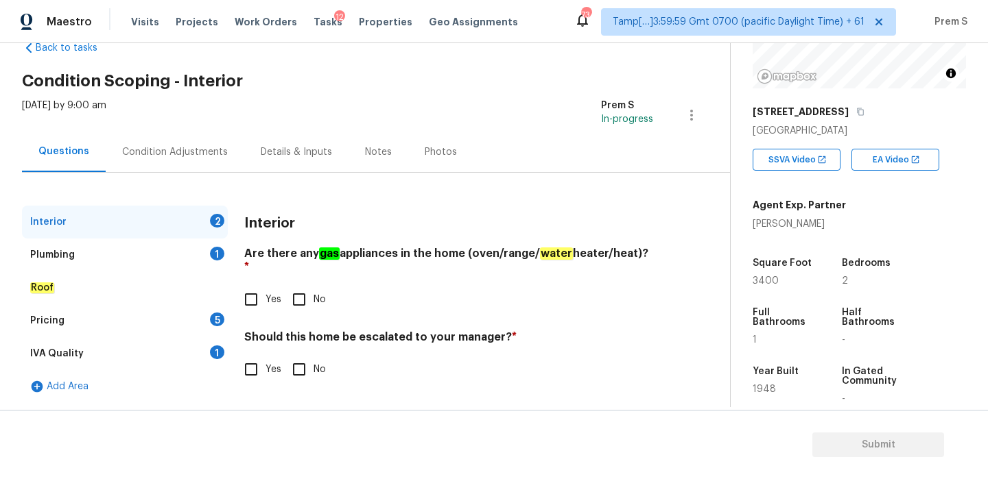
click at [252, 289] on input "Yes" at bounding box center [251, 299] width 29 height 29
checkbox input "true"
click at [296, 366] on input "No" at bounding box center [299, 369] width 29 height 29
checkbox input "true"
click at [197, 255] on div "Plumbing 1" at bounding box center [125, 255] width 206 height 33
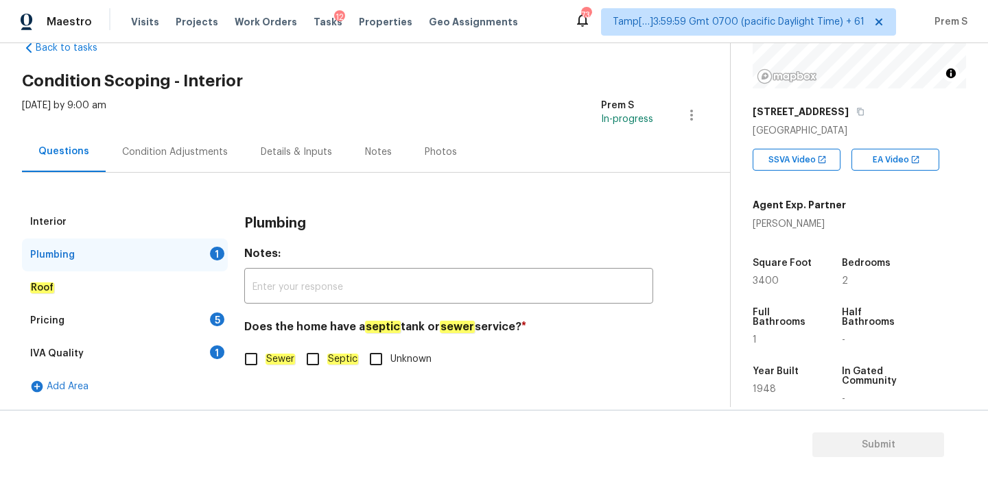
click at [271, 358] on em "Sewer" at bounding box center [279, 359] width 29 height 11
click at [265, 358] on input "Sewer" at bounding box center [251, 359] width 29 height 29
checkbox input "true"
click at [211, 319] on div "5" at bounding box center [217, 320] width 14 height 14
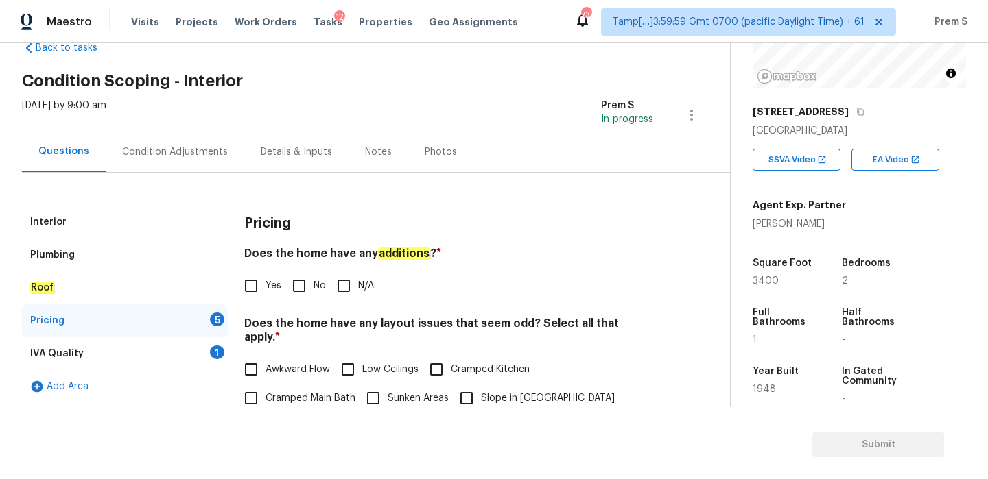
click at [305, 288] on input "No" at bounding box center [299, 286] width 29 height 29
checkbox input "true"
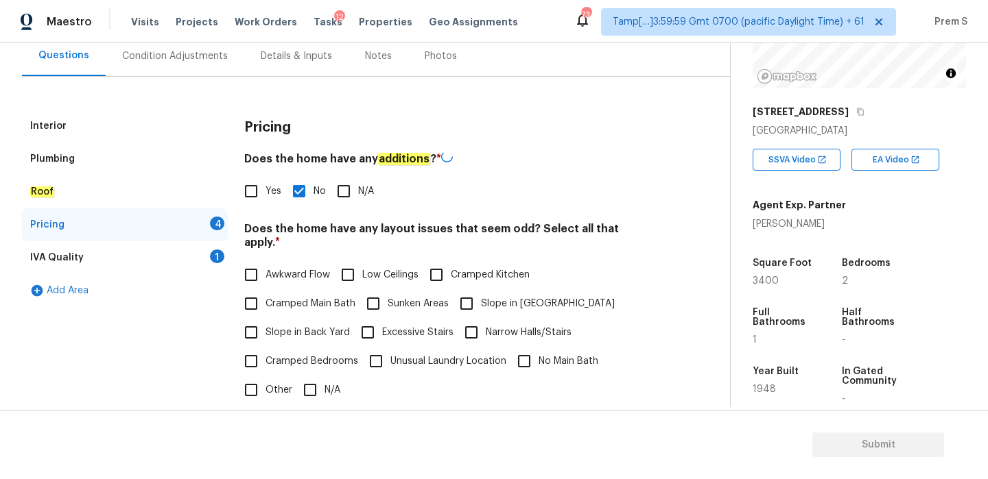
scroll to position [298, 0]
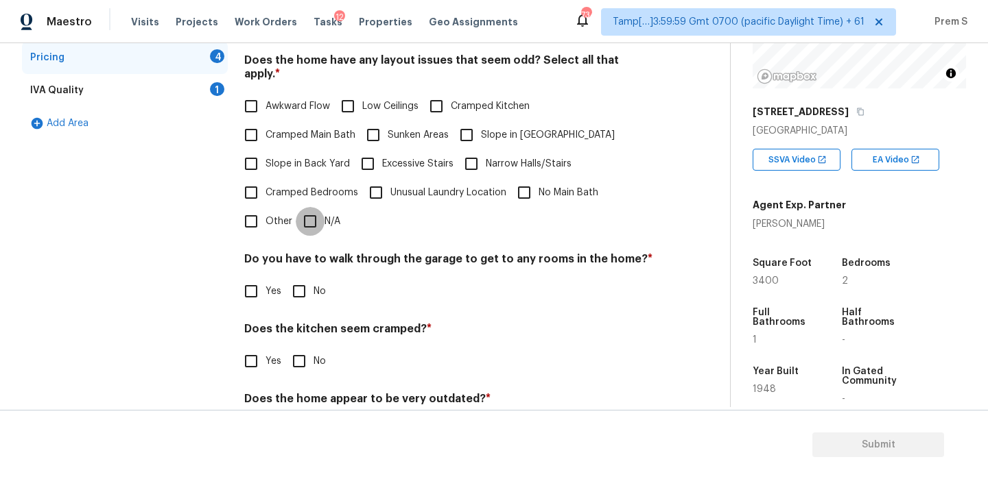
click at [320, 215] on input "N/A" at bounding box center [310, 221] width 29 height 29
checkbox input "true"
click at [311, 279] on input "No" at bounding box center [299, 291] width 29 height 29
checkbox input "true"
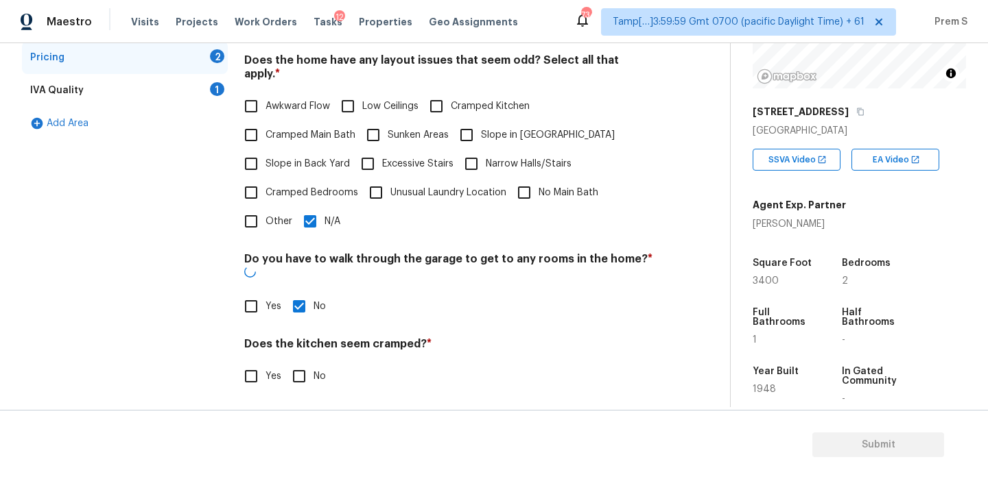
scroll to position [344, 0]
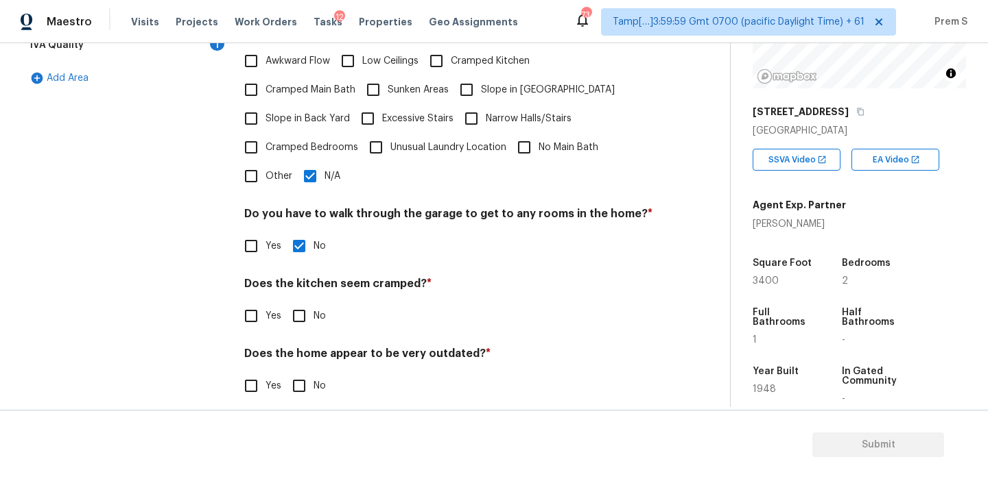
click at [298, 287] on div "Does the kitchen seem cramped? * Yes No" at bounding box center [448, 304] width 409 height 54
click at [300, 305] on input "No" at bounding box center [299, 316] width 29 height 29
checkbox input "true"
click at [307, 373] on input "No" at bounding box center [299, 387] width 29 height 29
checkbox input "true"
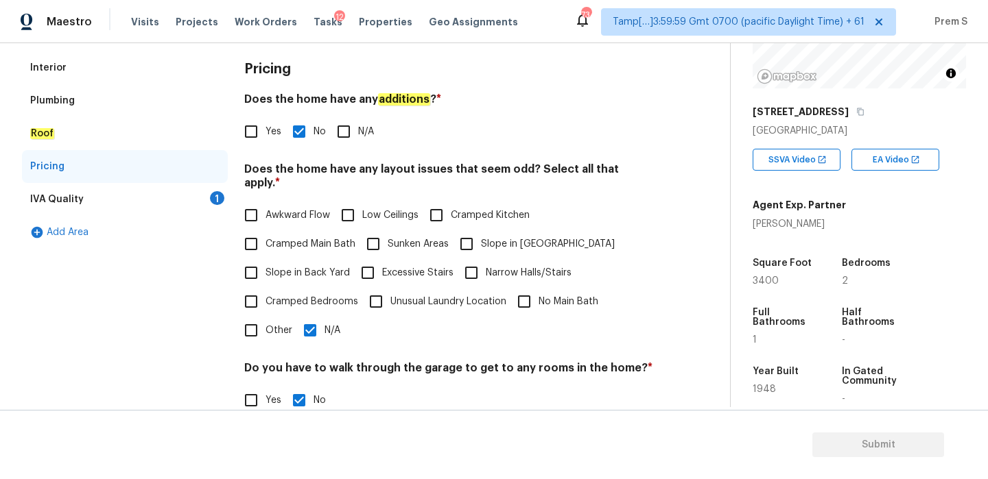
click at [215, 197] on div "1" at bounding box center [217, 198] width 14 height 14
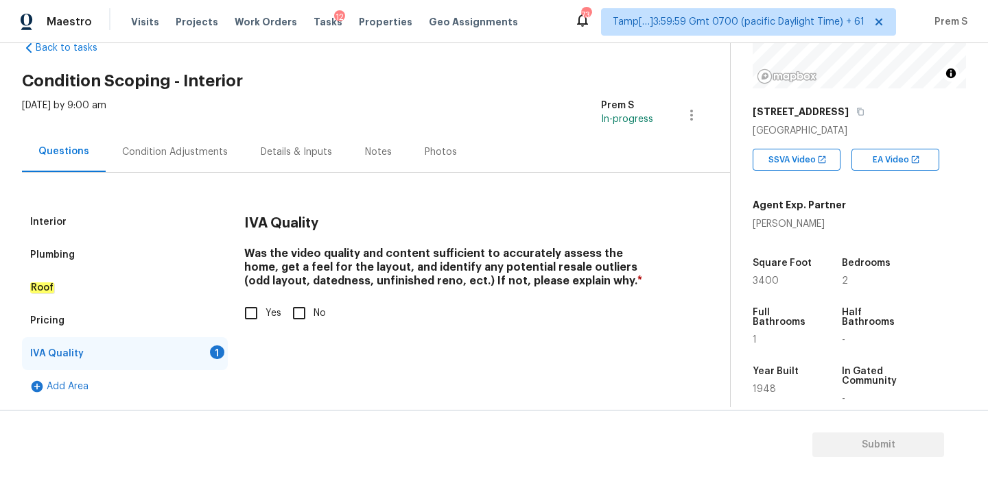
scroll to position [35, 0]
click at [261, 319] on input "Yes" at bounding box center [251, 313] width 29 height 29
checkbox input "true"
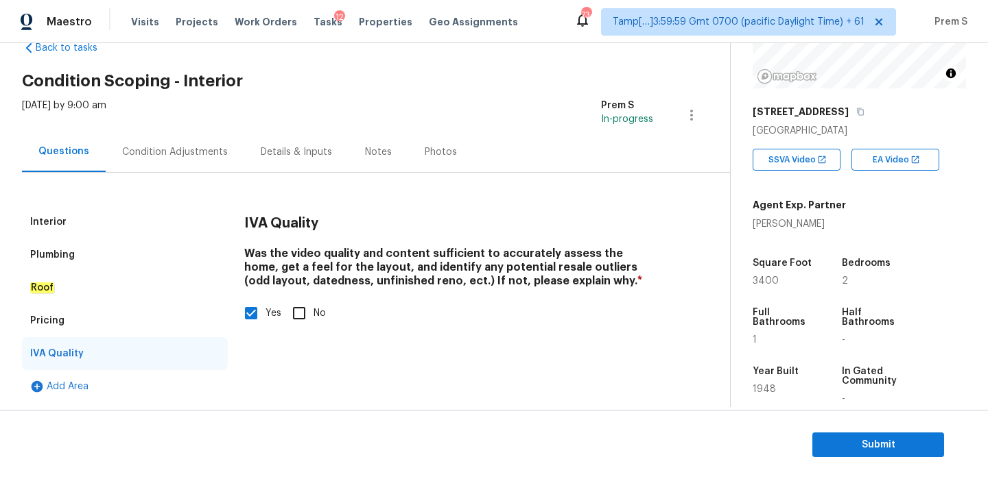
click at [209, 143] on div "Condition Adjustments" at bounding box center [175, 152] width 139 height 40
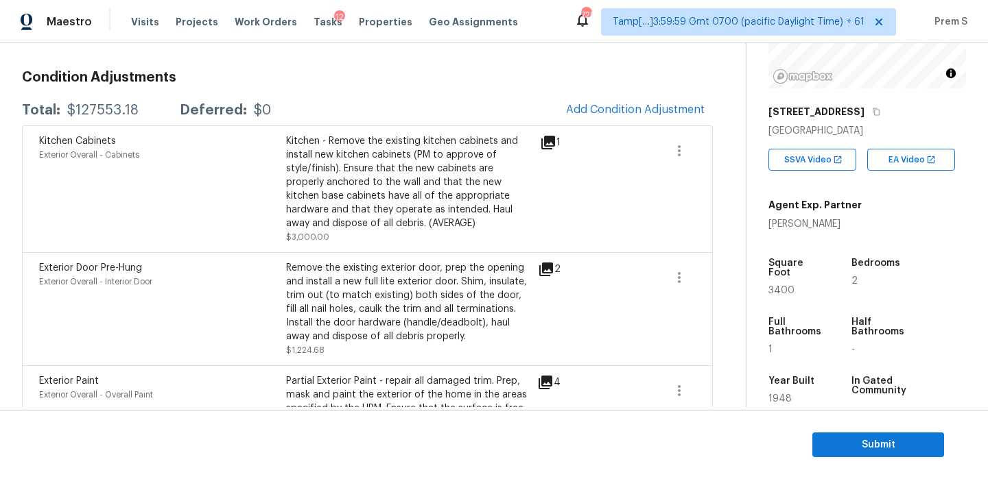
scroll to position [180, 0]
click at [633, 112] on span "Add Condition Adjustment" at bounding box center [635, 110] width 139 height 12
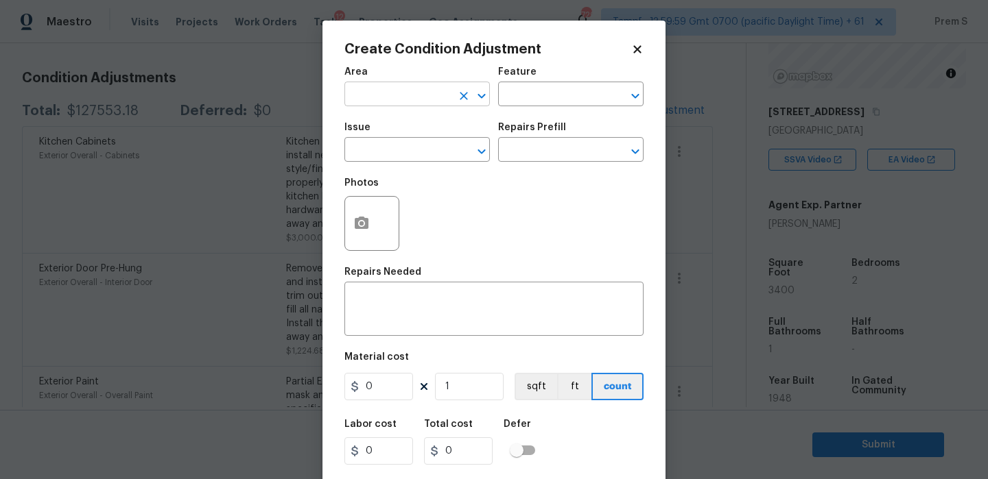
click at [407, 97] on input "text" at bounding box center [397, 95] width 107 height 21
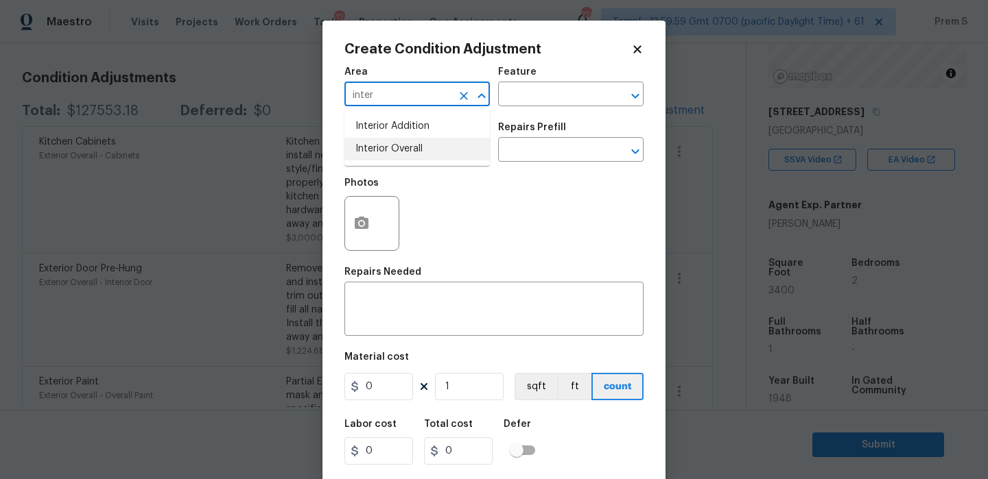
click at [418, 156] on li "Interior Overall" at bounding box center [416, 149] width 145 height 23
type input "Interior Overall"
click at [418, 156] on input "text" at bounding box center [397, 151] width 107 height 21
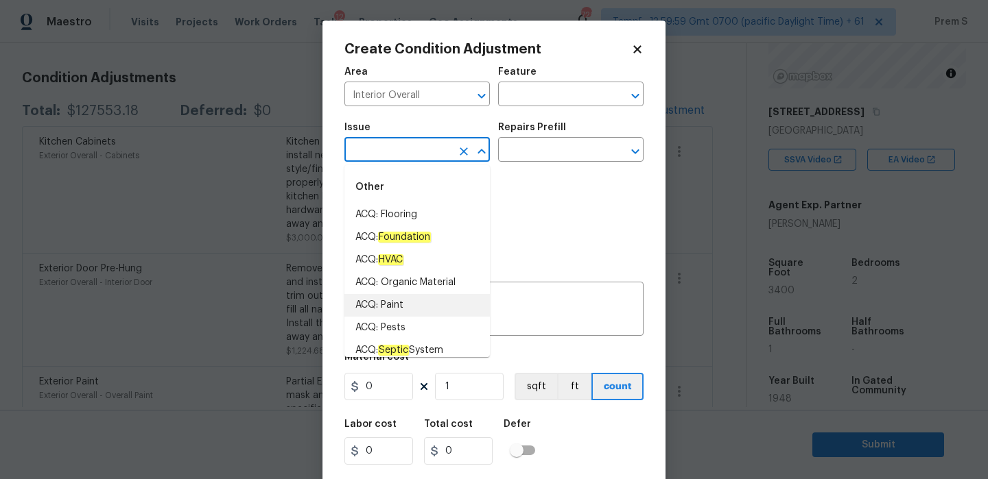
click at [416, 309] on li "ACQ: Paint" at bounding box center [416, 305] width 145 height 23
type input "ACQ: Paint"
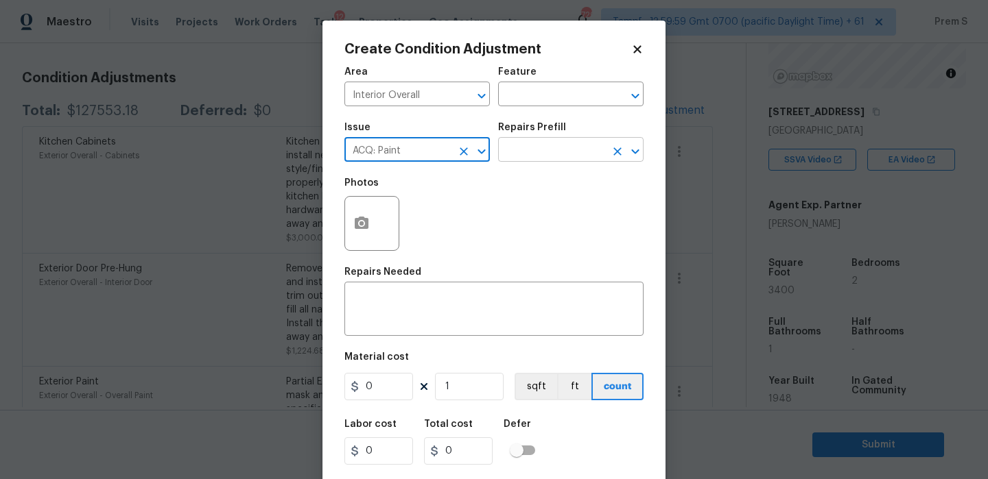
click at [565, 143] on input "text" at bounding box center [551, 151] width 107 height 21
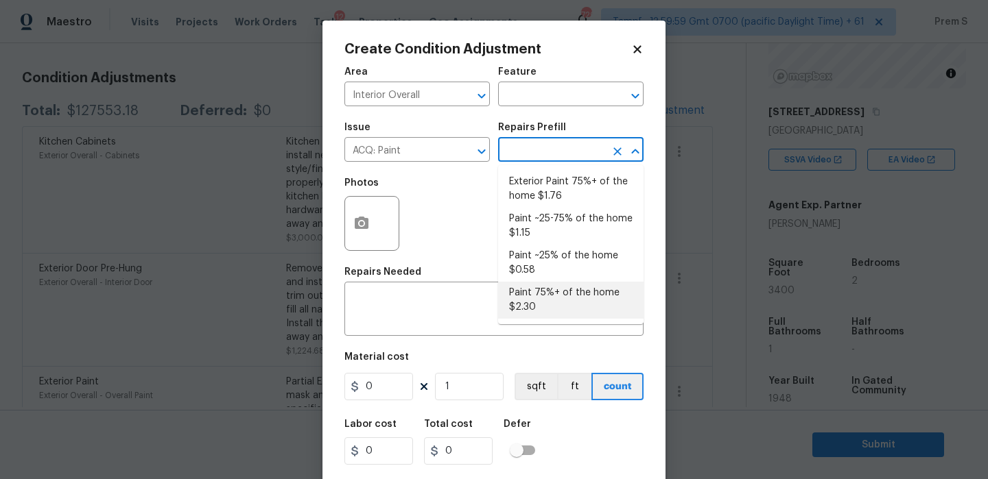
click at [549, 305] on li "Paint 75%+ of the home $2.30" at bounding box center [570, 300] width 145 height 37
type input "Acquisition"
type textarea "Acquisition Scope: 75%+ of the home will likely require interior paint"
type input "2.3"
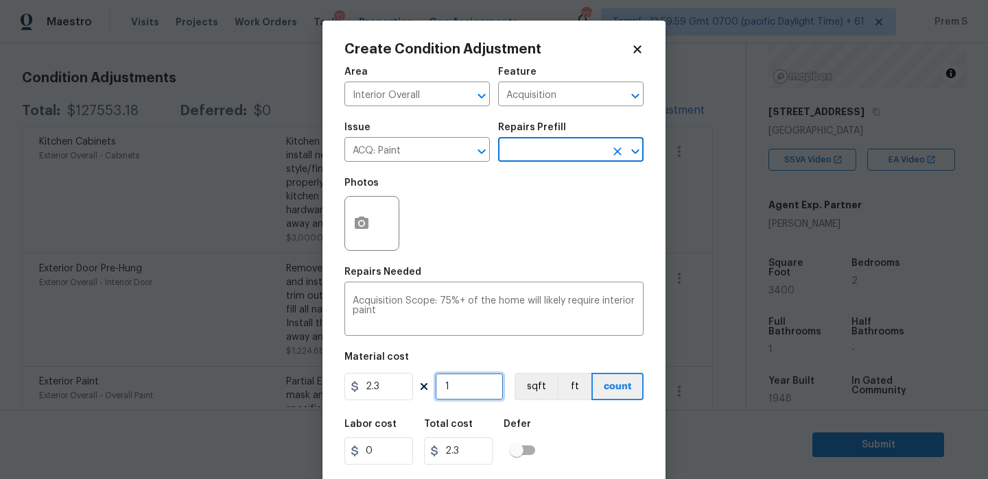
click at [467, 399] on input "1" at bounding box center [469, 386] width 69 height 27
type input "3"
type input "6.9"
type input "34"
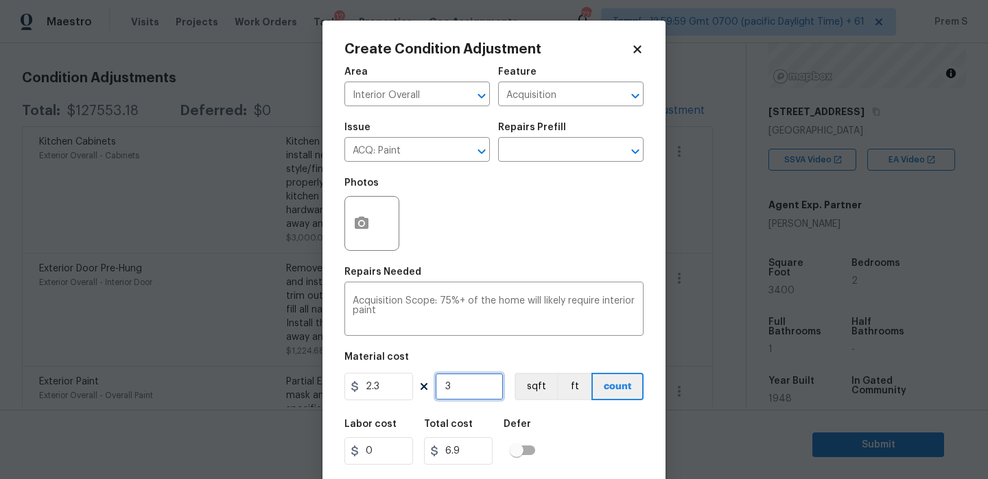
type input "78.2"
type input "340"
type input "782"
type input "3400"
type input "7820"
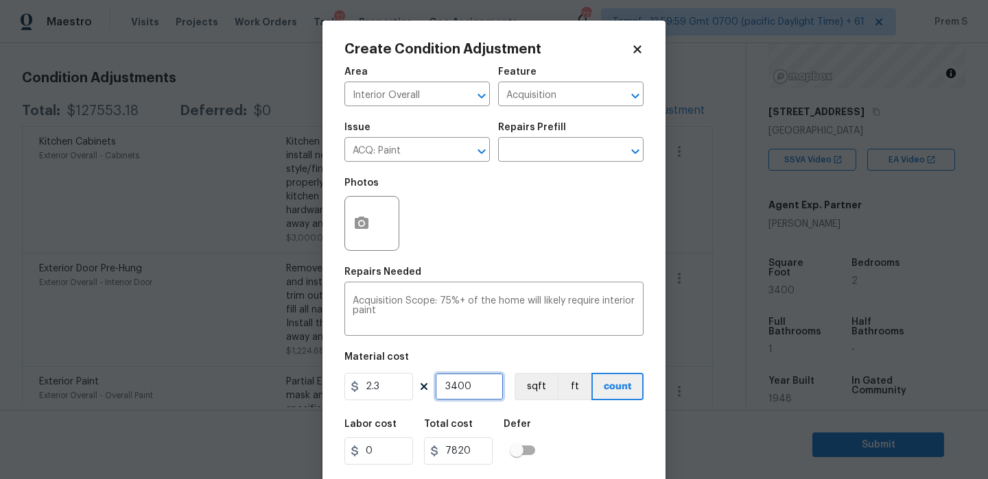
type input "3400"
click at [360, 200] on button "button" at bounding box center [361, 224] width 33 height 54
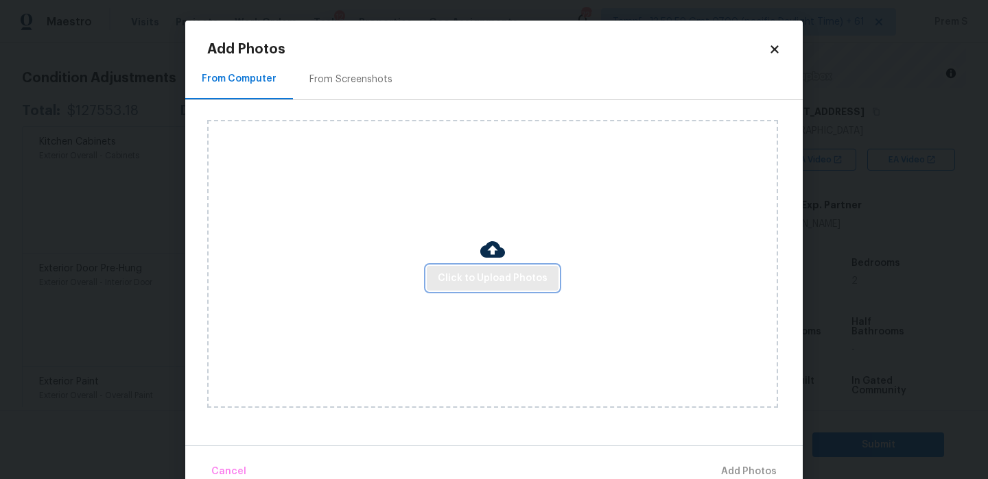
click at [495, 277] on span "Click to Upload Photos" at bounding box center [493, 278] width 110 height 17
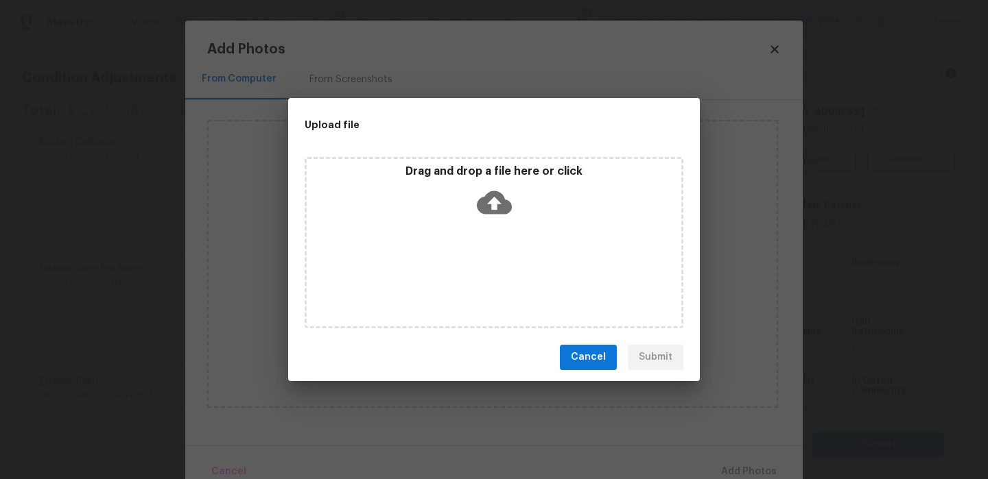
click at [502, 202] on icon at bounding box center [494, 202] width 35 height 23
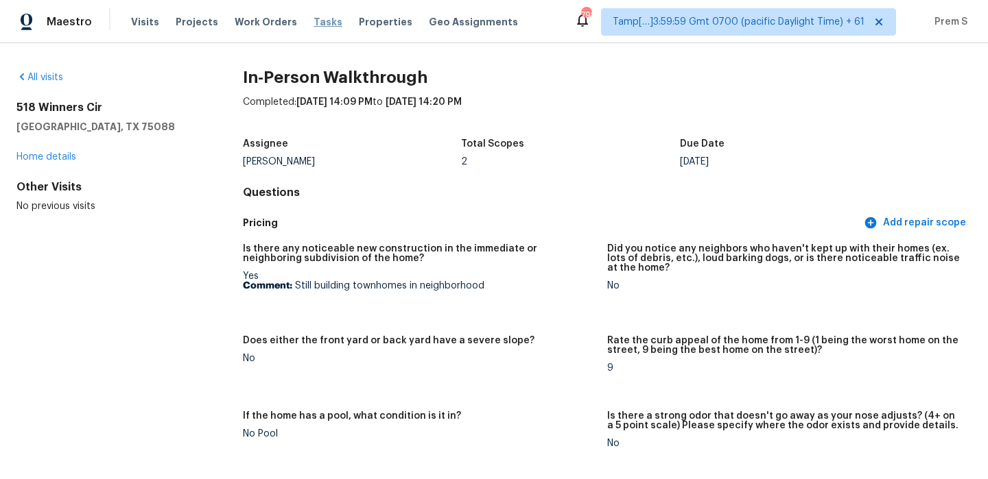
click at [313, 24] on span "Tasks" at bounding box center [327, 22] width 29 height 10
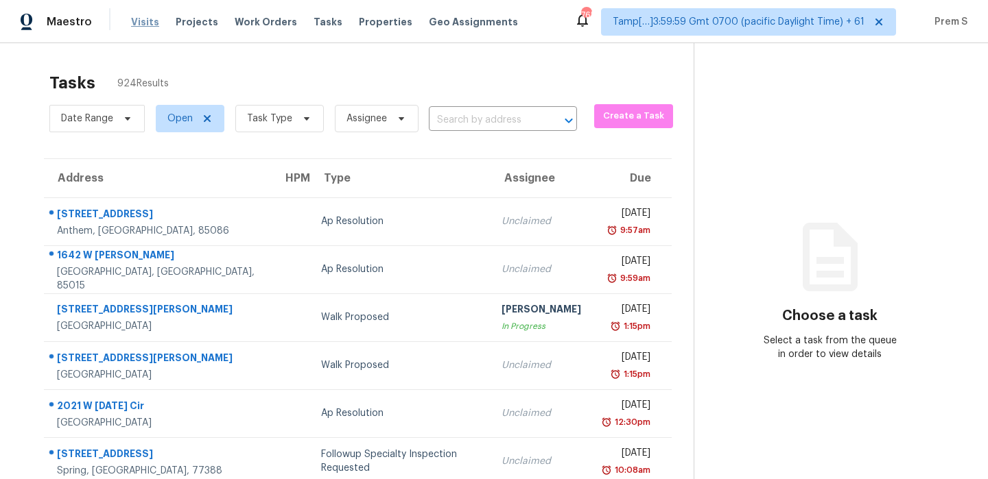
click at [140, 19] on span "Visits" at bounding box center [145, 22] width 28 height 14
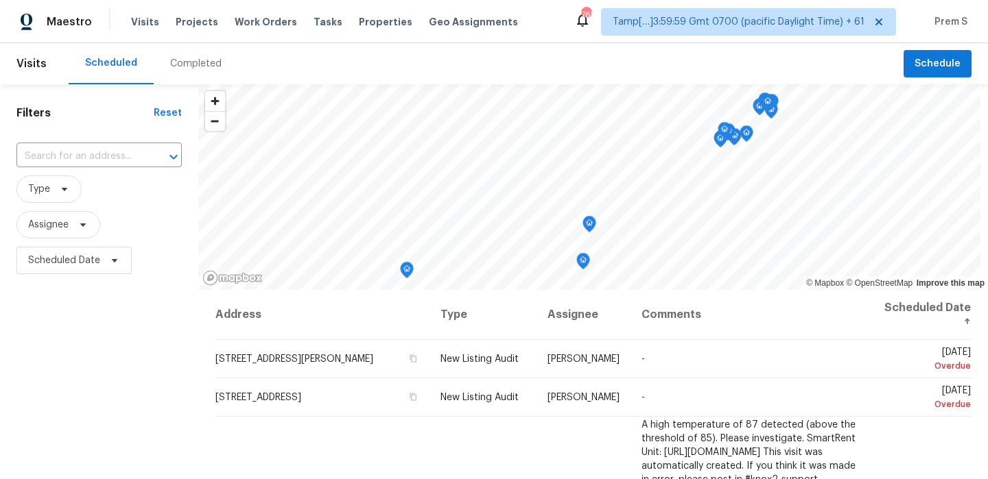
click at [199, 64] on div "Completed" at bounding box center [195, 64] width 51 height 14
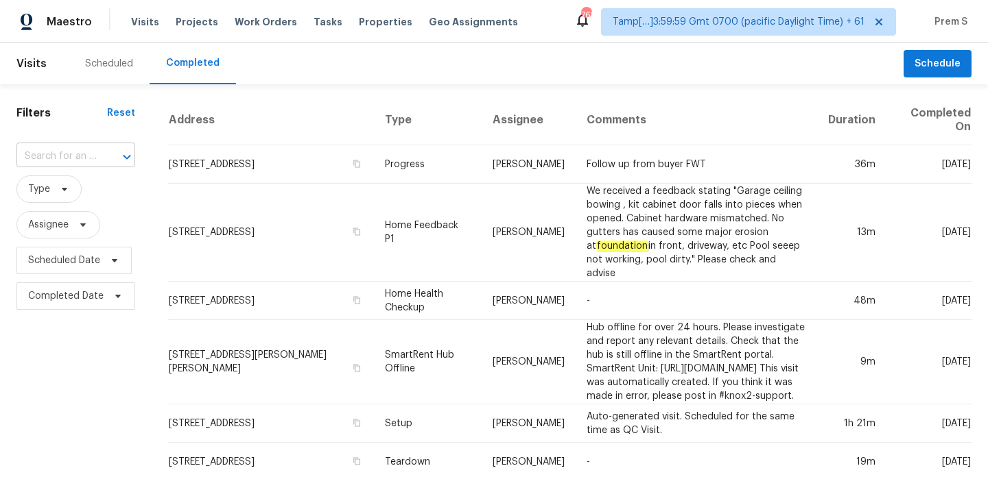
click at [99, 149] on div at bounding box center [117, 156] width 36 height 19
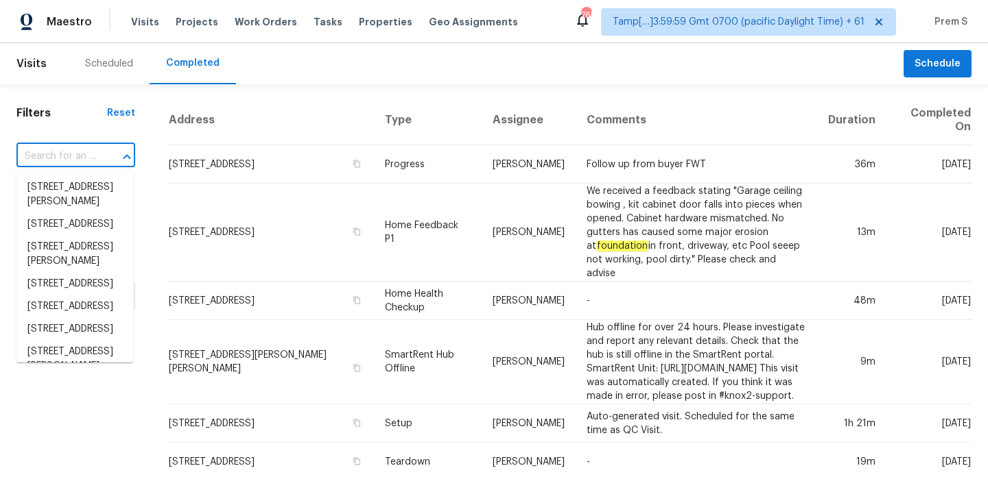
paste input "14457 SW 22nd Pl, Ocala, FL 34481"
type input "14457 SW 22nd Pl, Ocala, FL 34481"
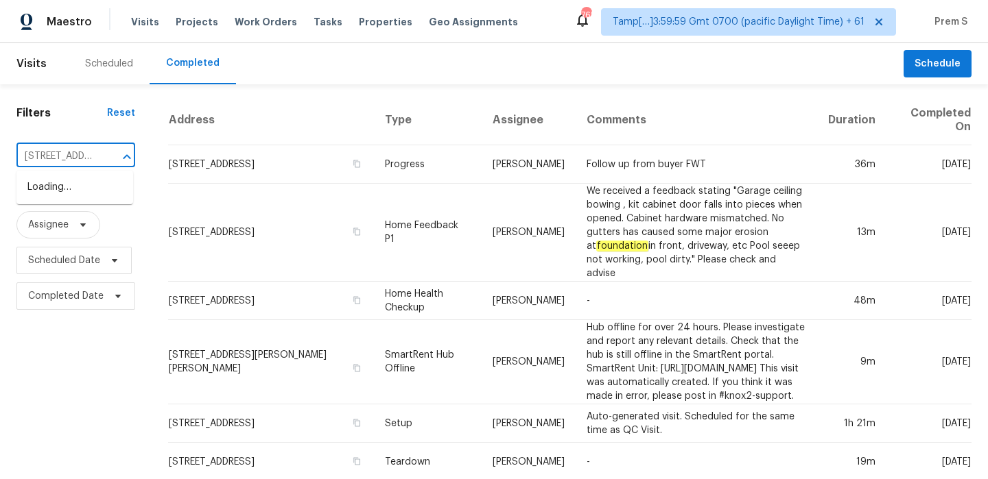
scroll to position [0, 85]
click at [99, 191] on li "14457 SW 22nd Pl, Ocala, FL 34481" at bounding box center [74, 187] width 117 height 23
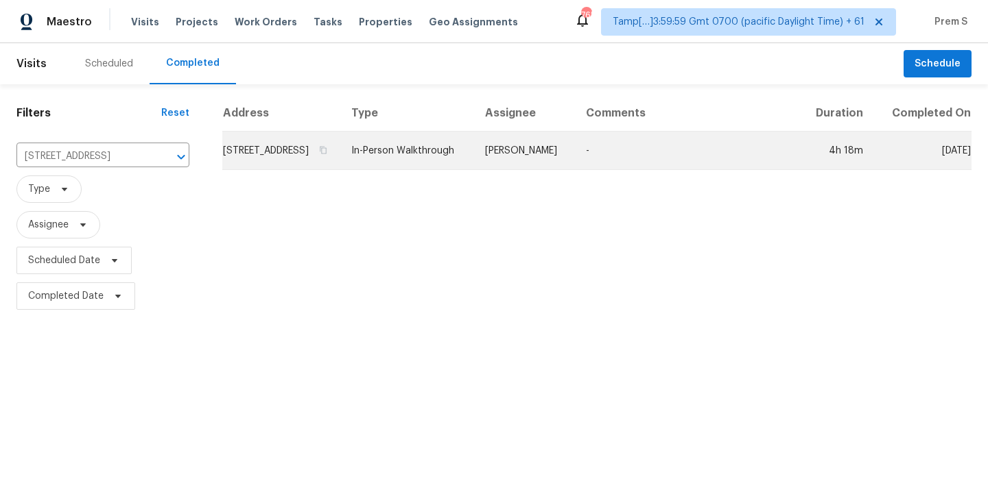
click at [291, 161] on td "14457 SW 22nd Pl, Ocala, FL 34481" at bounding box center [281, 151] width 118 height 38
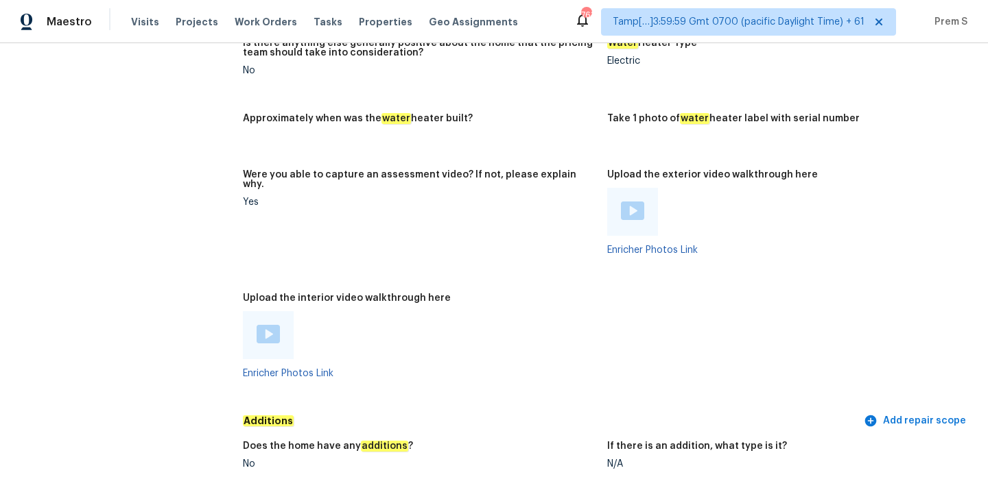
scroll to position [2325, 0]
click at [267, 326] on img at bounding box center [268, 335] width 23 height 19
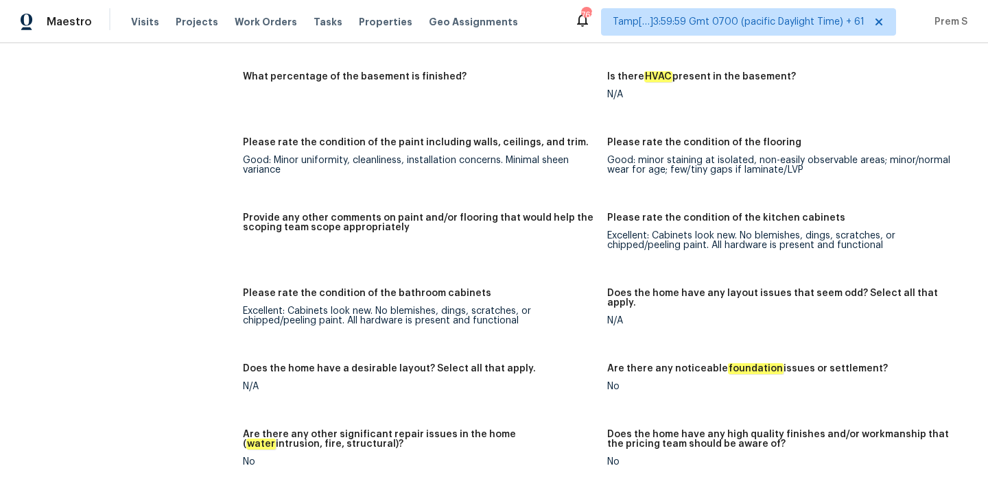
scroll to position [1930, 0]
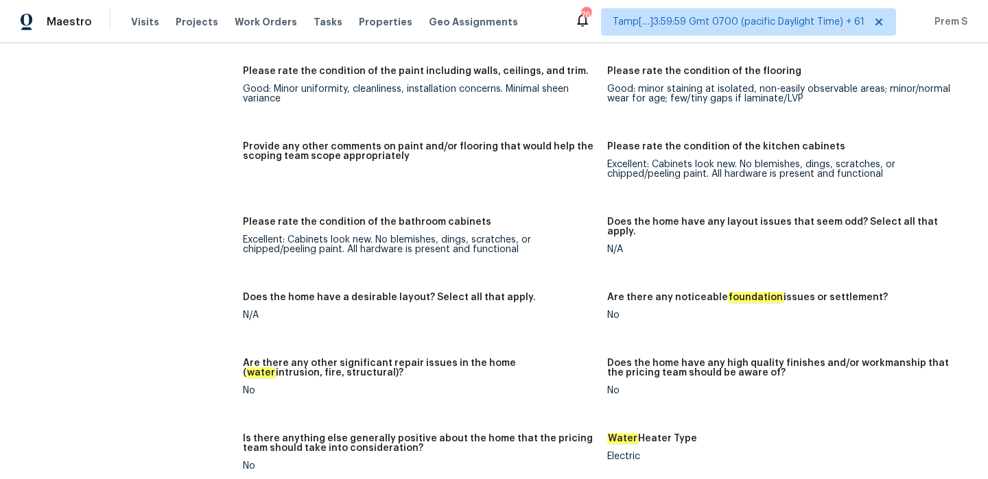
click at [643, 270] on div "Notes: Into overall is clean and neat. Wood cabinets and stone countertops in t…" at bounding box center [607, 186] width 729 height 1238
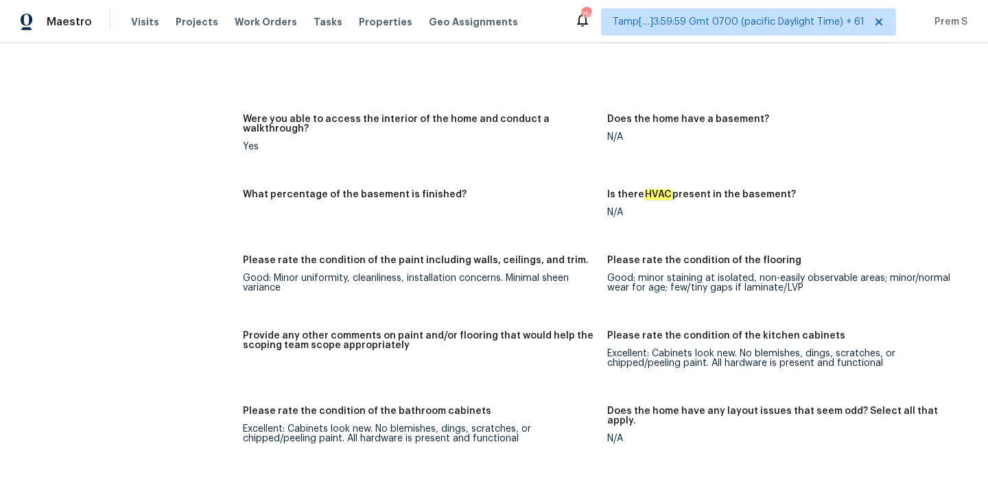
scroll to position [1341, 0]
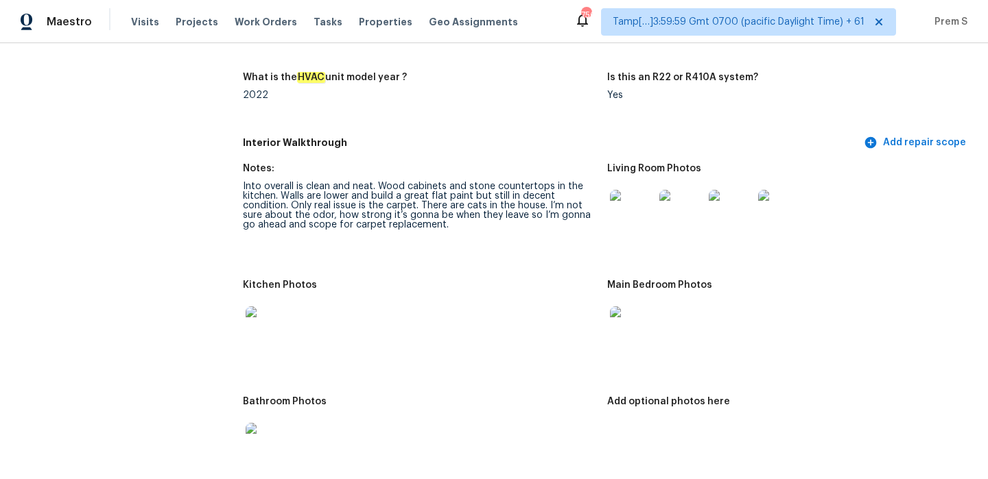
click at [619, 204] on img at bounding box center [632, 212] width 44 height 44
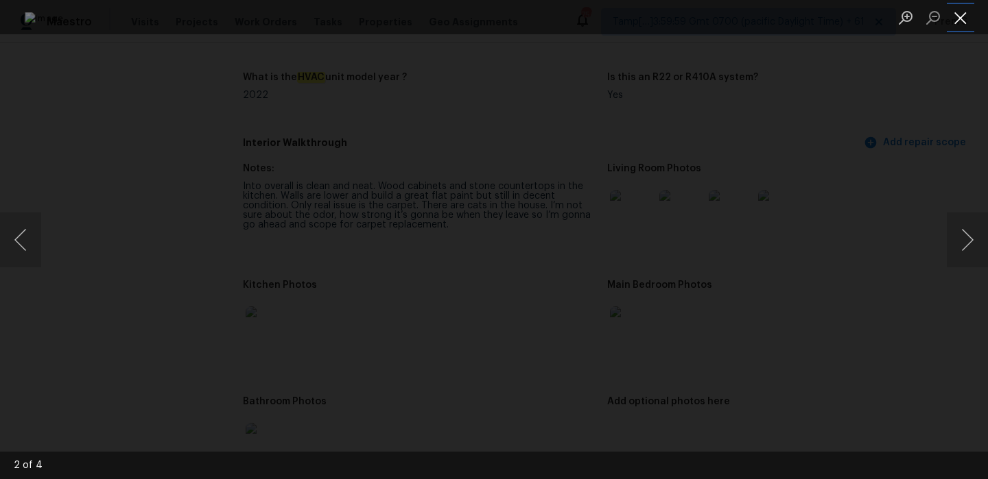
click at [958, 17] on button "Close lightbox" at bounding box center [960, 17] width 27 height 24
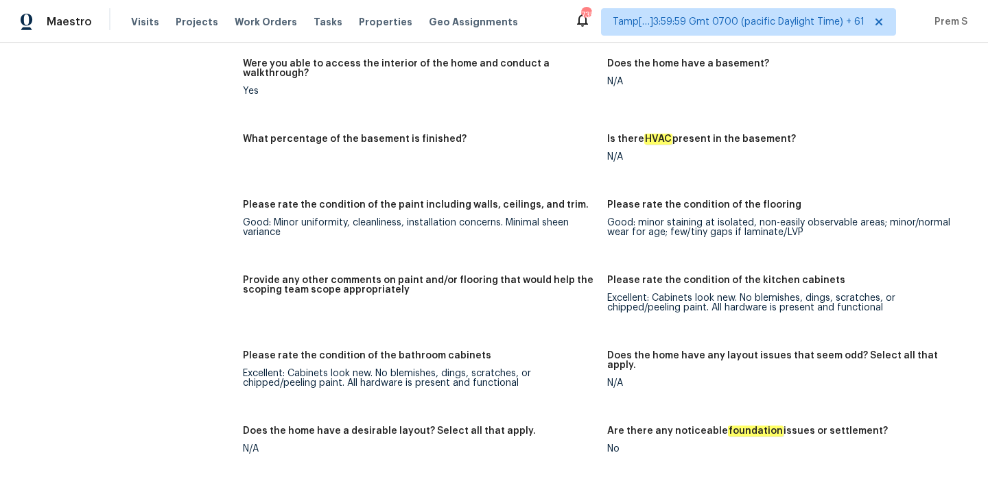
scroll to position [0, 0]
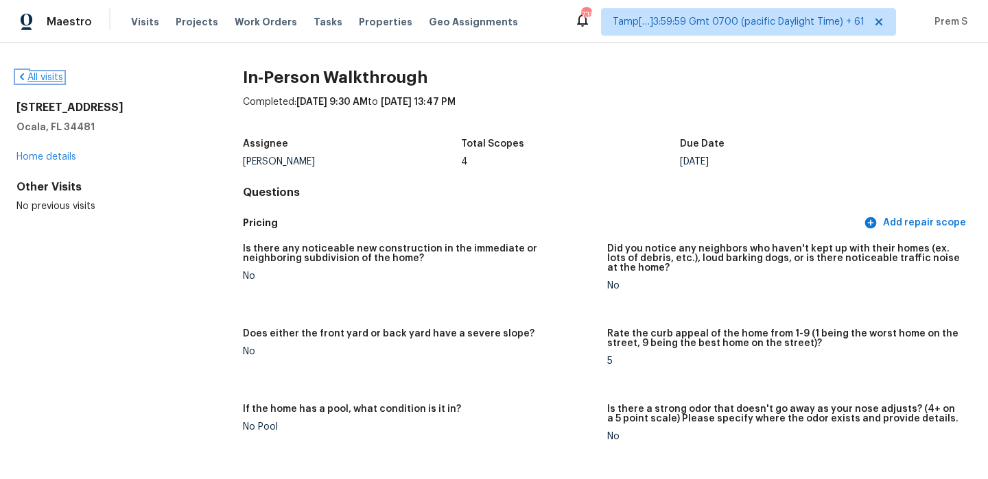
click at [56, 78] on link "All visits" at bounding box center [39, 78] width 47 height 10
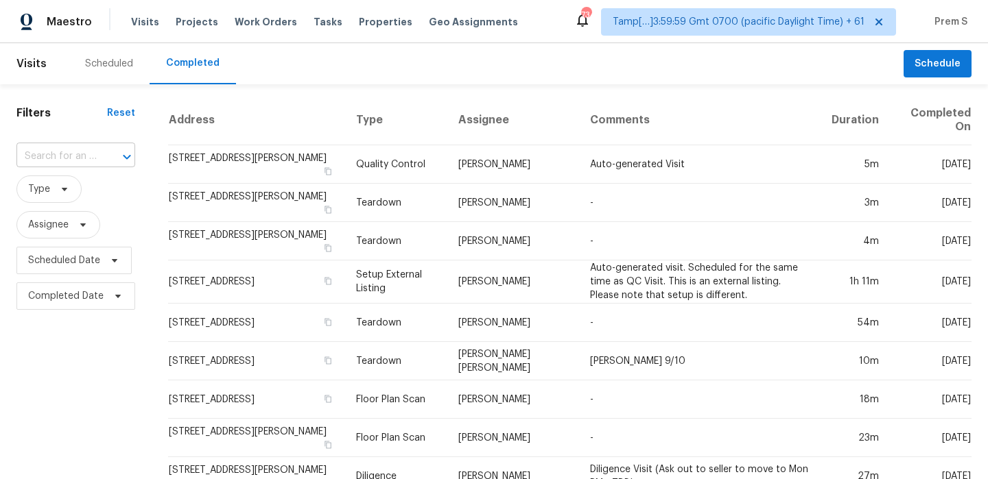
click at [106, 161] on div at bounding box center [117, 156] width 36 height 19
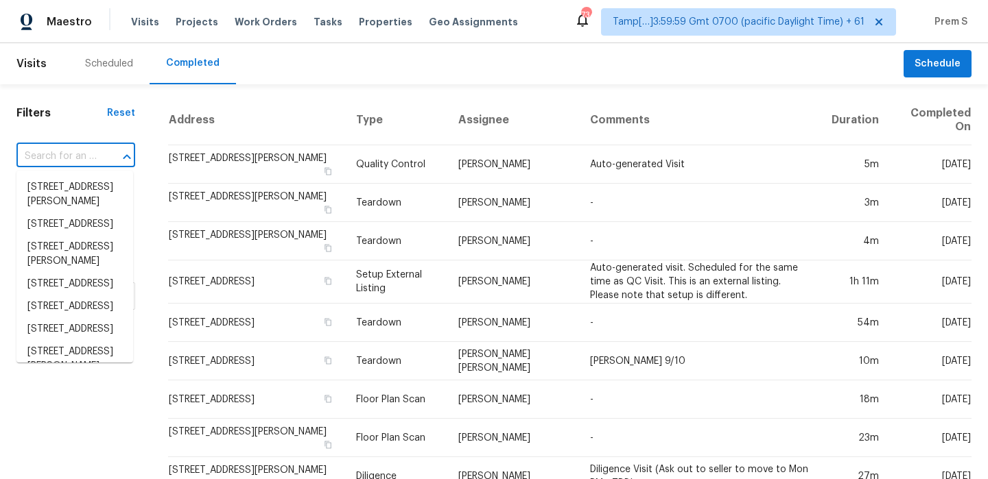
paste input "3069 Smiley Rd Bridgeton MO 63044"
type input "3069 Smiley Rd Bridgeton MO 63044"
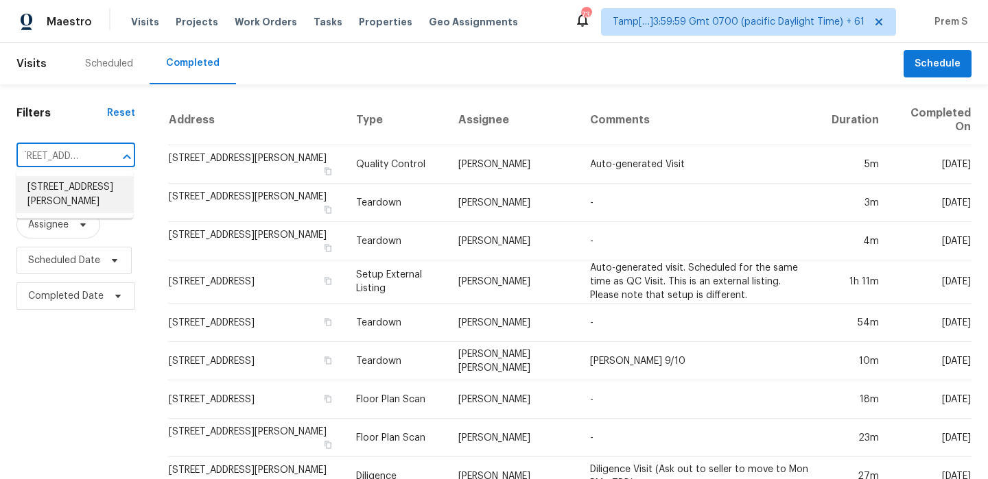
click at [73, 195] on li "3069 Smiley Rd, Bridgeton, MO 63044" at bounding box center [74, 194] width 117 height 37
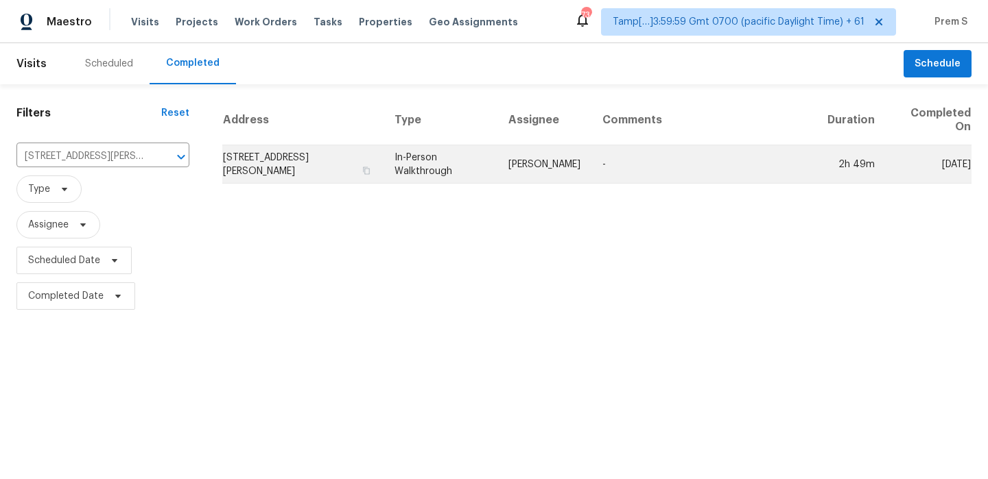
click at [271, 167] on td "3069 Smiley Rd, Bridgeton, MO 63044" at bounding box center [302, 164] width 161 height 38
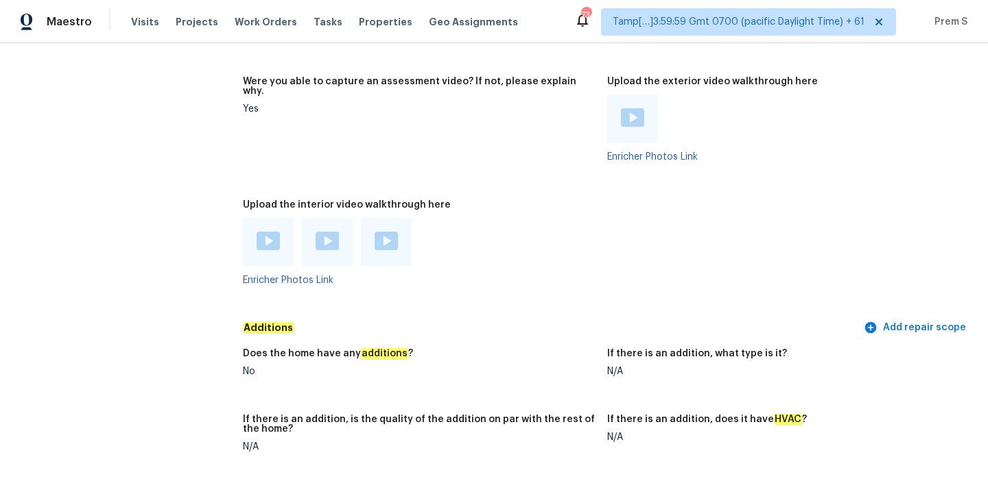
scroll to position [2858, 0]
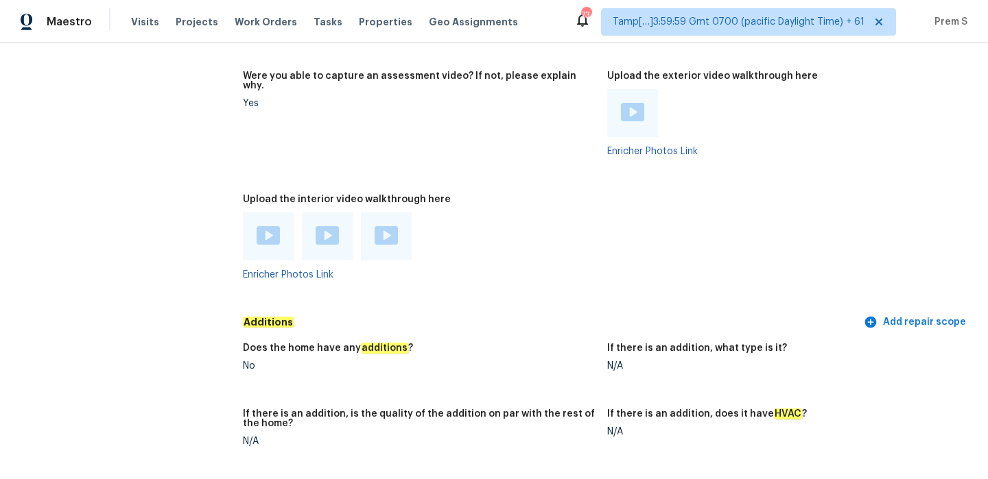
click at [273, 226] on img at bounding box center [268, 235] width 23 height 19
click at [328, 213] on div at bounding box center [327, 237] width 51 height 48
click at [328, 226] on img at bounding box center [327, 235] width 23 height 19
click at [386, 226] on img at bounding box center [386, 235] width 23 height 19
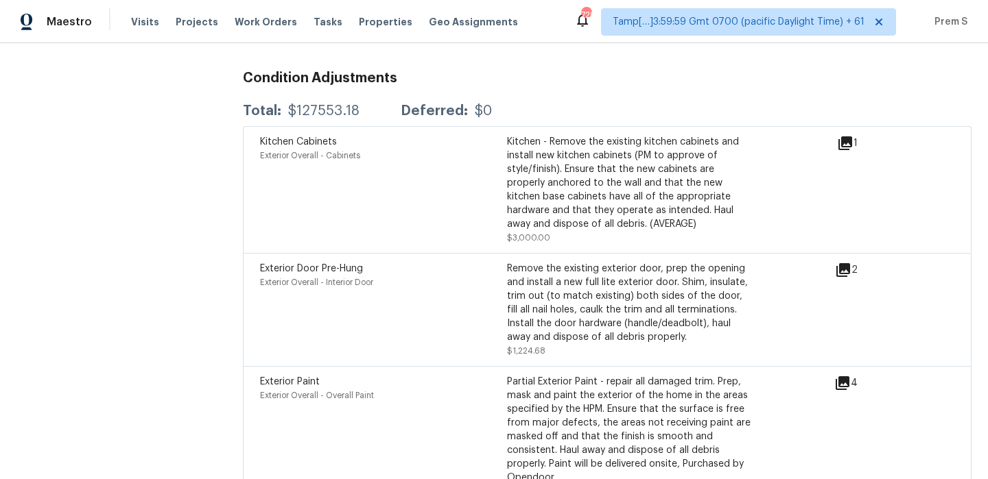
scroll to position [3728, 0]
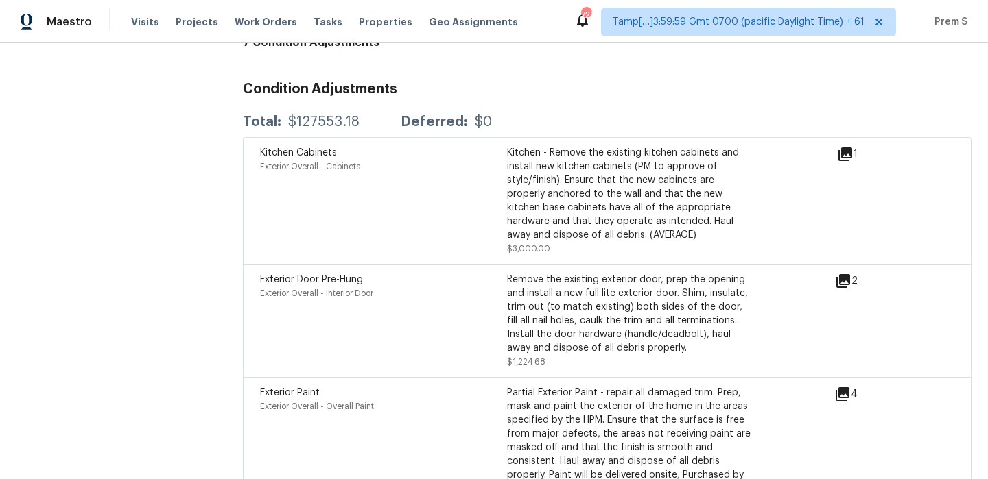
click at [842, 147] on icon at bounding box center [845, 154] width 14 height 14
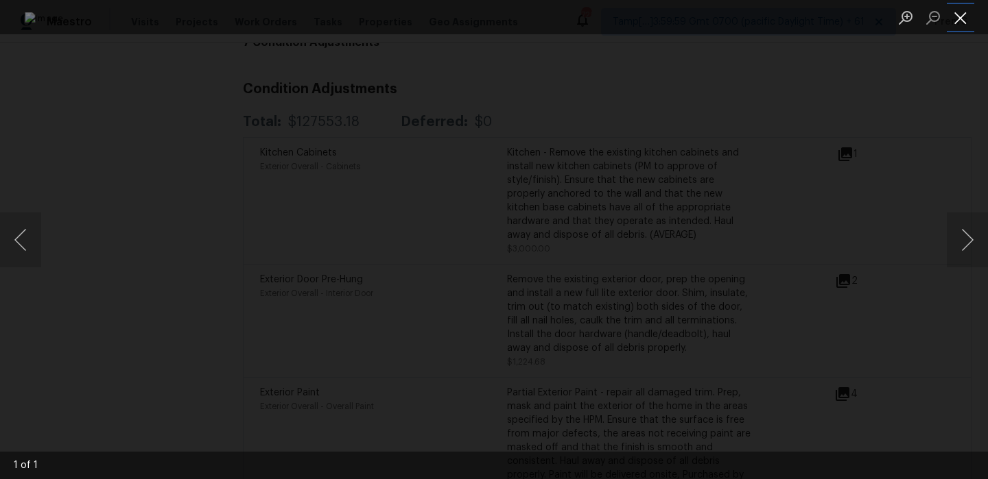
click at [960, 21] on button "Close lightbox" at bounding box center [960, 17] width 27 height 24
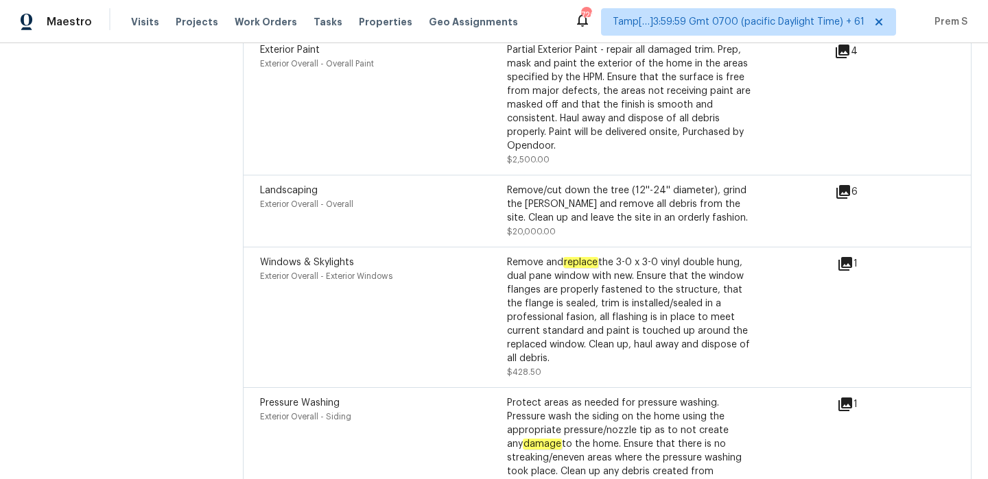
scroll to position [4173, 0]
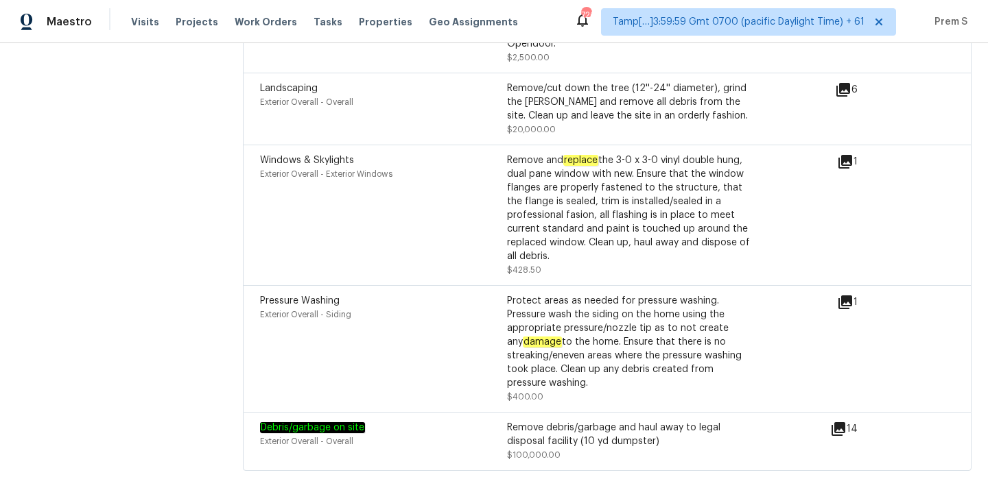
click at [839, 423] on icon at bounding box center [838, 430] width 14 height 14
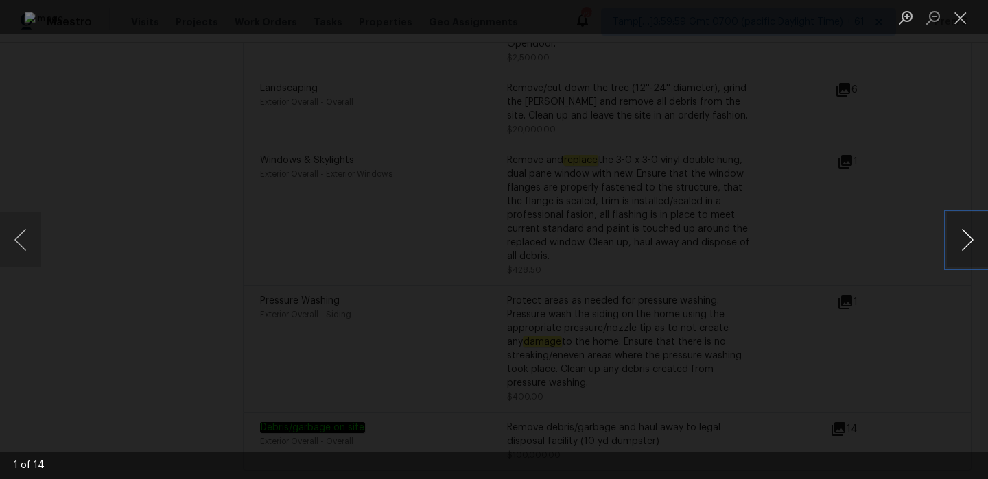
click at [954, 237] on button "Next image" at bounding box center [967, 240] width 41 height 55
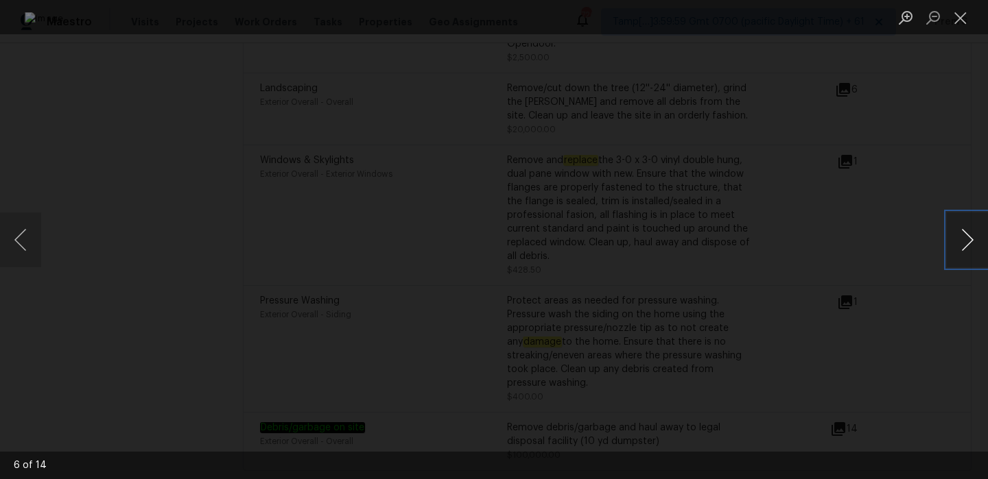
click at [954, 237] on button "Next image" at bounding box center [967, 240] width 41 height 55
click at [949, 10] on button "Close lightbox" at bounding box center [960, 17] width 27 height 24
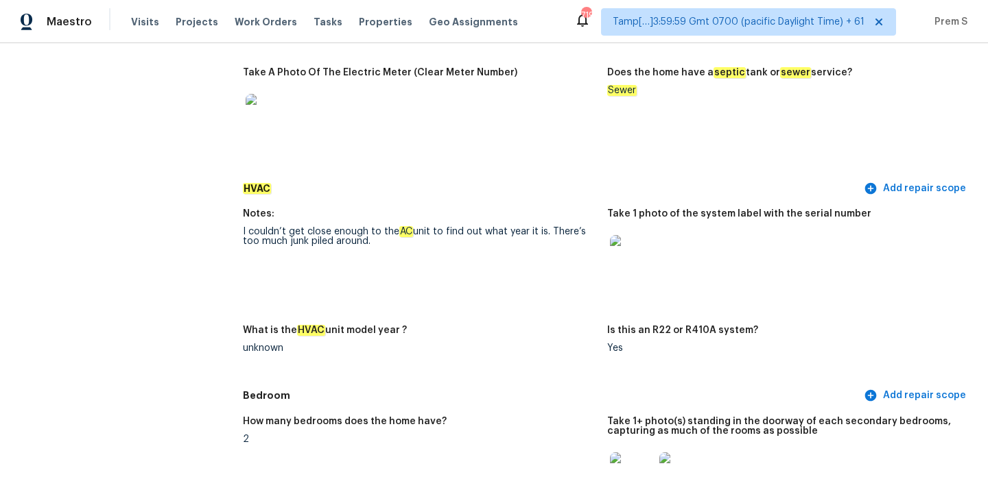
scroll to position [0, 0]
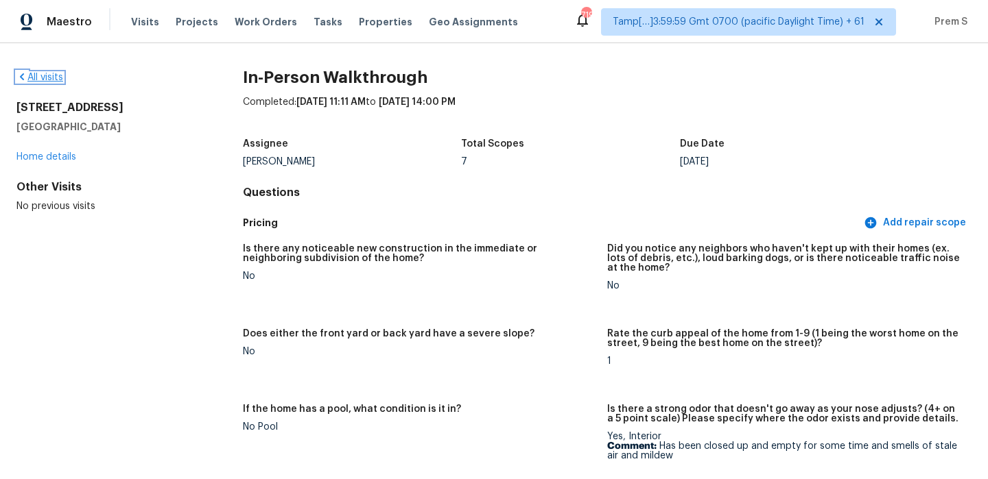
click at [50, 75] on link "All visits" at bounding box center [39, 78] width 47 height 10
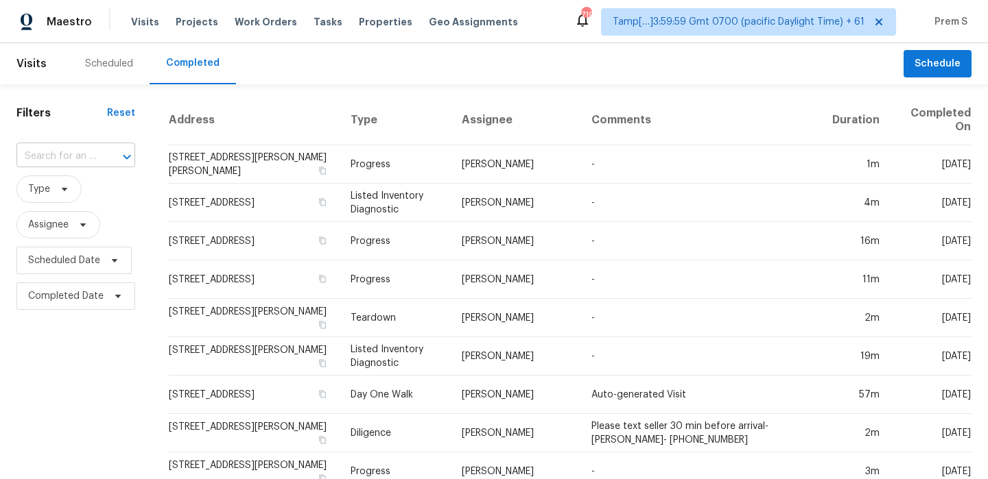
click at [109, 154] on div at bounding box center [117, 156] width 36 height 19
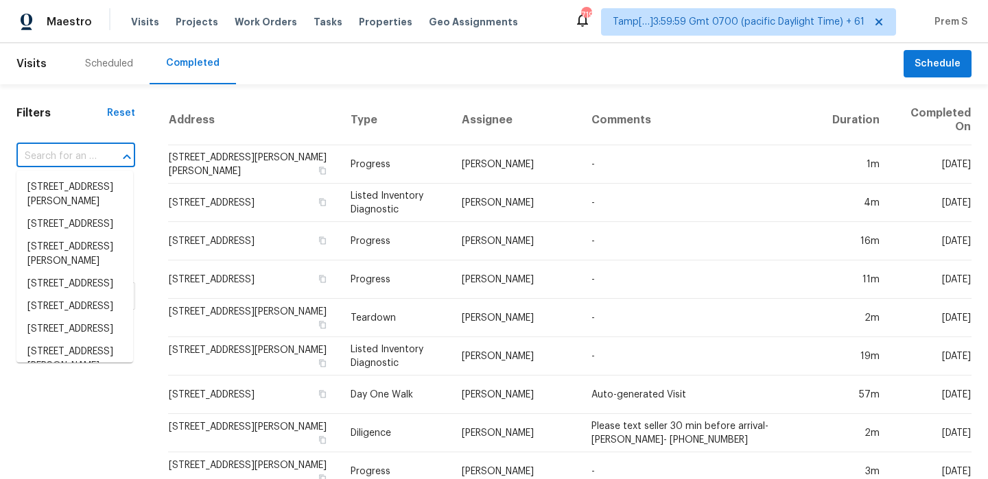
paste input "4802 Gladeview Dr # 2 Austin TX 78745"
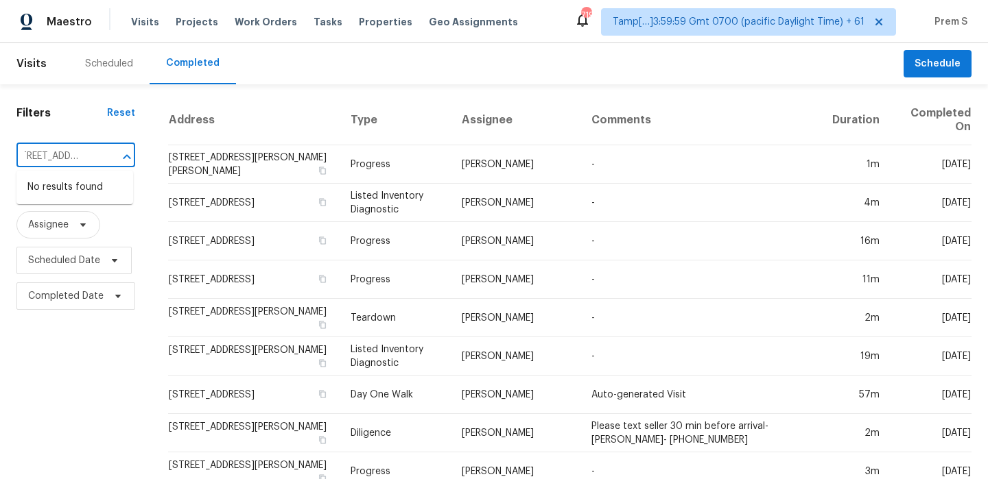
type input "4802 Gladeview Dr # 2 Austin TX 78745"
click at [47, 152] on input "text" at bounding box center [56, 156] width 80 height 21
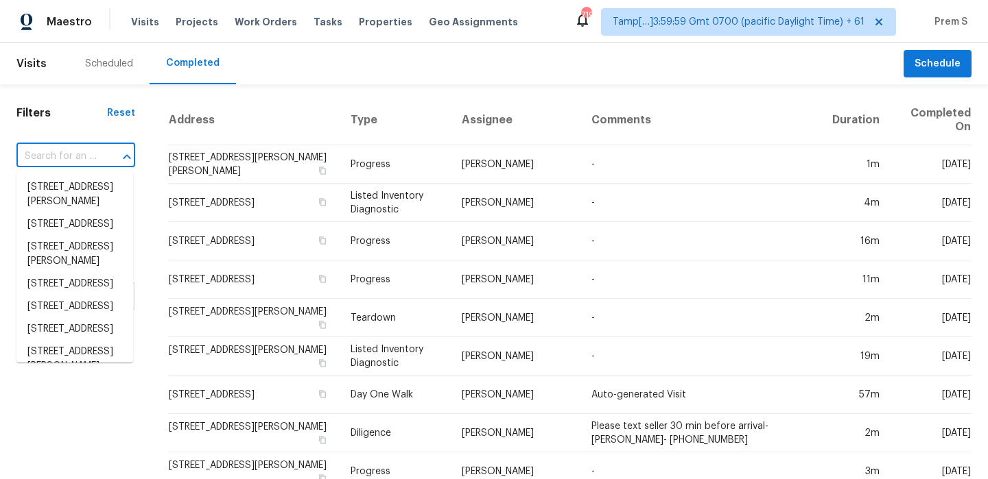
paste input "4802 Gladeview Dr # 2 Austin TX 78745"
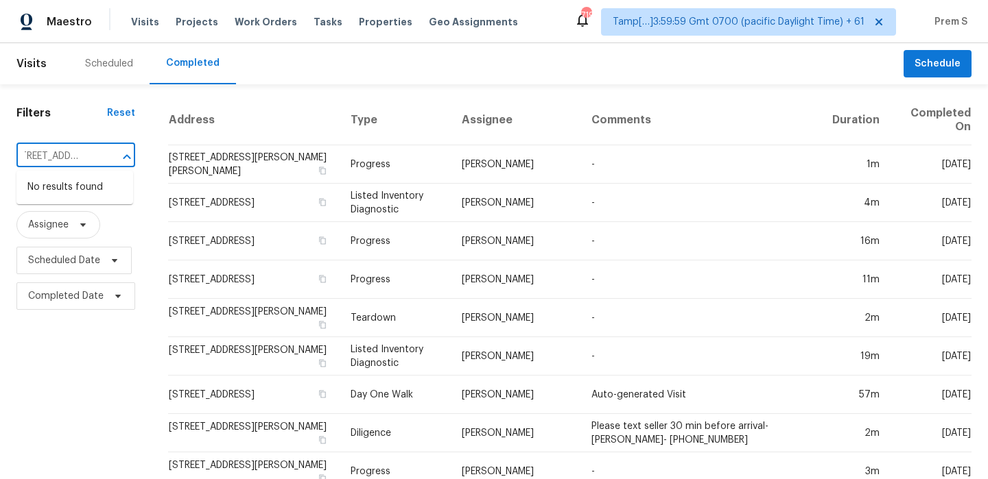
drag, startPoint x: 26, startPoint y: 156, endPoint x: 152, endPoint y: 156, distance: 126.2
type input "4802 Glad"
click at [93, 183] on li "4802 Gladeview Dr # 2, Austin, TX 78745" at bounding box center [74, 187] width 117 height 23
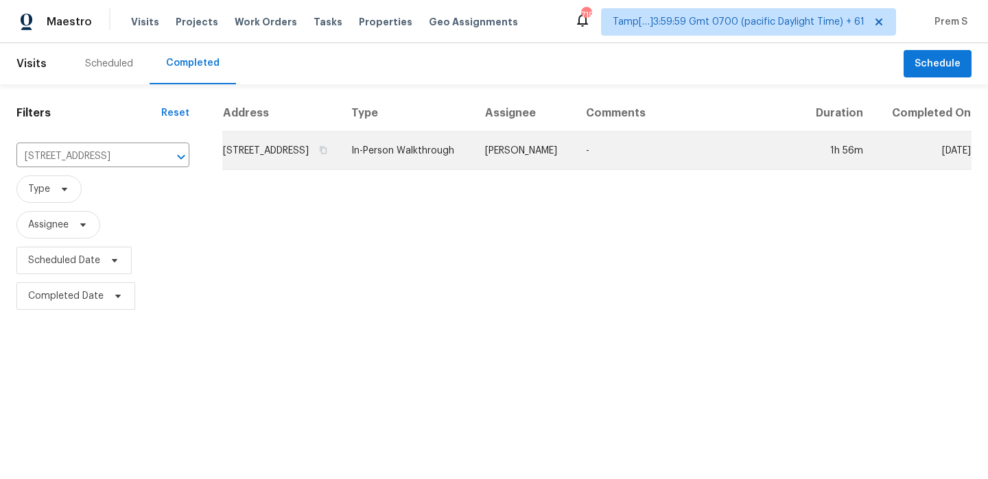
click at [304, 147] on td "4802 Gladeview Dr # 2, Austin, TX 78745" at bounding box center [281, 151] width 118 height 38
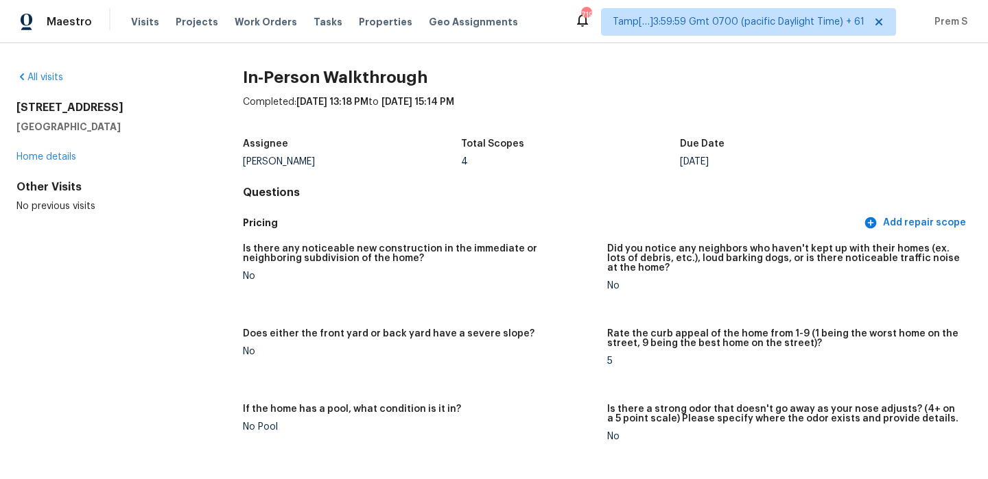
click at [576, 96] on div "Completed: 9/8/2025, 13:18 PM to 9/8/2025, 15:14 PM" at bounding box center [607, 113] width 729 height 36
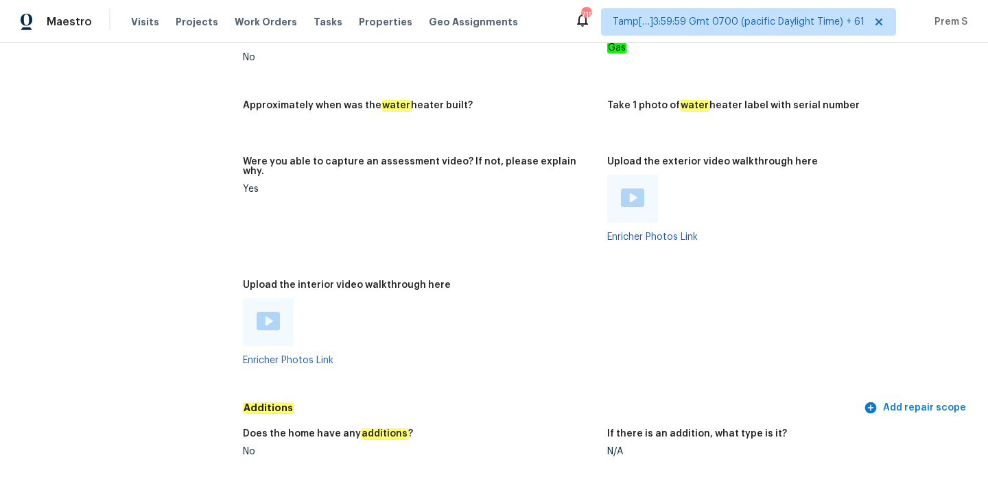
scroll to position [2542, 0]
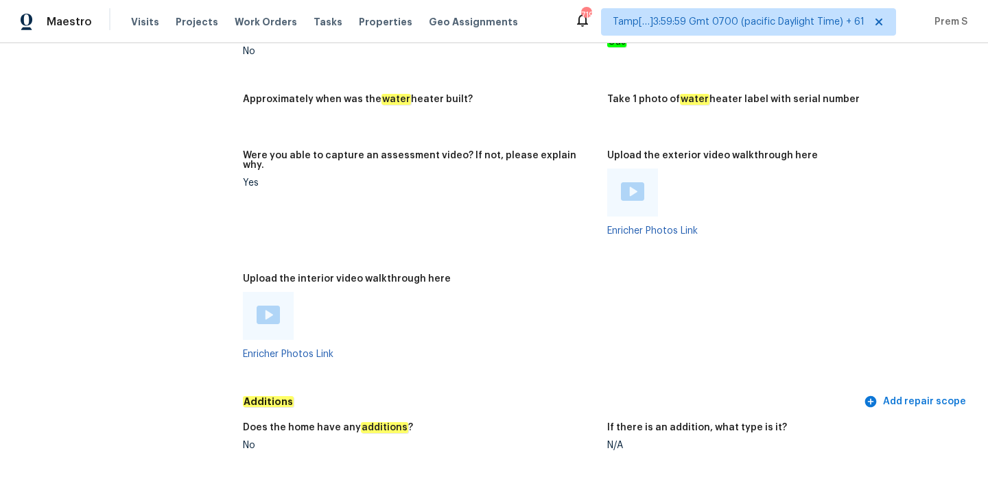
click at [266, 306] on img at bounding box center [268, 315] width 23 height 19
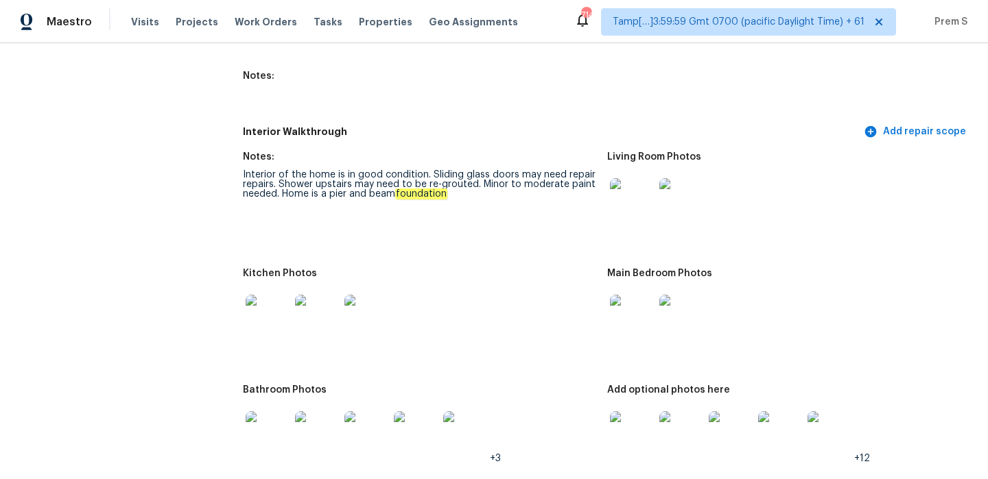
scroll to position [1528, 0]
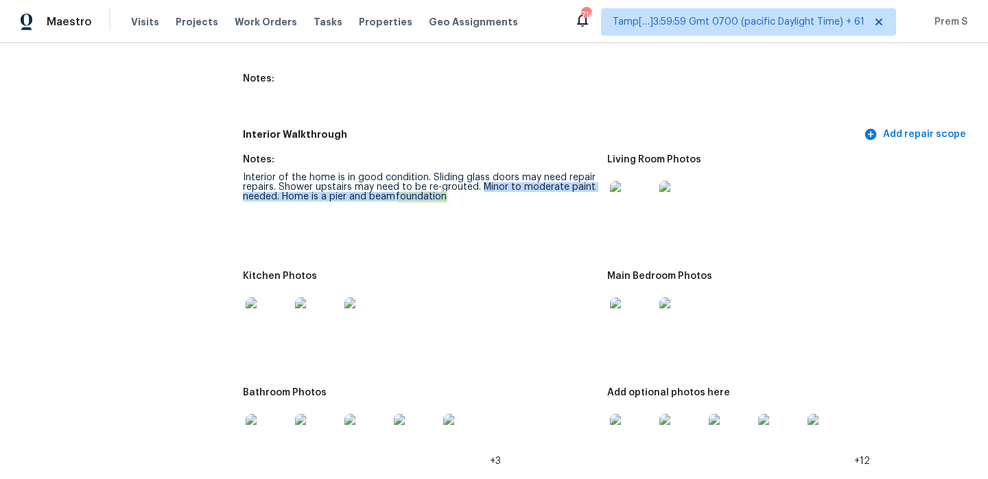
drag, startPoint x: 479, startPoint y: 169, endPoint x: 492, endPoint y: 185, distance: 21.0
click at [492, 185] on figure "Notes: Interior of the home is in good condition. Sliding glass doors may need …" at bounding box center [425, 205] width 364 height 100
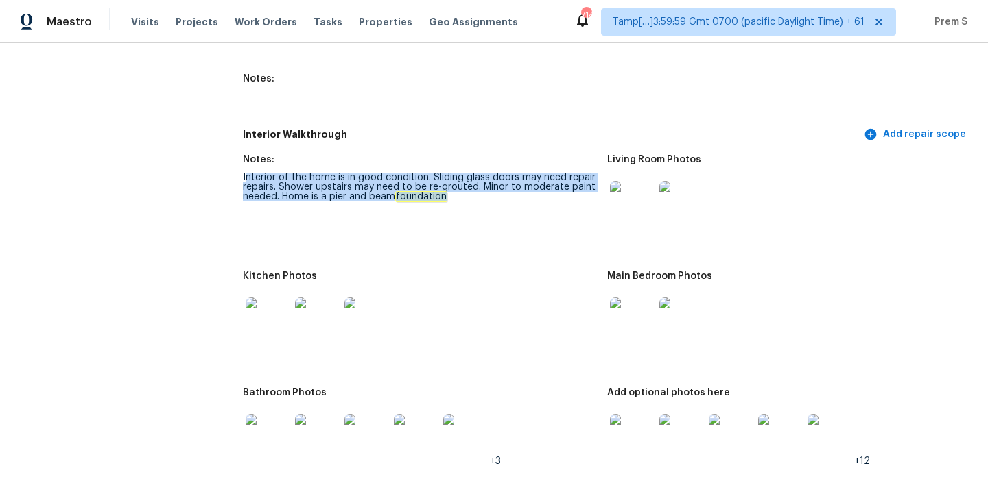
drag, startPoint x: 244, startPoint y: 160, endPoint x: 501, endPoint y: 208, distance: 261.7
click at [501, 208] on figure "Notes: Interior of the home is in good condition. Sliding glass doors may need …" at bounding box center [425, 205] width 364 height 100
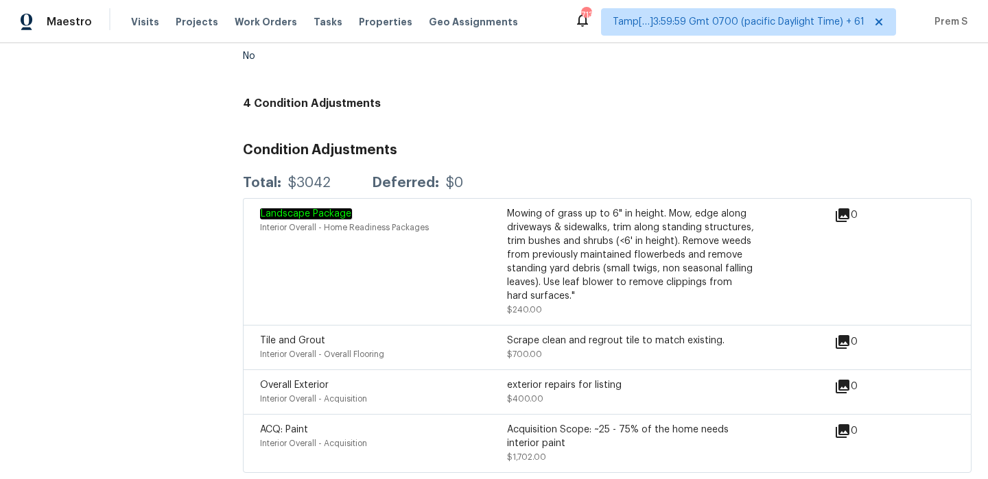
scroll to position [3244, 0]
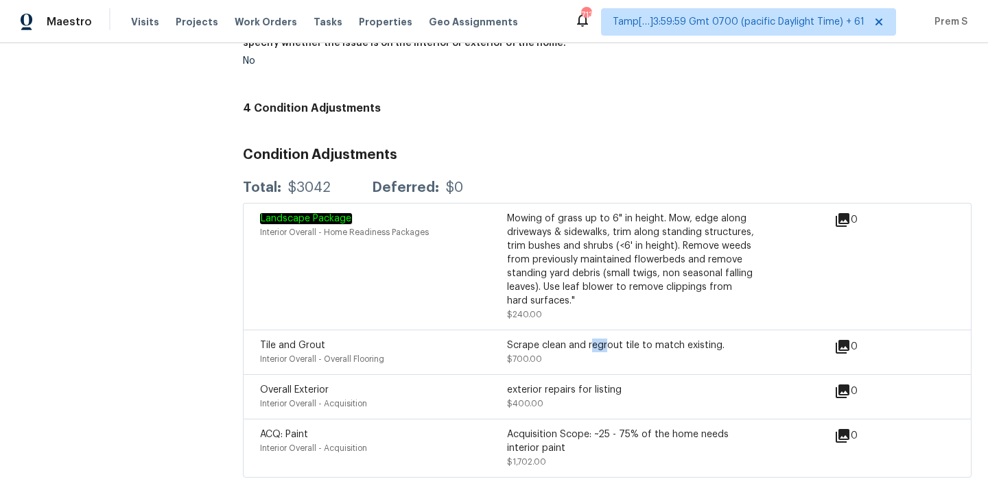
drag, startPoint x: 593, startPoint y: 321, endPoint x: 708, endPoint y: 330, distance: 115.6
click at [666, 339] on div "Scrape clean and regrout tile to match existing." at bounding box center [630, 346] width 247 height 14
click at [708, 339] on div "Scrape clean and regrout tile to match existing. $700.00" at bounding box center [630, 352] width 247 height 27
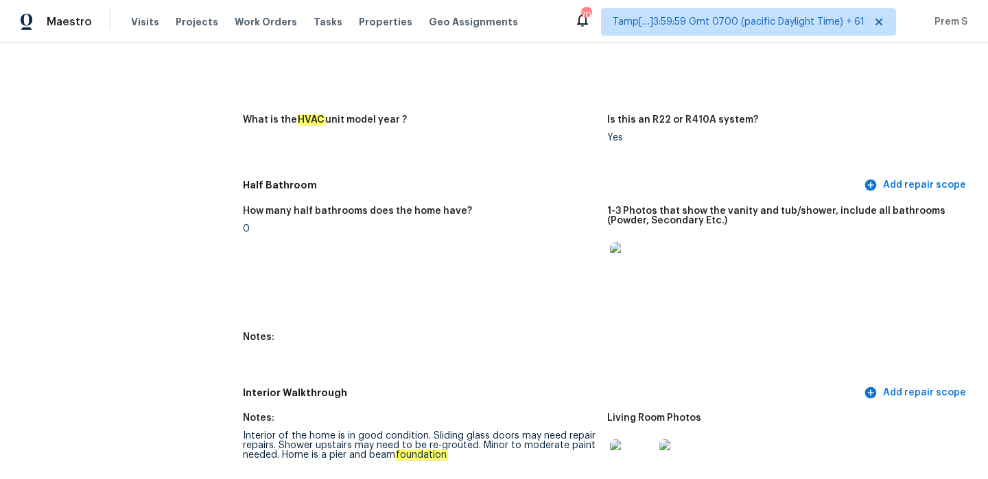
scroll to position [0, 0]
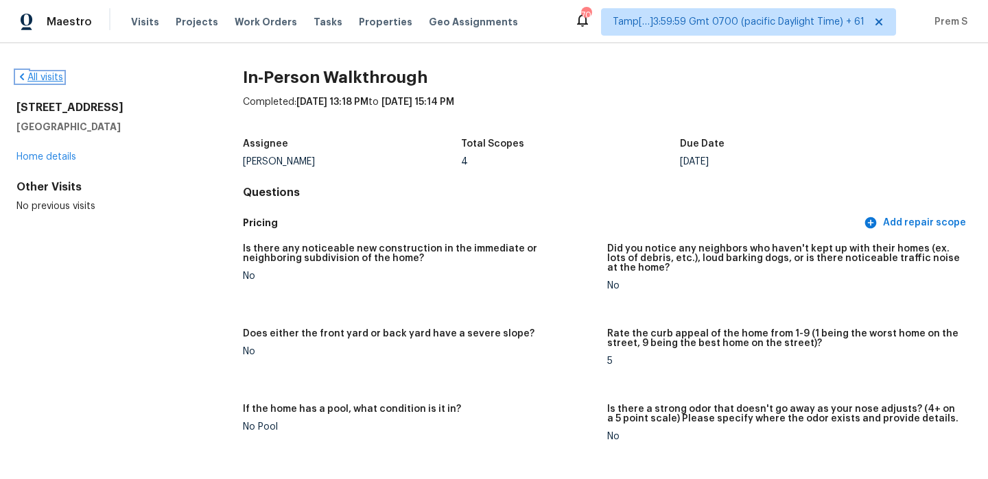
click at [30, 82] on link "All visits" at bounding box center [39, 78] width 47 height 10
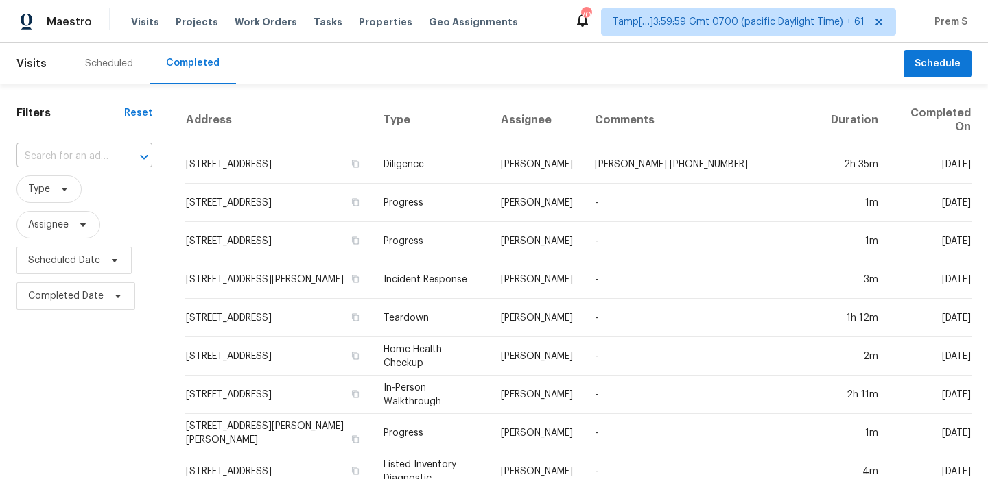
click at [110, 155] on input "text" at bounding box center [64, 156] width 97 height 21
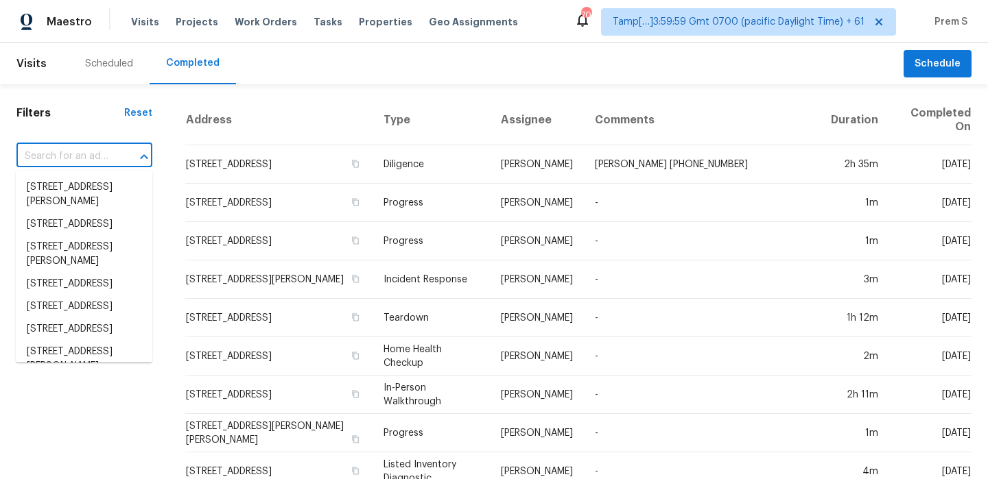
paste input "549 Voorhees Ave Middlesex NJ 08846"
type input "549 Voorhees Ave Middlesex NJ 08846"
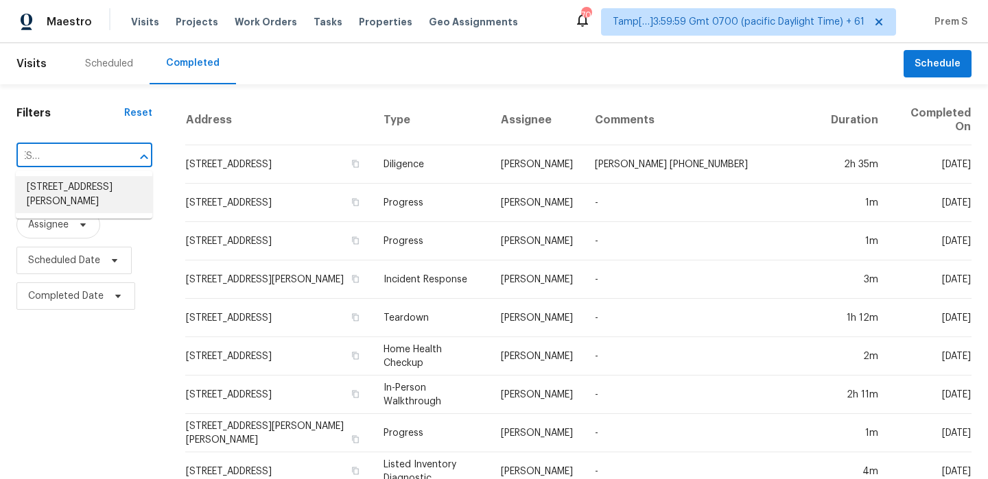
click at [104, 189] on li "549 Voorhees Ave, Middlesex, NJ 08846" at bounding box center [84, 194] width 137 height 37
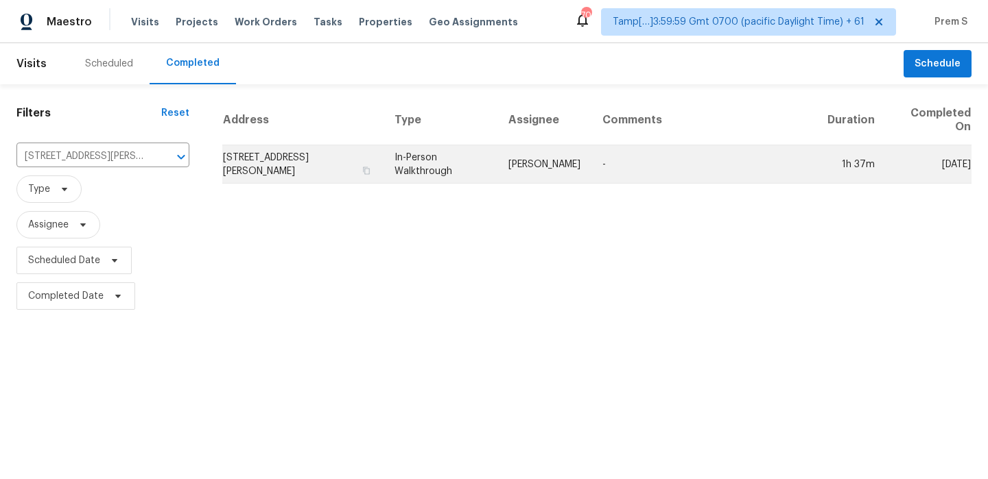
click at [321, 149] on td "549 Voorhees Ave, Middlesex, NJ 08846" at bounding box center [302, 164] width 161 height 38
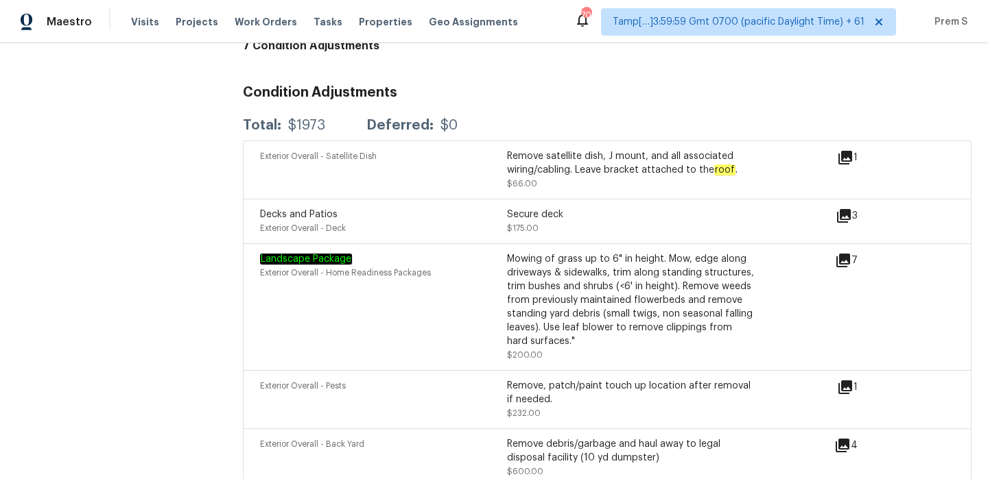
scroll to position [3612, 0]
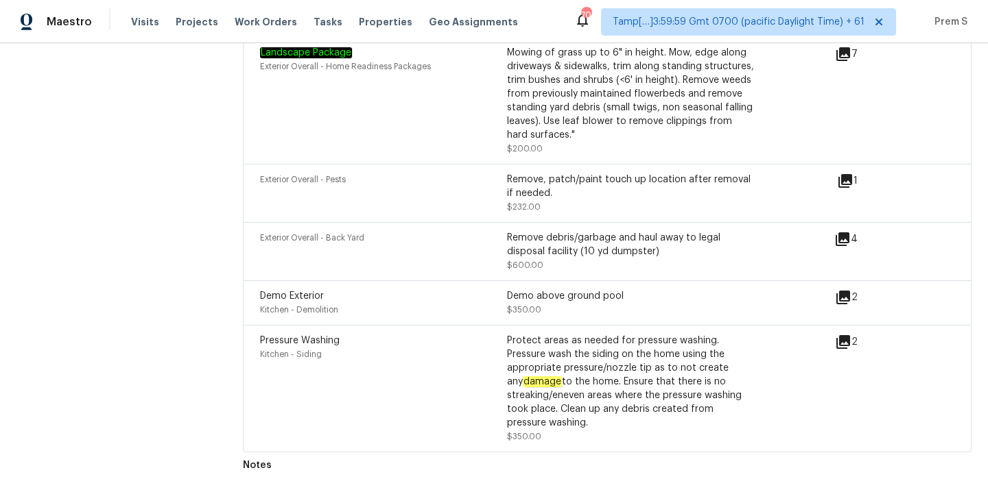
click at [432, 294] on div "Demo Exterior" at bounding box center [383, 296] width 247 height 14
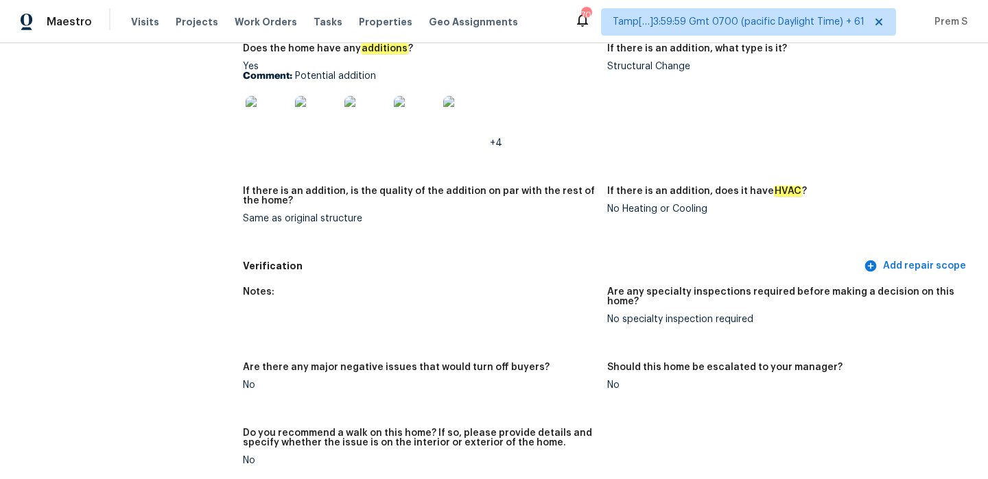
scroll to position [2800, 0]
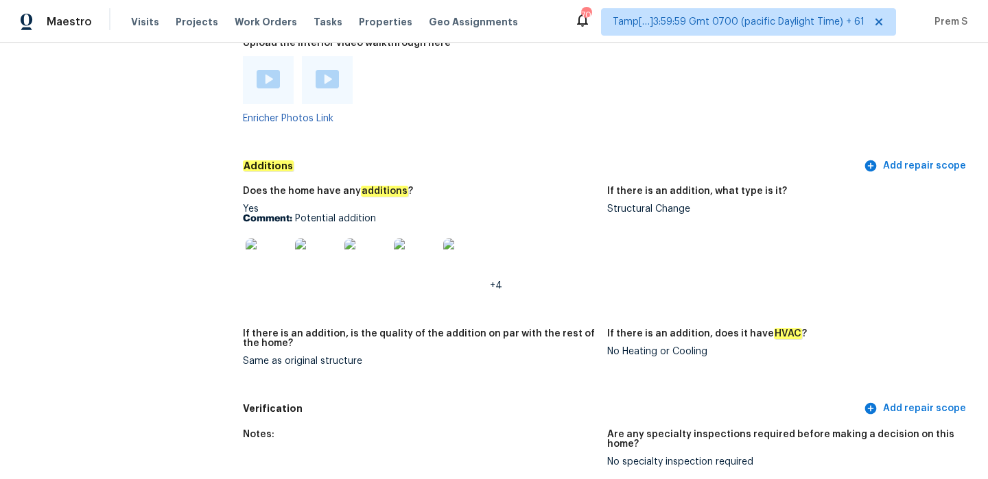
click at [270, 70] on img at bounding box center [268, 79] width 23 height 19
click at [322, 70] on img at bounding box center [327, 79] width 23 height 19
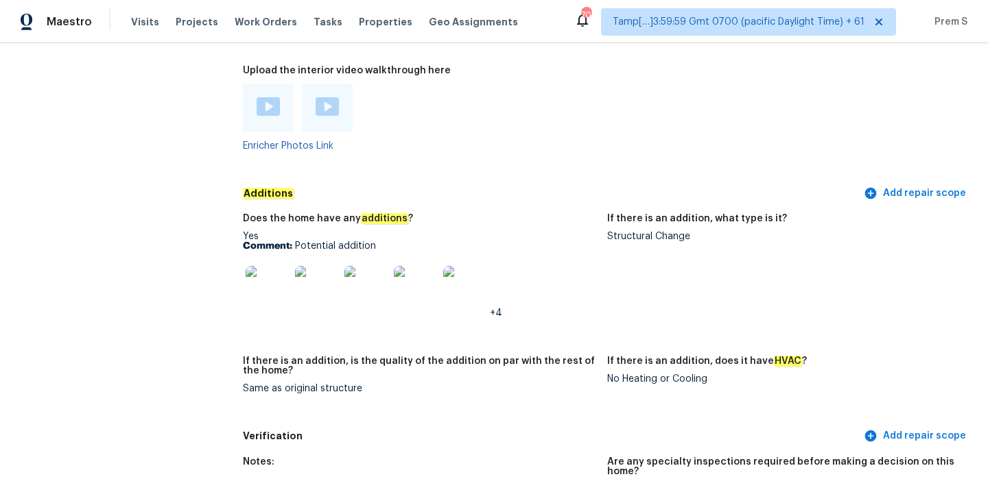
scroll to position [2897, 0]
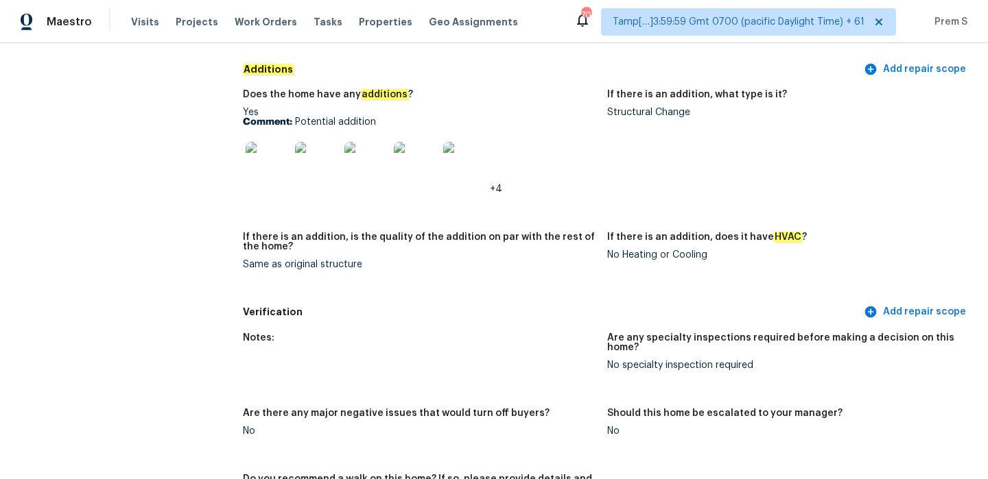
click at [275, 158] on img at bounding box center [268, 164] width 44 height 44
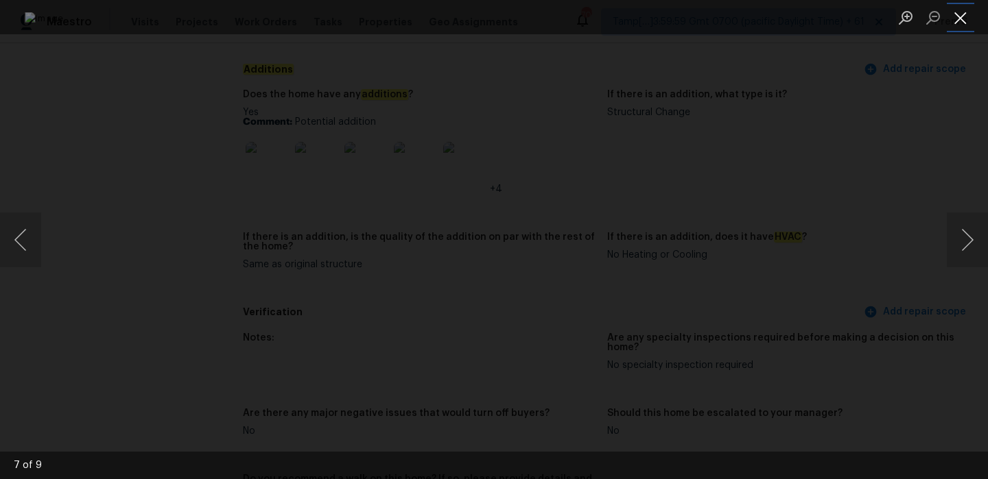
click at [964, 9] on button "Close lightbox" at bounding box center [960, 17] width 27 height 24
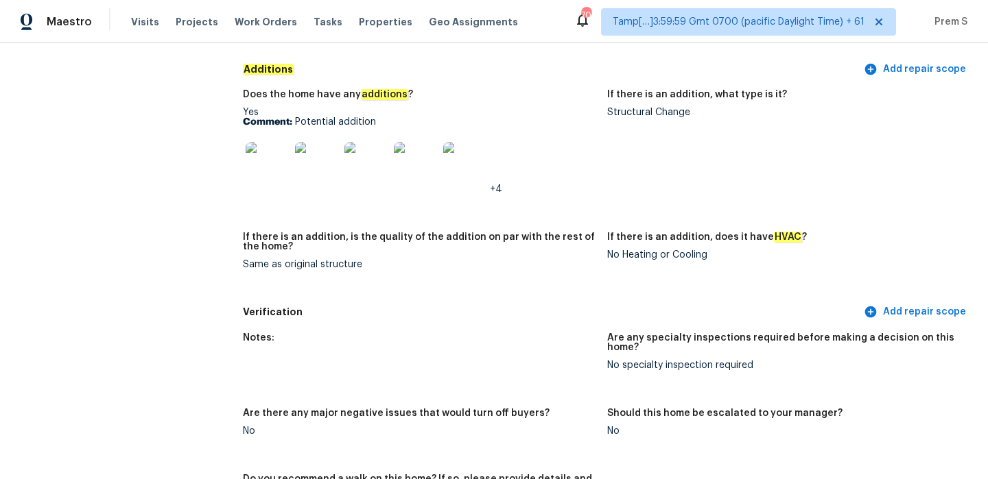
drag, startPoint x: 293, startPoint y: 110, endPoint x: 413, endPoint y: 110, distance: 120.0
click at [413, 117] on p "Comment: Potential addition" at bounding box center [419, 122] width 353 height 10
drag, startPoint x: 413, startPoint y: 110, endPoint x: 296, endPoint y: 115, distance: 117.4
click at [296, 117] on p "Comment: Potential addition" at bounding box center [419, 122] width 353 height 10
copy p "Potential addition"
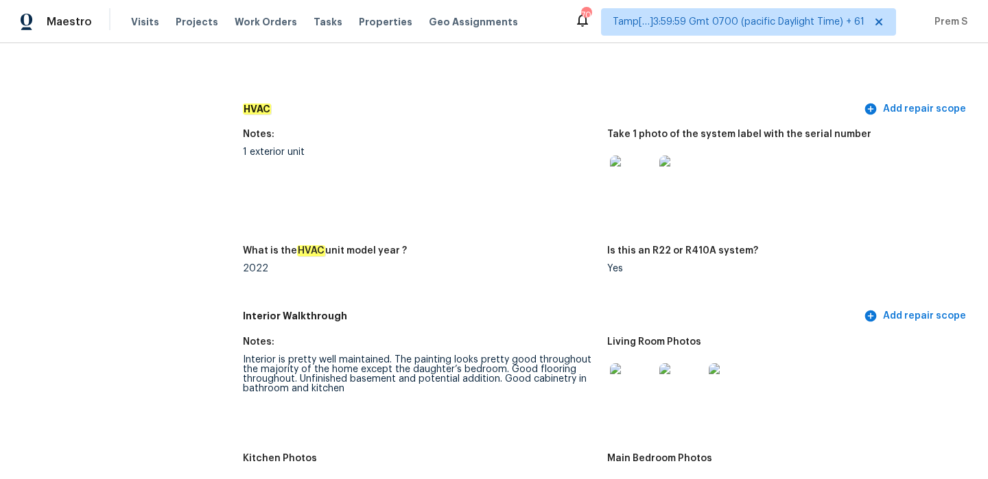
scroll to position [1133, 0]
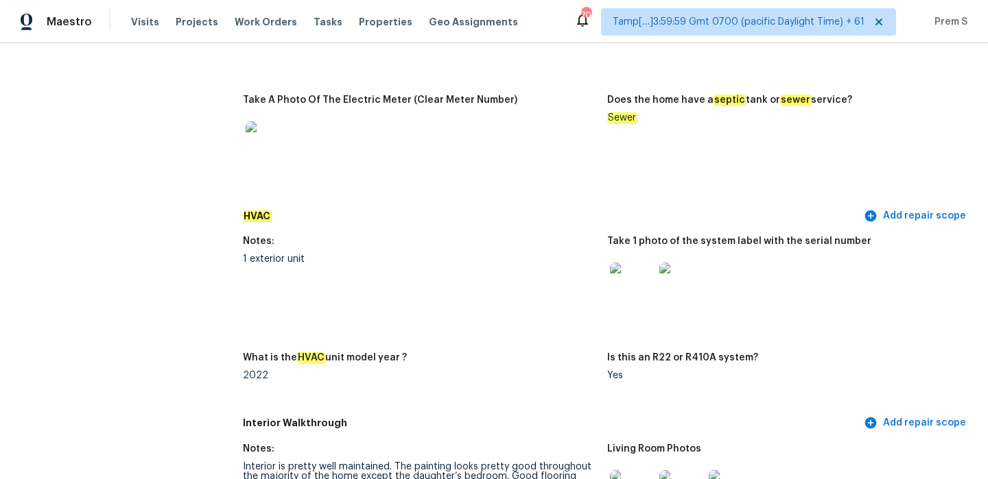
click at [647, 272] on img at bounding box center [632, 285] width 44 height 44
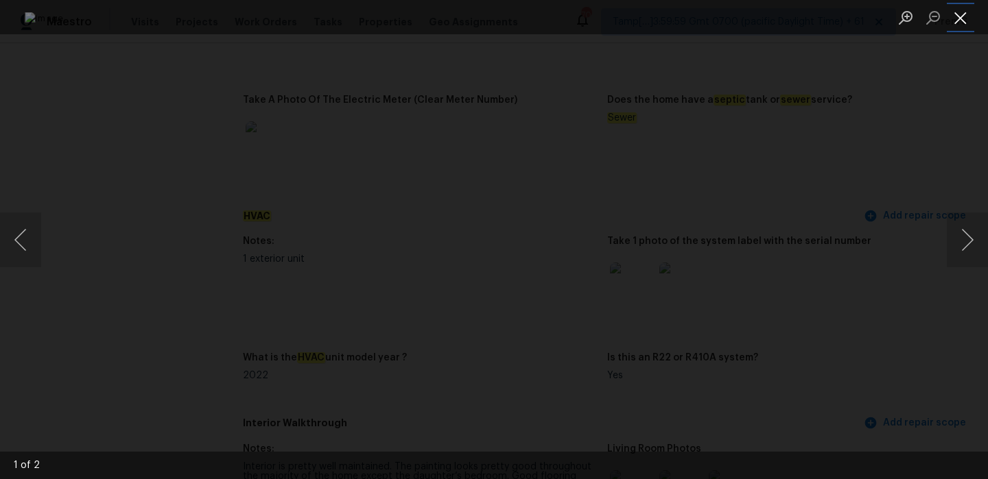
click at [962, 22] on button "Close lightbox" at bounding box center [960, 17] width 27 height 24
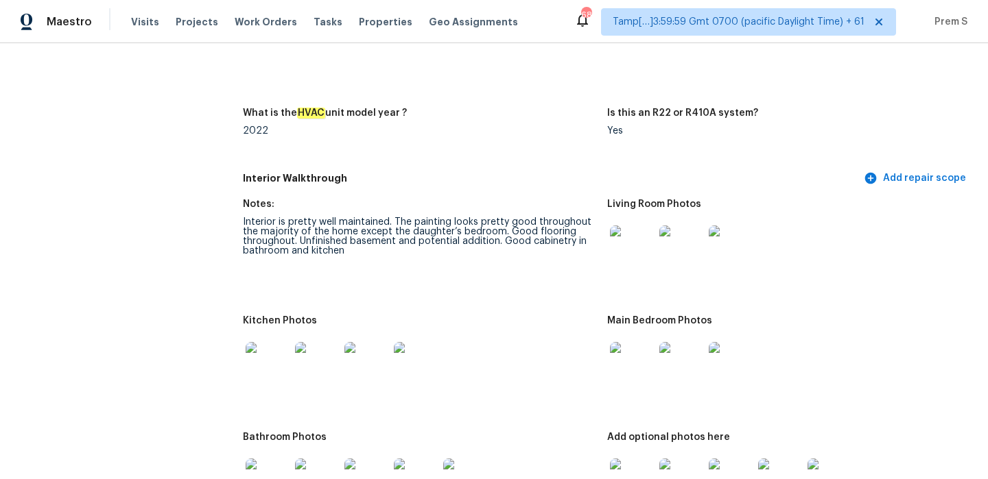
scroll to position [0, 0]
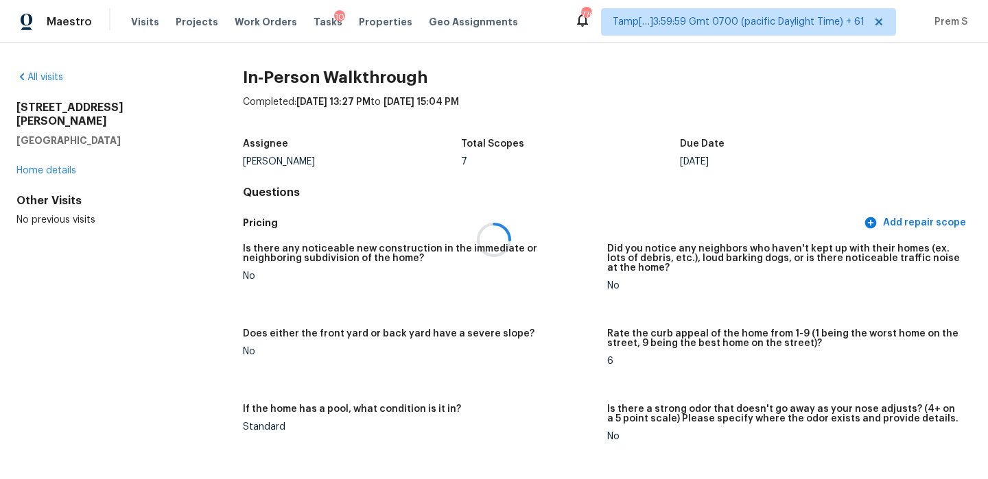
click at [57, 77] on div at bounding box center [494, 239] width 988 height 479
click at [47, 73] on link "All visits" at bounding box center [39, 78] width 47 height 10
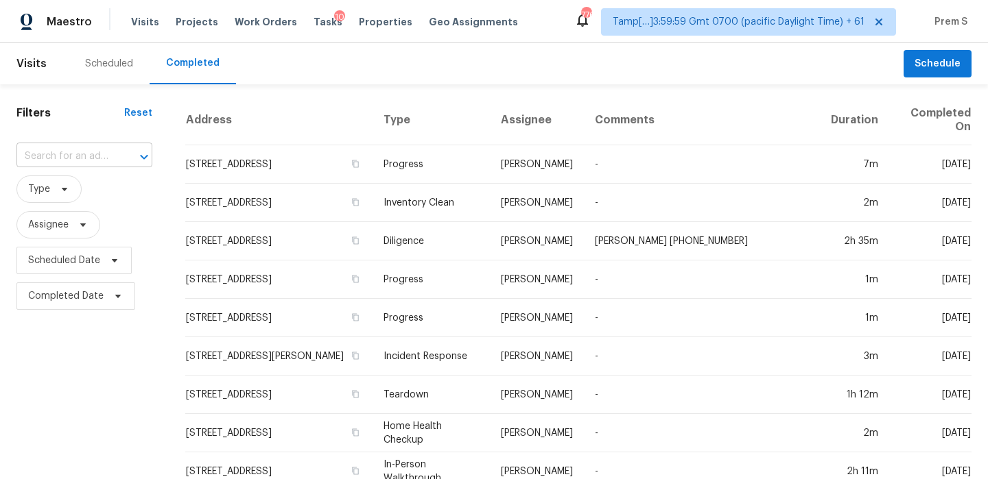
click at [84, 161] on input "text" at bounding box center [64, 156] width 97 height 21
paste input "704 Topleaf Ct, Garner, NC 27529"
type input "704 Topleaf Ct, Garner, NC 27529"
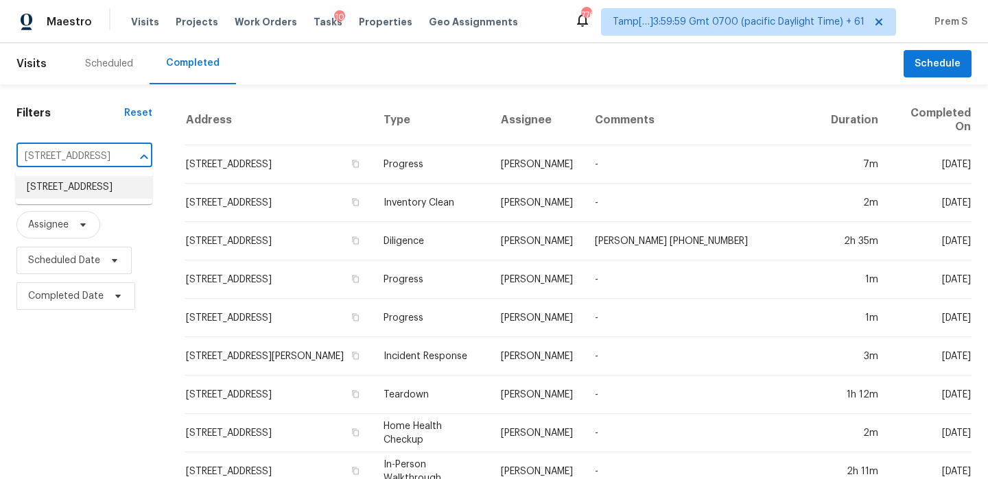
click at [81, 195] on li "704 Topleaf Ct, Garner, NC 27529" at bounding box center [84, 187] width 137 height 23
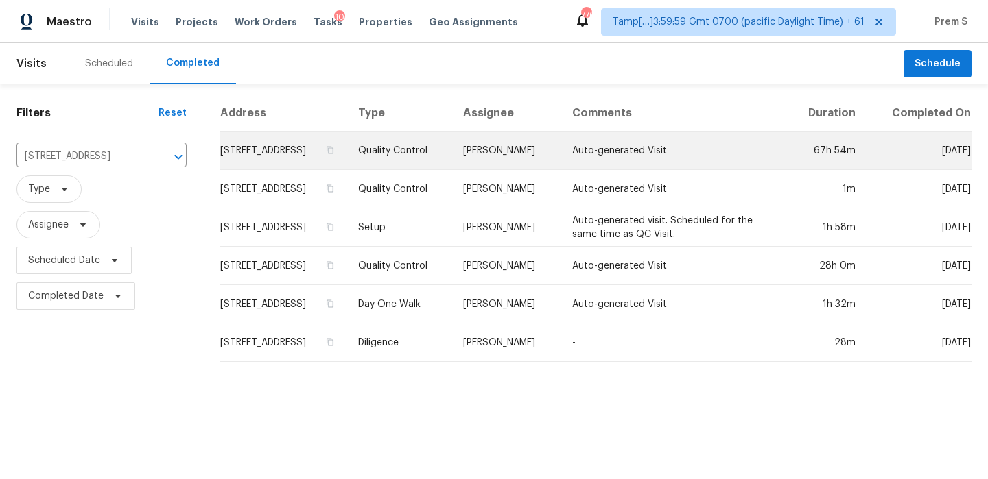
click at [292, 152] on td "704 Topleaf Ct, Garner, NC 27529" at bounding box center [283, 151] width 127 height 38
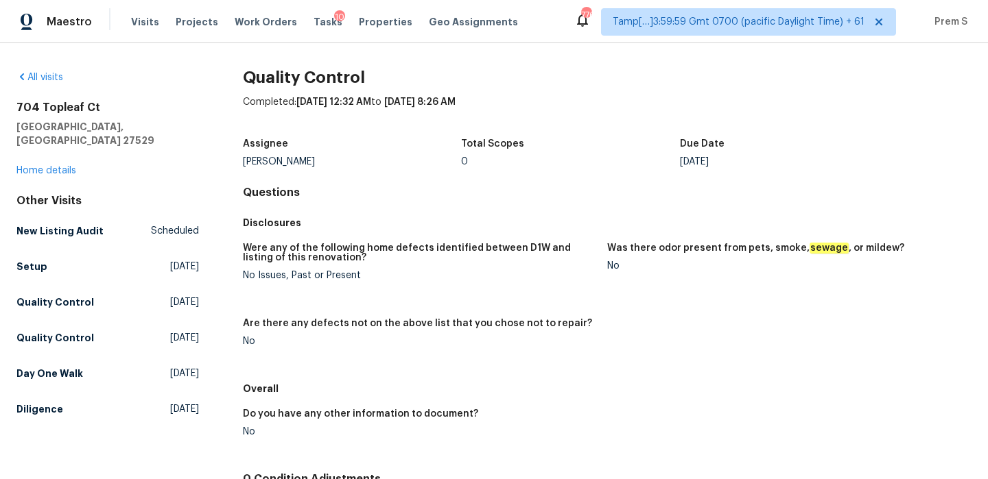
scroll to position [139, 0]
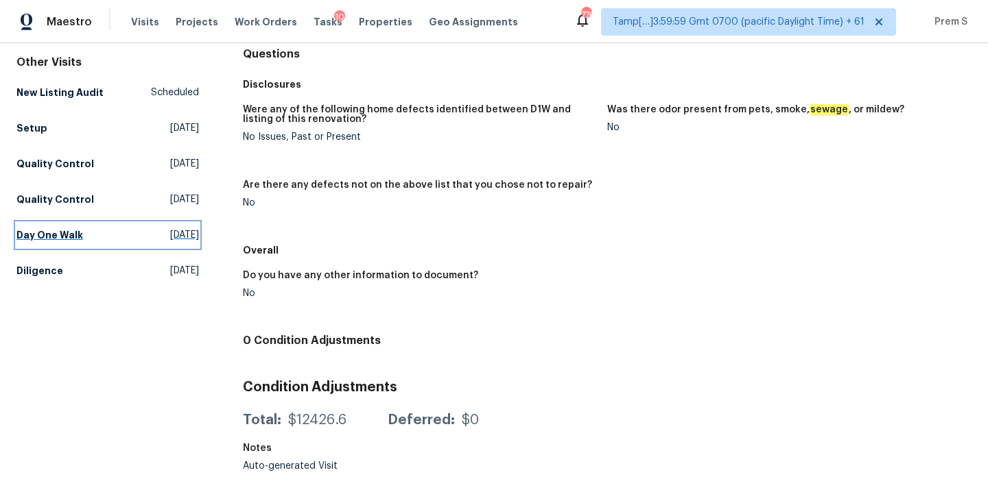
click at [71, 228] on h5 "Day One Walk" at bounding box center [49, 235] width 67 height 14
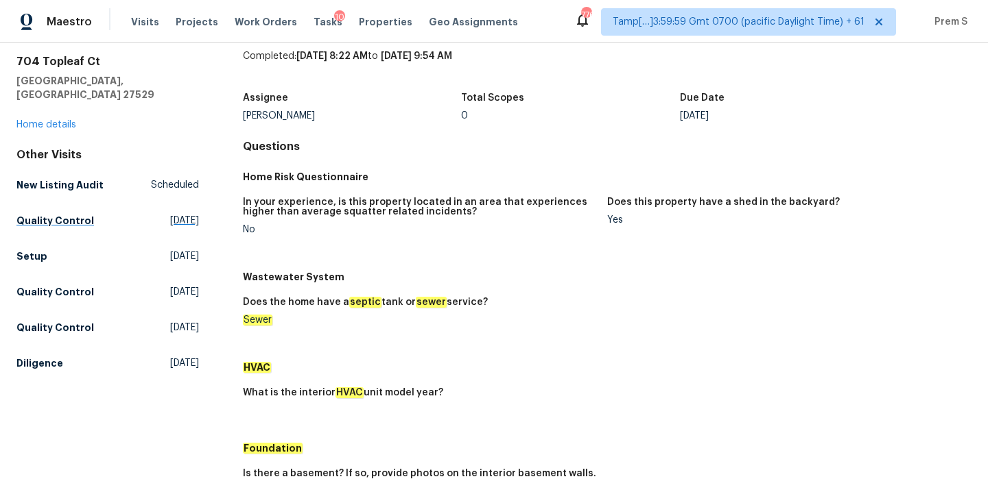
scroll to position [45, 0]
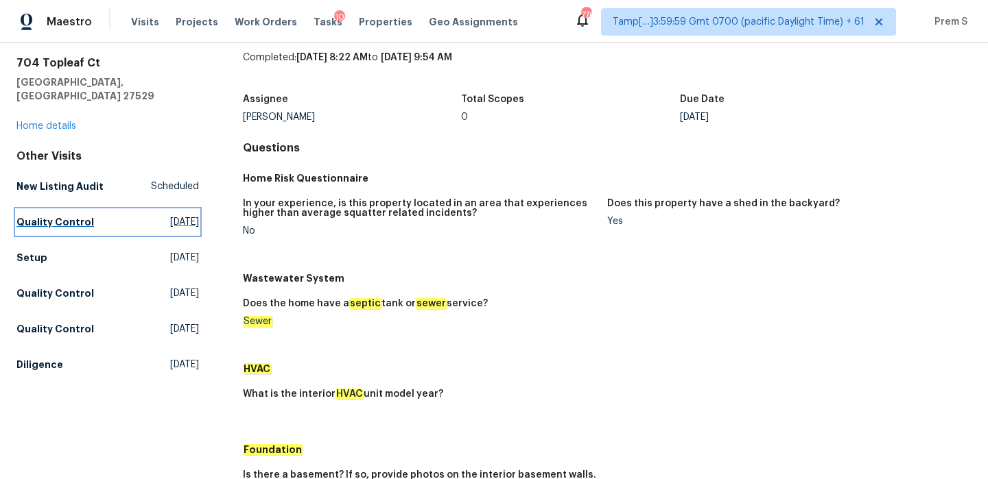
click at [71, 215] on h5 "Quality Control" at bounding box center [55, 222] width 78 height 14
